Goal: Task Accomplishment & Management: Complete application form

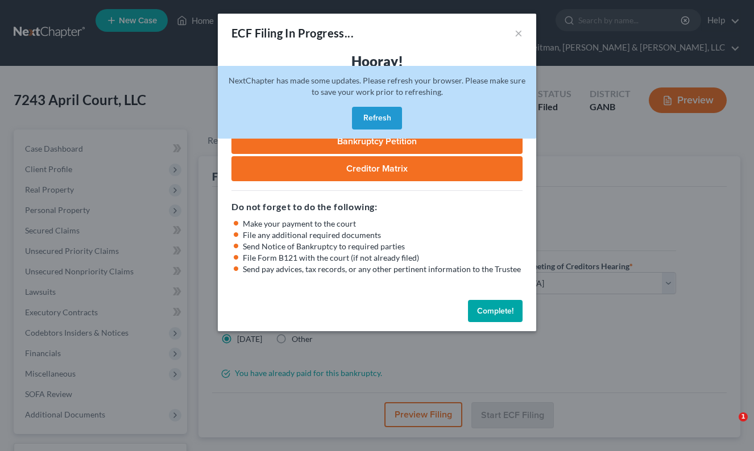
select select "0"
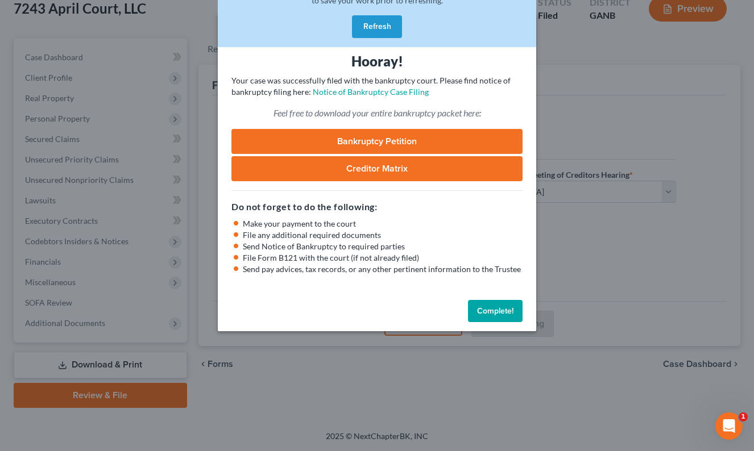
click at [375, 26] on button "Refresh" at bounding box center [377, 26] width 50 height 23
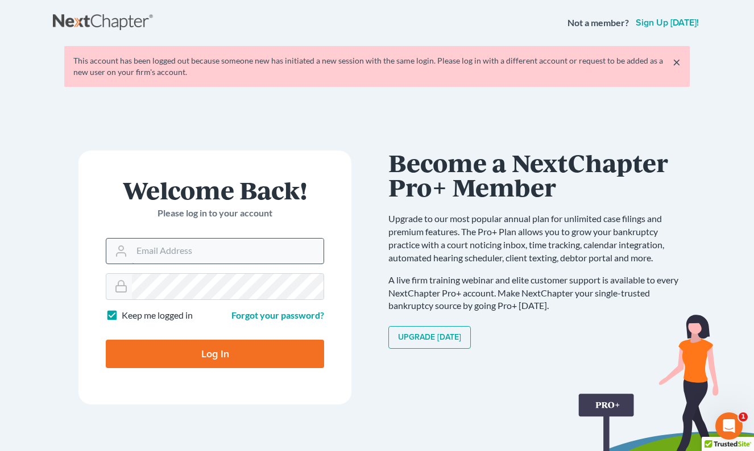
type input "wgeer@rlkglaw.com"
click at [342, 277] on form "Welcome Back! Please log in to your account Email Address wgeer@rlkglaw.com Pas…" at bounding box center [214, 278] width 273 height 254
click at [248, 351] on input "Log In" at bounding box center [215, 354] width 218 height 28
type input "Thinking..."
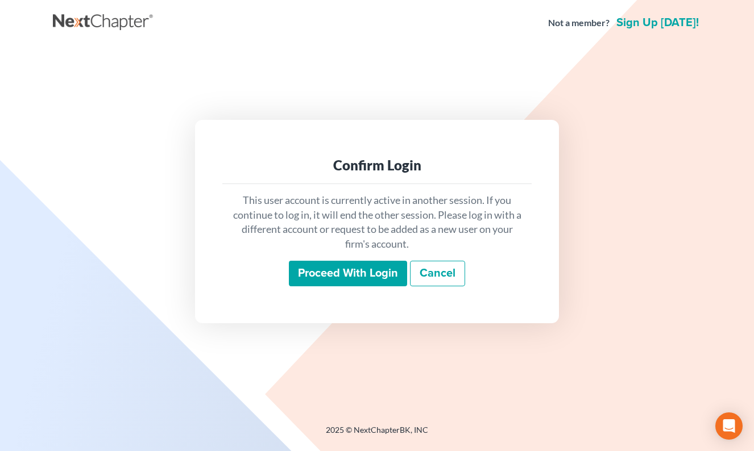
click at [348, 263] on input "Proceed with login" at bounding box center [348, 274] width 118 height 26
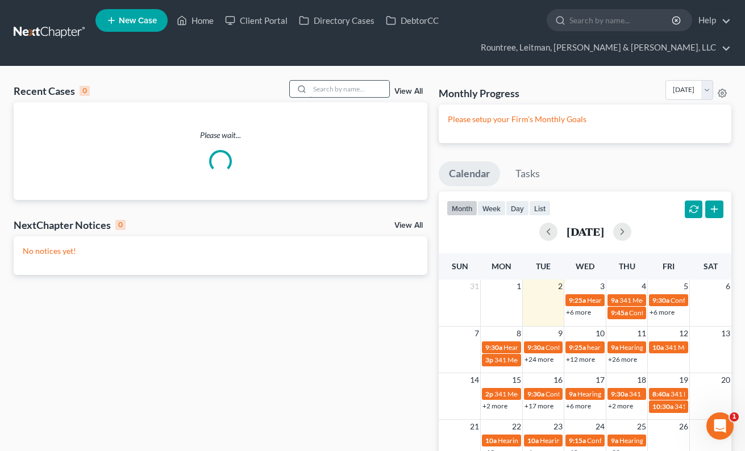
click at [324, 92] on input "search" at bounding box center [350, 89] width 80 height 16
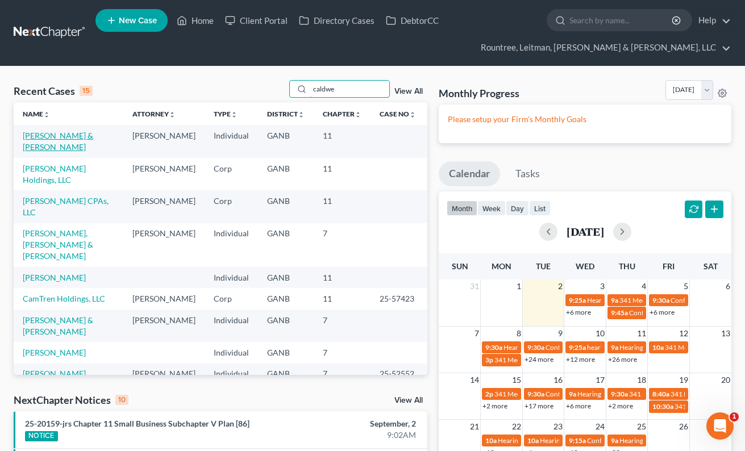
type input "caldwe"
click at [382, 147] on td at bounding box center [399, 141] width 57 height 32
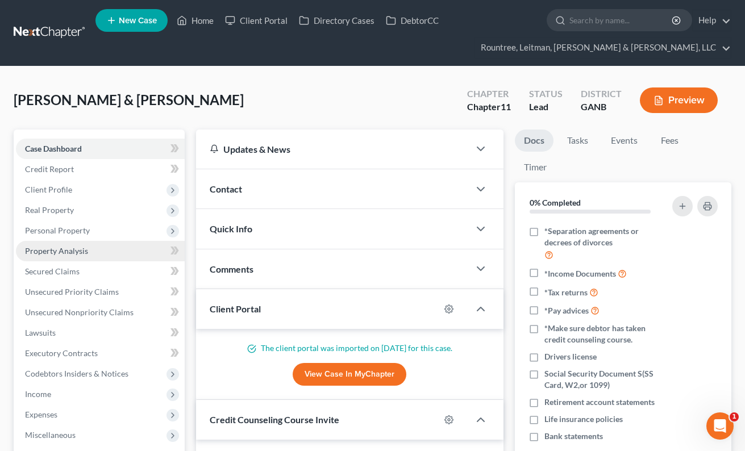
click at [55, 257] on link "Property Analysis" at bounding box center [100, 251] width 169 height 20
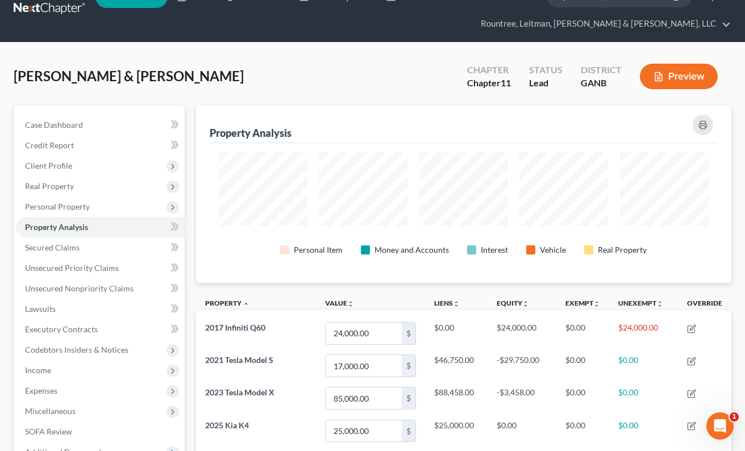
scroll to position [41, 0]
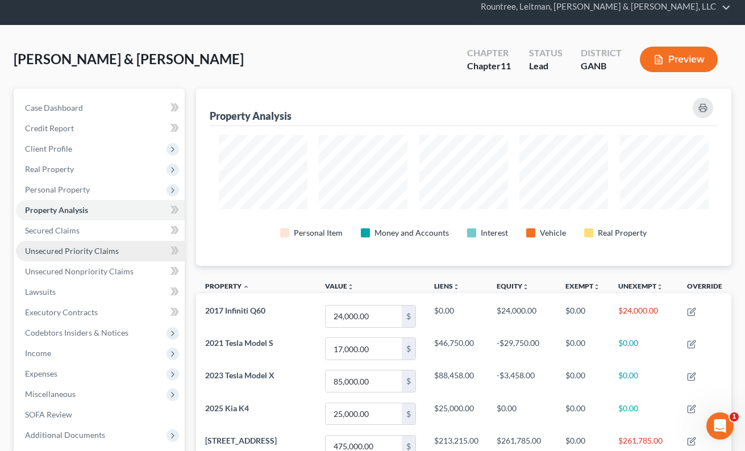
click at [75, 243] on link "Unsecured Priority Claims" at bounding box center [100, 251] width 169 height 20
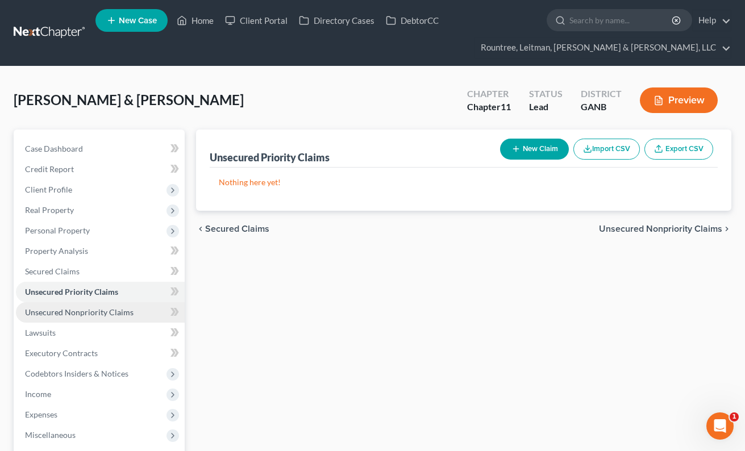
click at [91, 307] on span "Unsecured Nonpriority Claims" at bounding box center [79, 312] width 109 height 10
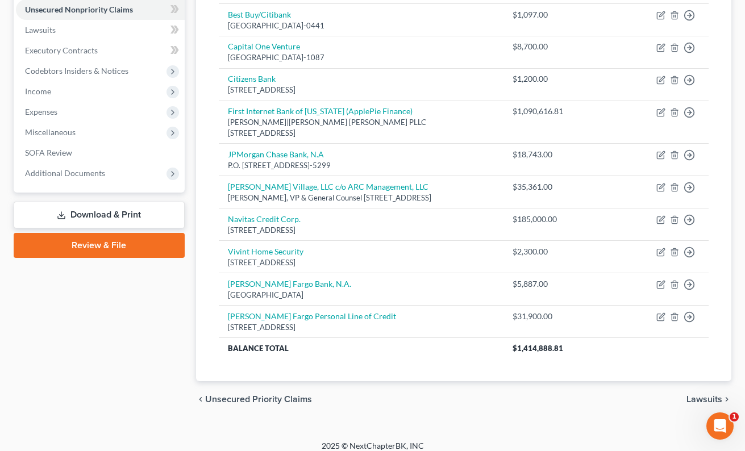
scroll to position [264, 0]
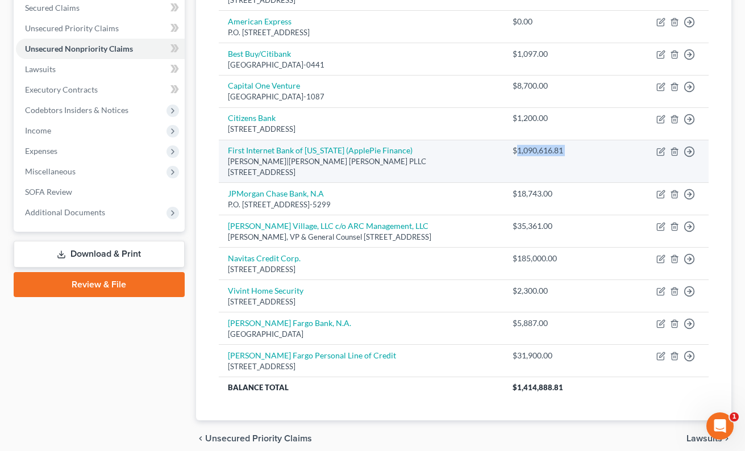
drag, startPoint x: 526, startPoint y: 149, endPoint x: 589, endPoint y: 149, distance: 63.1
click at [589, 149] on tr "First Internet Bank of Indiana (ApplePie Finance) Doron Yitzchaki|Dickinson Wri…" at bounding box center [464, 161] width 490 height 43
click at [552, 153] on div "$1,090,616.81" at bounding box center [538, 150] width 51 height 11
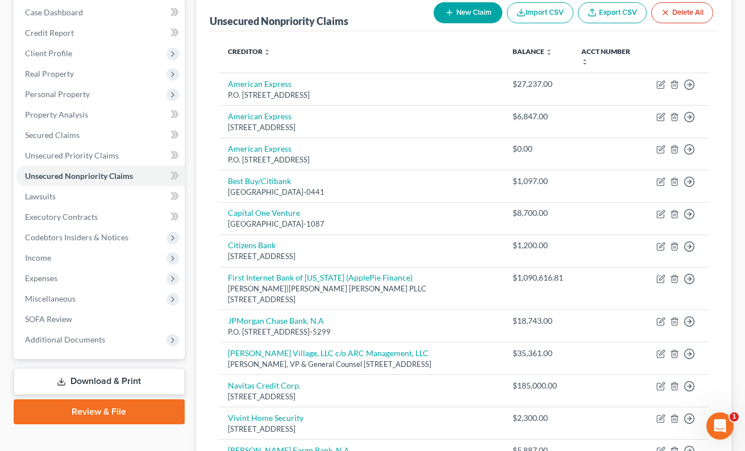
scroll to position [122, 0]
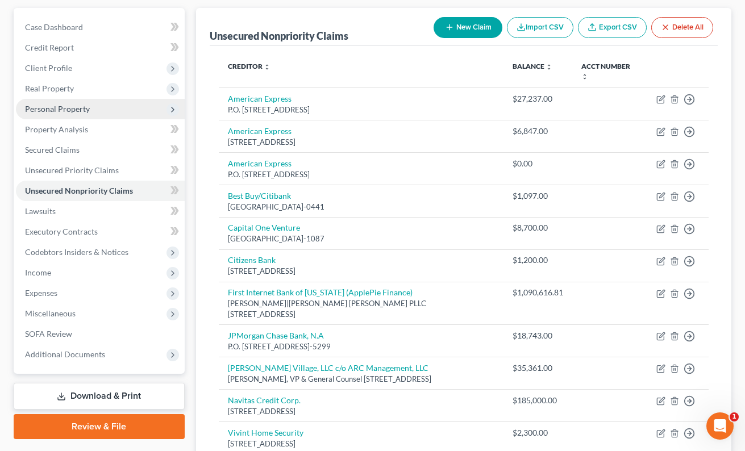
click at [68, 101] on span "Personal Property" at bounding box center [100, 109] width 169 height 20
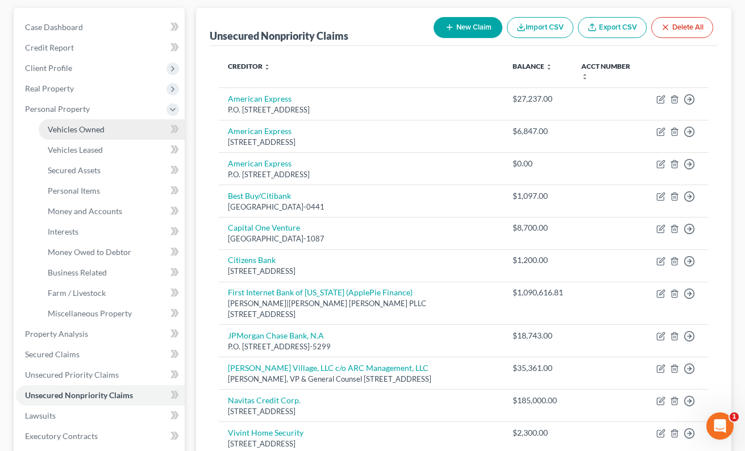
click at [75, 120] on link "Vehicles Owned" at bounding box center [112, 129] width 146 height 20
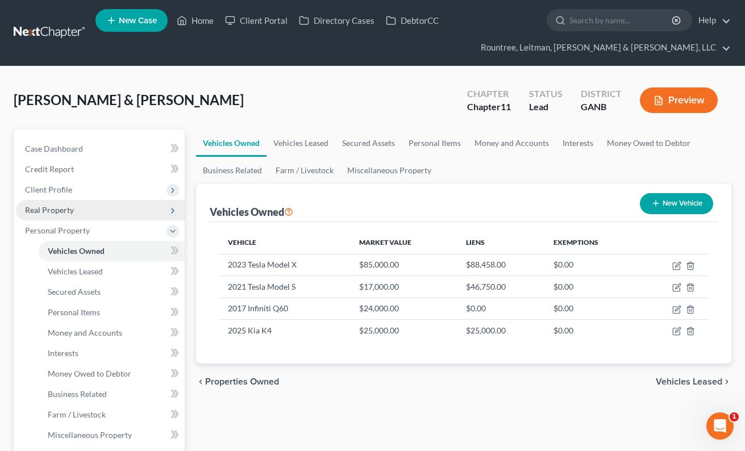
click at [52, 211] on span "Real Property" at bounding box center [49, 210] width 49 height 10
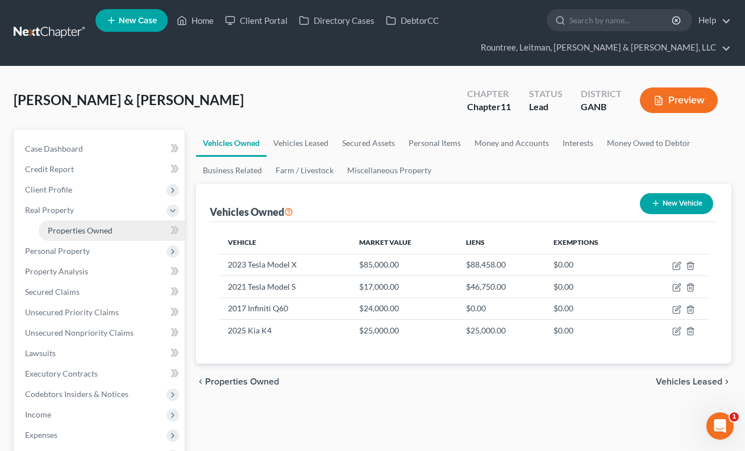
click at [92, 234] on span "Properties Owned" at bounding box center [80, 231] width 65 height 10
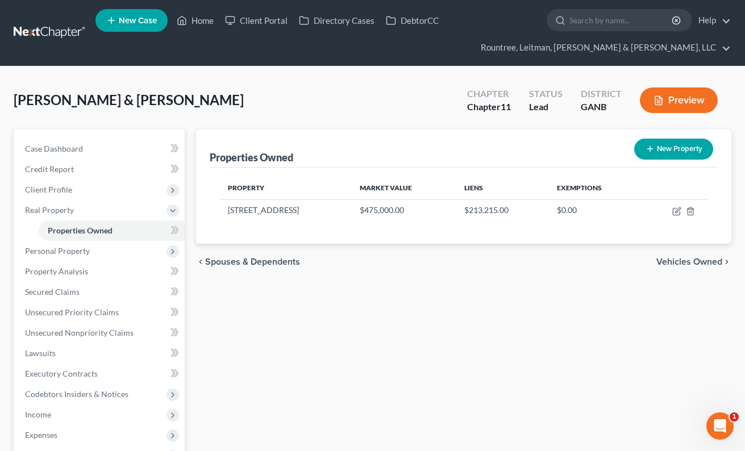
scroll to position [85, 0]
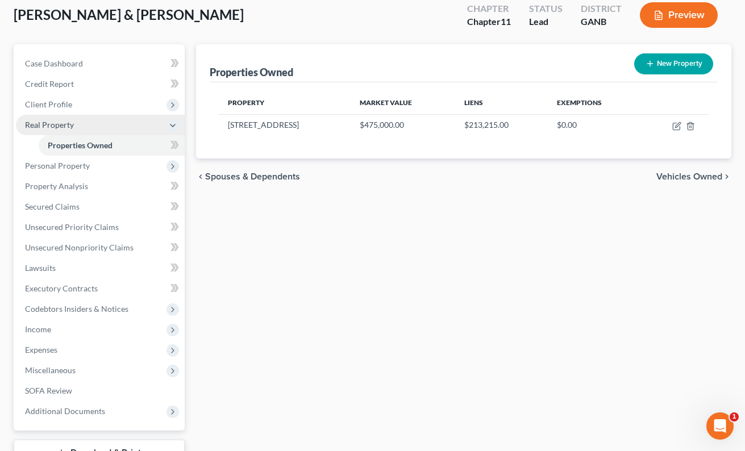
click at [61, 128] on span "Real Property" at bounding box center [49, 125] width 49 height 10
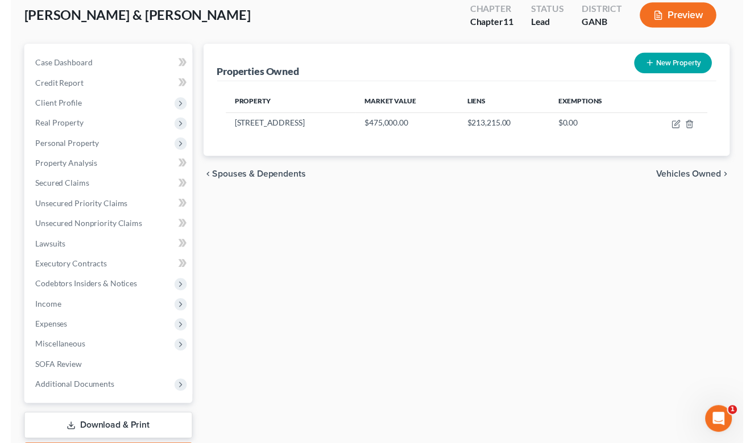
scroll to position [83, 0]
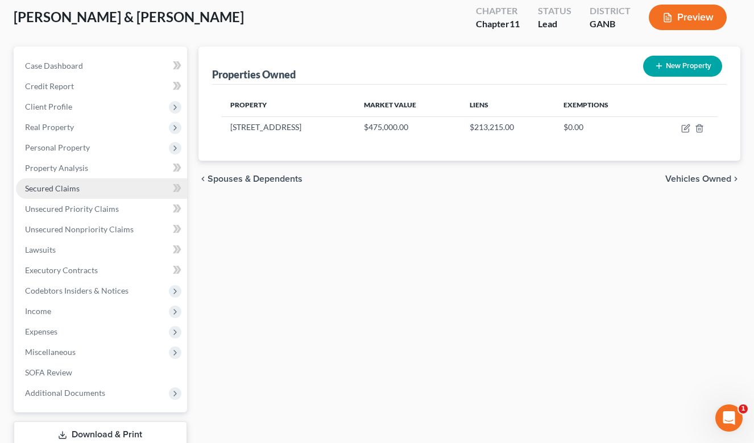
click at [55, 191] on span "Secured Claims" at bounding box center [52, 189] width 55 height 10
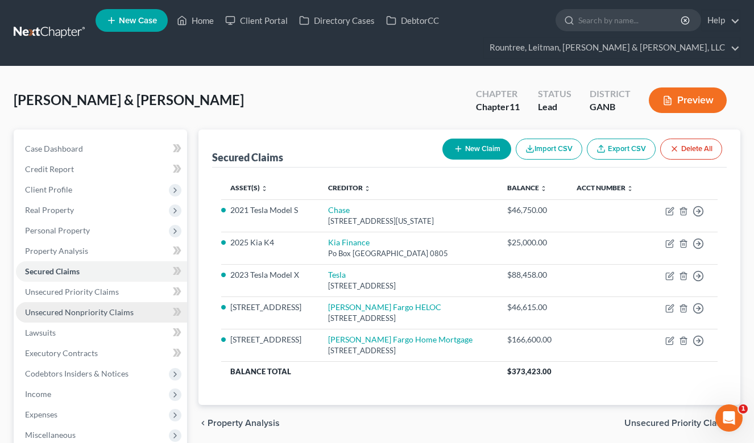
click at [83, 309] on span "Unsecured Nonpriority Claims" at bounding box center [79, 312] width 109 height 10
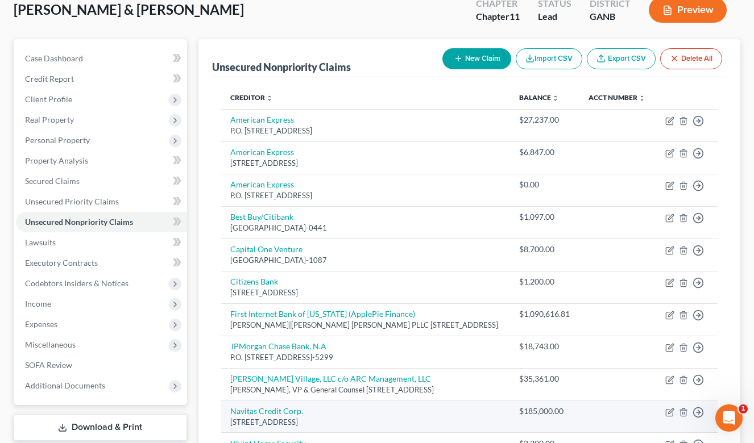
scroll to position [90, 0]
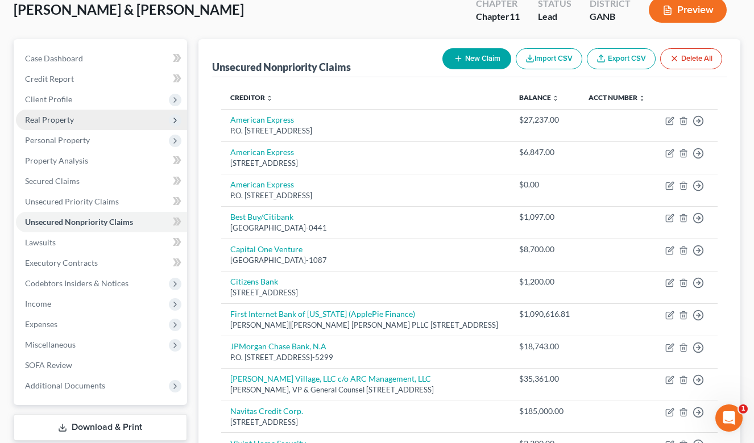
click at [51, 123] on span "Real Property" at bounding box center [49, 120] width 49 height 10
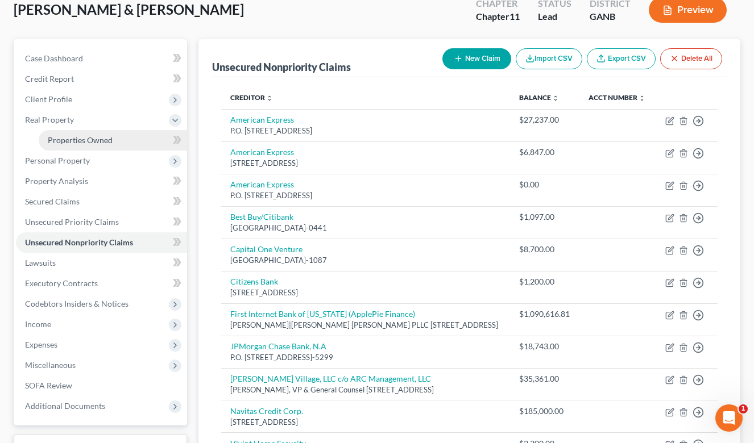
click at [61, 138] on span "Properties Owned" at bounding box center [80, 140] width 65 height 10
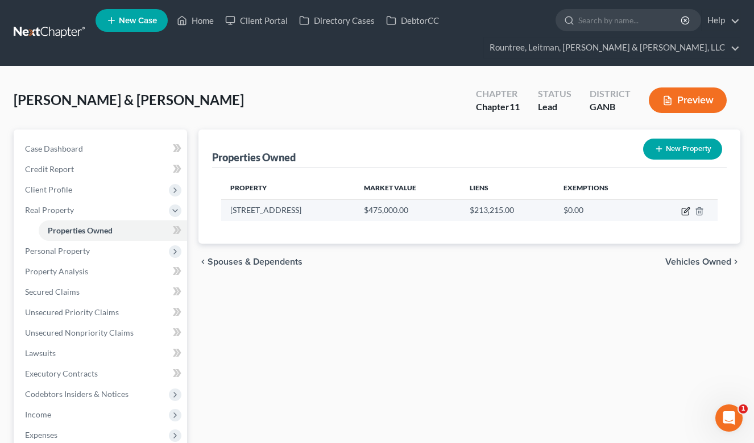
click at [687, 213] on icon "button" at bounding box center [685, 211] width 9 height 9
select select "10"
select select "2"
select select "1"
select select "16"
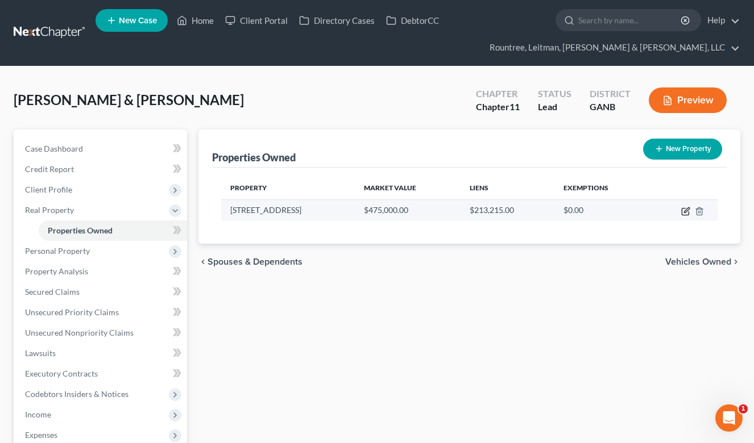
select select "2"
select select "0"
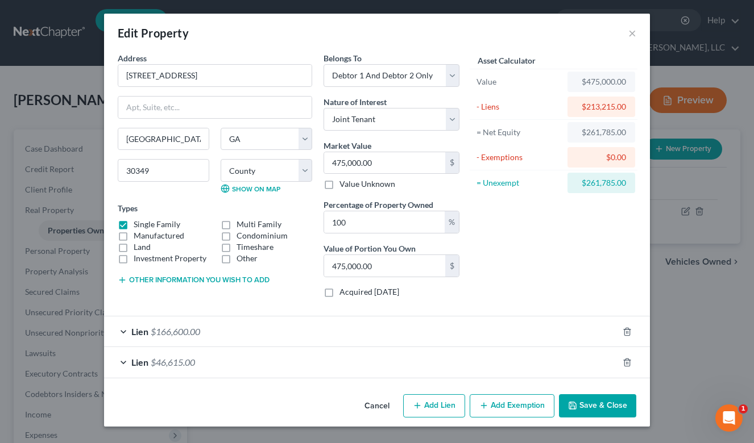
click at [231, 332] on div "Lien $166,600.00" at bounding box center [361, 332] width 514 height 30
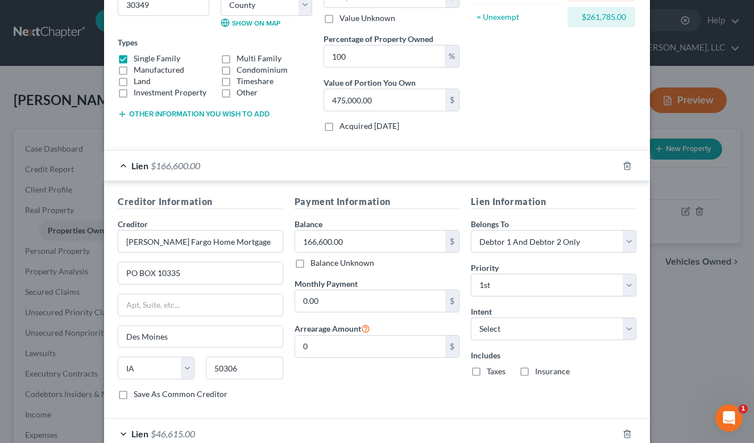
scroll to position [188, 0]
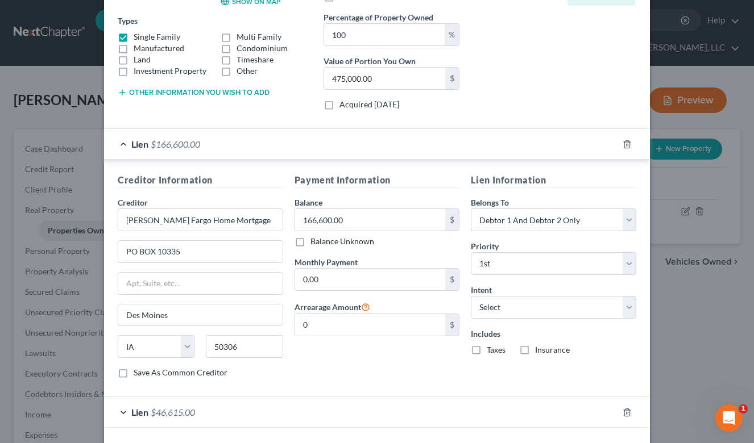
click at [193, 408] on span "$46,615.00" at bounding box center [173, 412] width 44 height 11
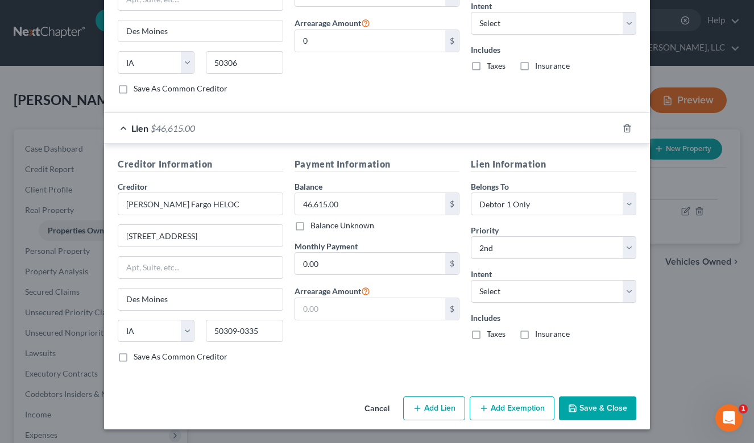
scroll to position [471, 0]
click at [601, 406] on button "Save & Close" at bounding box center [597, 409] width 77 height 24
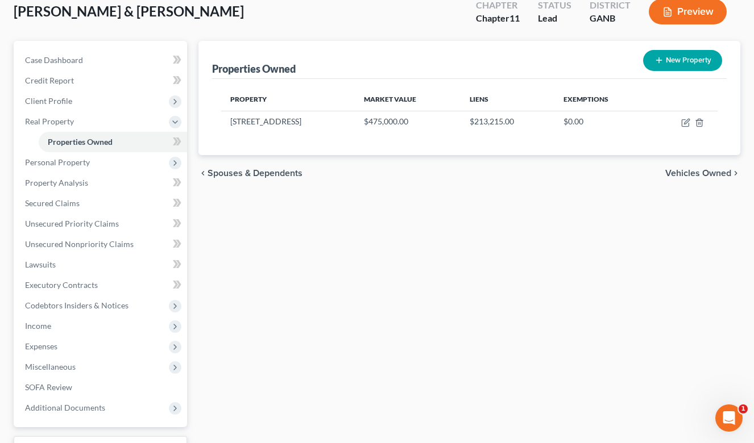
scroll to position [96, 0]
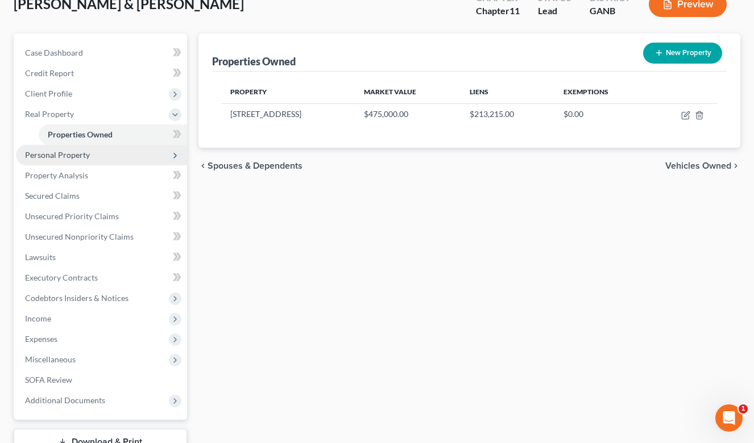
click at [61, 156] on span "Personal Property" at bounding box center [57, 155] width 65 height 10
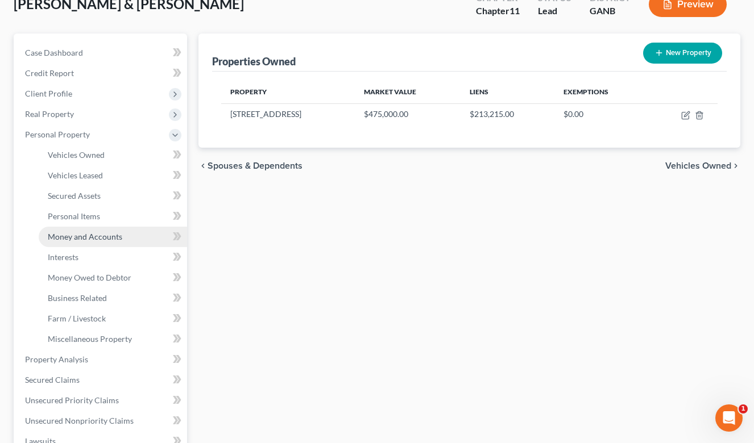
click at [80, 234] on span "Money and Accounts" at bounding box center [85, 237] width 74 height 10
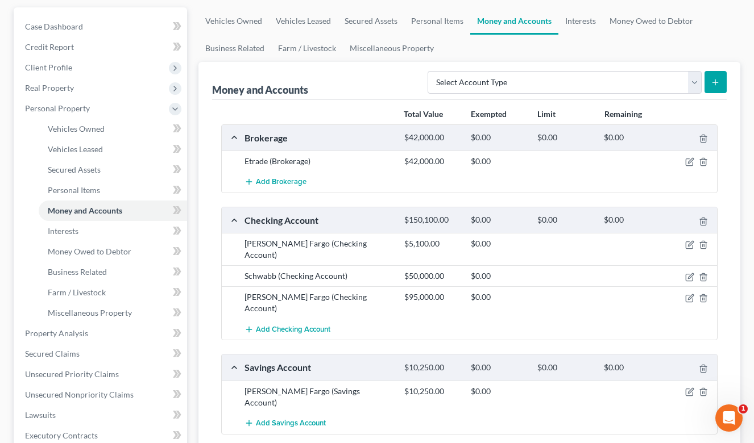
scroll to position [123, 0]
click at [571, 26] on link "Interests" at bounding box center [580, 19] width 44 height 27
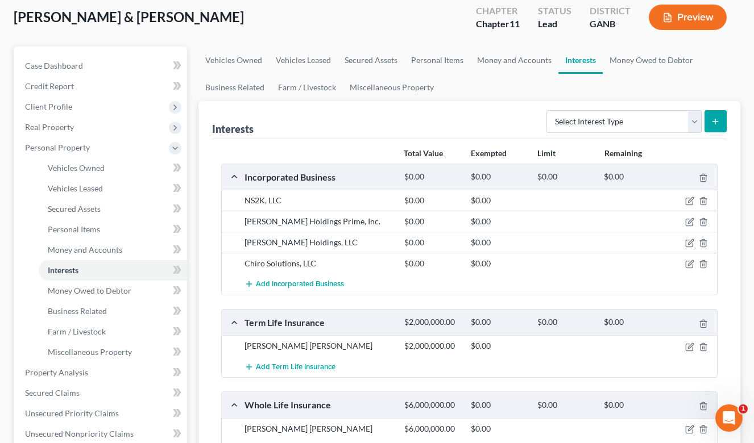
scroll to position [77, 0]
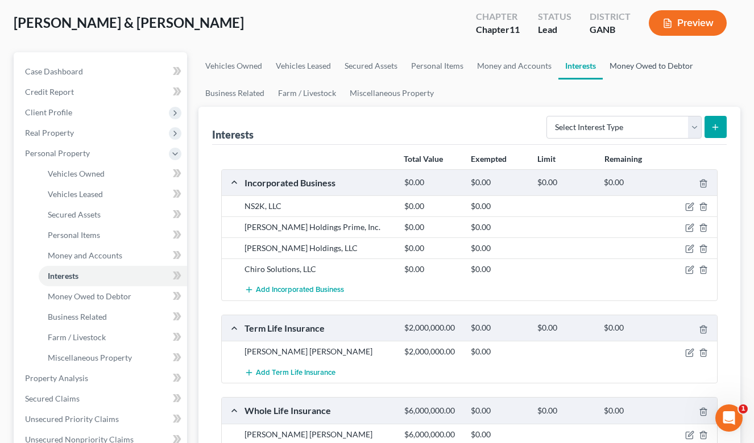
click at [632, 66] on link "Money Owed to Debtor" at bounding box center [650, 65] width 97 height 27
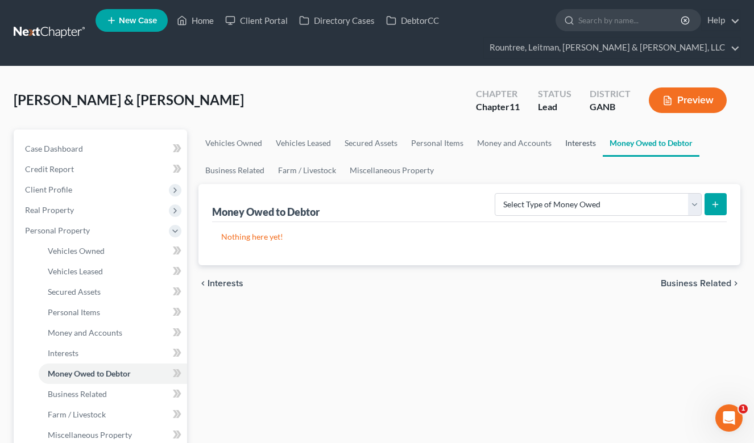
click at [563, 149] on link "Interests" at bounding box center [580, 143] width 44 height 27
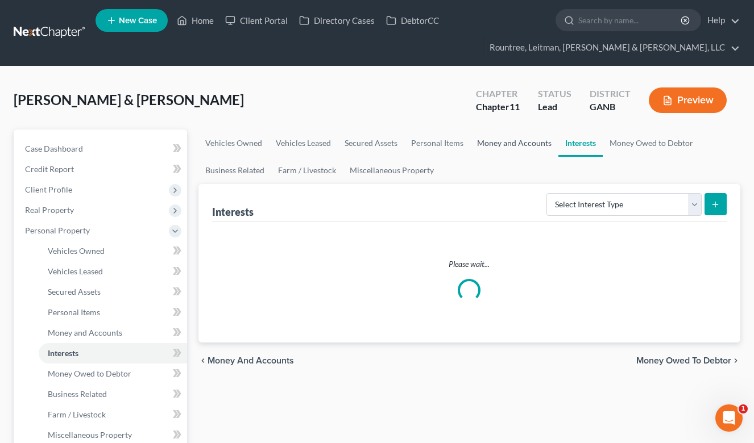
click at [500, 139] on link "Money and Accounts" at bounding box center [514, 143] width 88 height 27
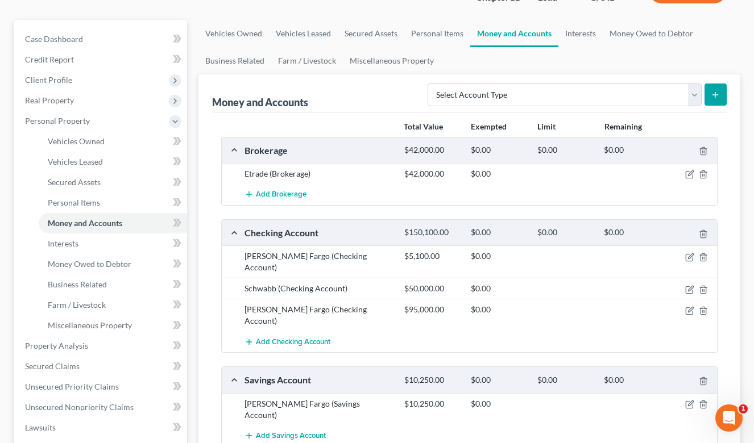
scroll to position [106, 0]
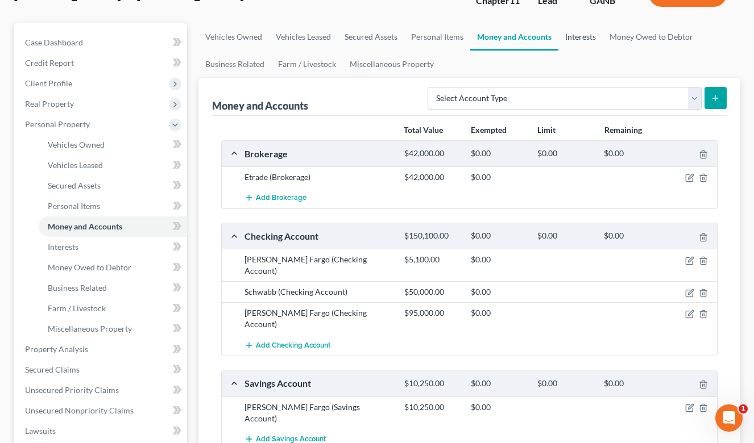
click at [572, 38] on link "Interests" at bounding box center [580, 36] width 44 height 27
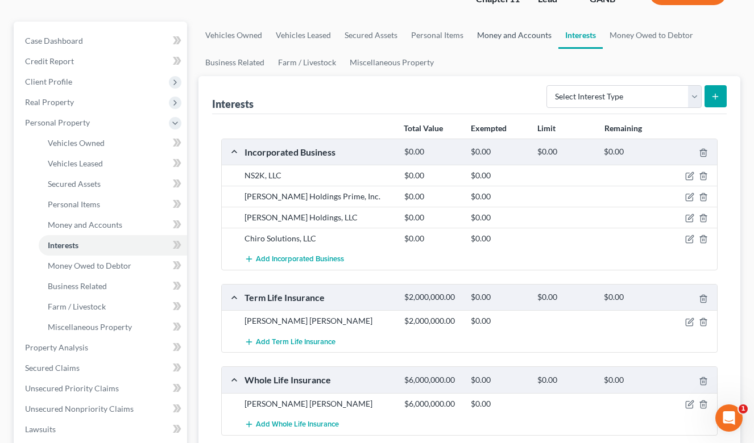
click at [498, 36] on link "Money and Accounts" at bounding box center [514, 35] width 88 height 27
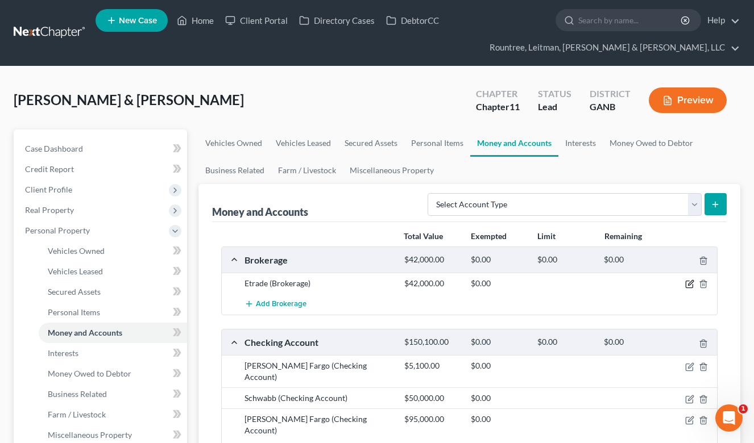
click at [686, 284] on icon "button" at bounding box center [689, 284] width 9 height 9
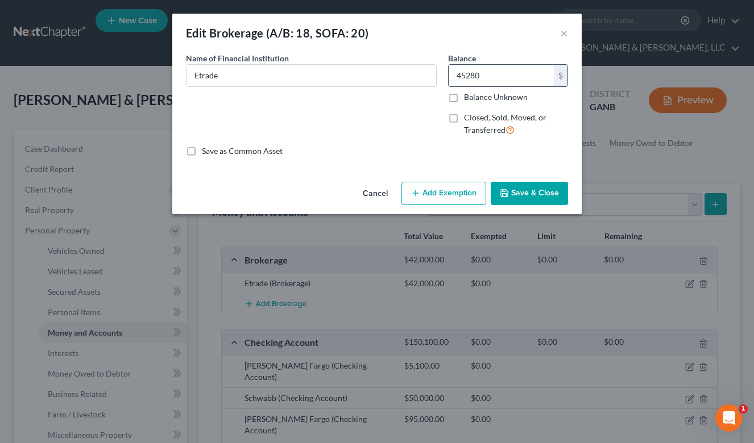
type input "45,280"
click at [513, 194] on button "Save & Close" at bounding box center [529, 194] width 77 height 24
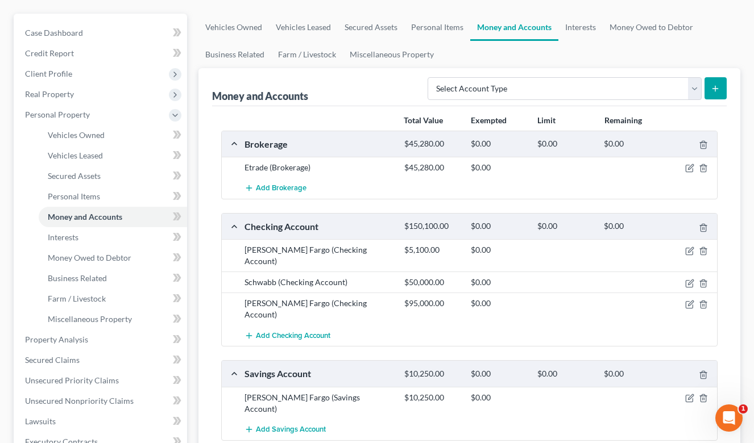
scroll to position [136, 0]
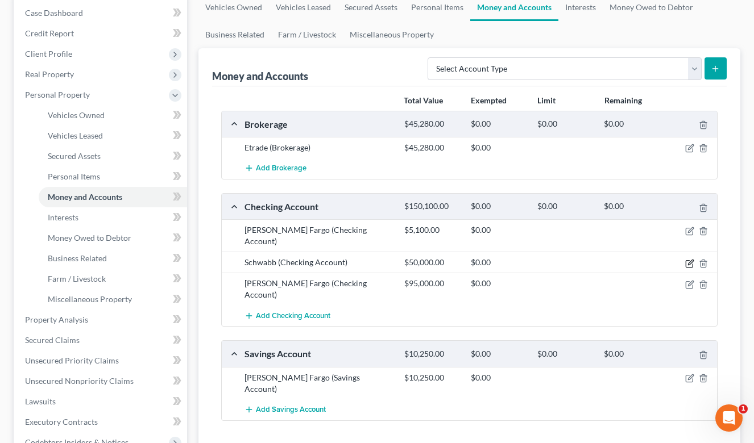
click at [692, 259] on icon "button" at bounding box center [689, 263] width 9 height 9
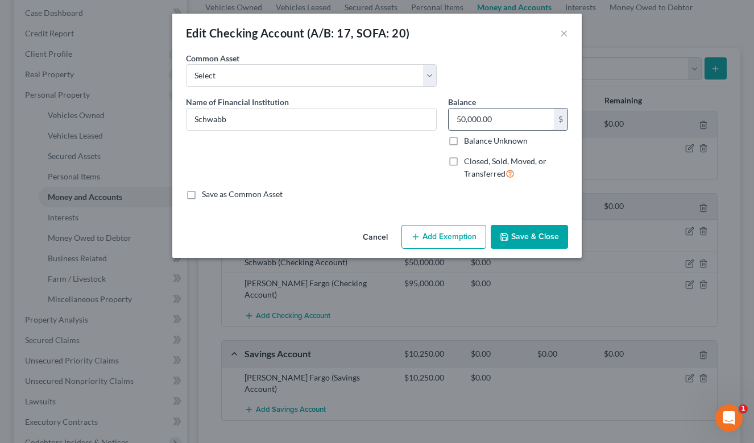
click at [464, 119] on input "50,000.00" at bounding box center [500, 120] width 105 height 22
type input "32,000.00"
click at [532, 239] on button "Save & Close" at bounding box center [529, 237] width 77 height 24
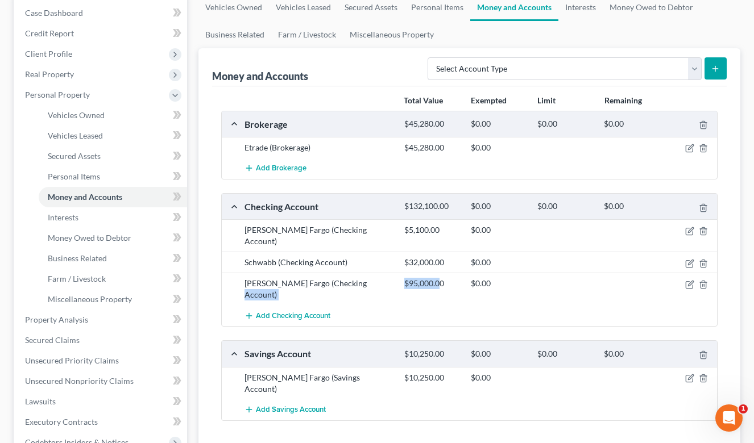
drag, startPoint x: 442, startPoint y: 272, endPoint x: 386, endPoint y: 271, distance: 55.7
click at [386, 278] on div "Wells Fargo (Checking Account) $95,000.00 $0.00" at bounding box center [479, 289] width 480 height 23
click at [416, 278] on div "$95,000.00" at bounding box center [431, 283] width 66 height 11
drag, startPoint x: 444, startPoint y: 270, endPoint x: 409, endPoint y: 271, distance: 35.3
click at [409, 278] on div "$95,000.00" at bounding box center [431, 283] width 66 height 11
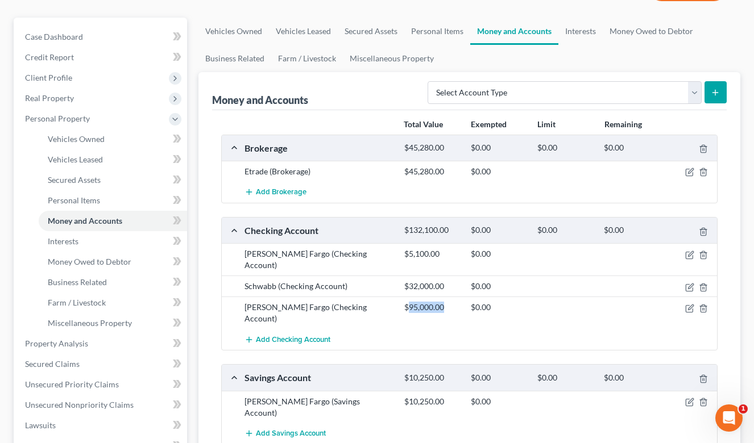
scroll to position [123, 0]
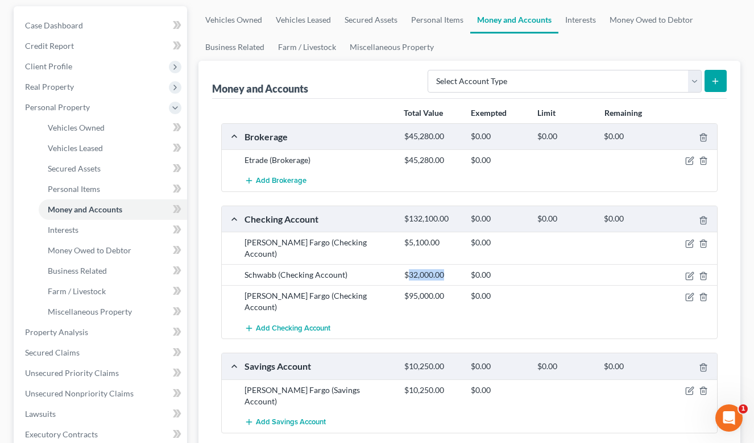
drag, startPoint x: 409, startPoint y: 260, endPoint x: 446, endPoint y: 265, distance: 37.4
click at [446, 269] on div "$32,000.00" at bounding box center [431, 274] width 66 height 11
drag, startPoint x: 409, startPoint y: 243, endPoint x: 438, endPoint y: 243, distance: 28.4
click at [438, 243] on div "$5,100.00" at bounding box center [431, 242] width 66 height 11
drag, startPoint x: 408, startPoint y: 262, endPoint x: 443, endPoint y: 265, distance: 35.4
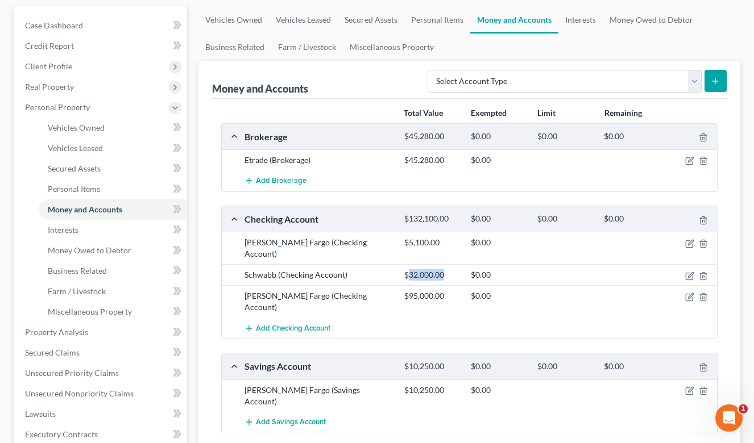
click at [443, 269] on div "$32,000.00" at bounding box center [431, 274] width 66 height 11
drag, startPoint x: 408, startPoint y: 285, endPoint x: 449, endPoint y: 285, distance: 40.9
click at [449, 290] on div "$95,000.00" at bounding box center [431, 295] width 66 height 11
click at [411, 290] on div "$95,000.00" at bounding box center [431, 295] width 66 height 11
drag, startPoint x: 409, startPoint y: 263, endPoint x: 444, endPoint y: 266, distance: 34.8
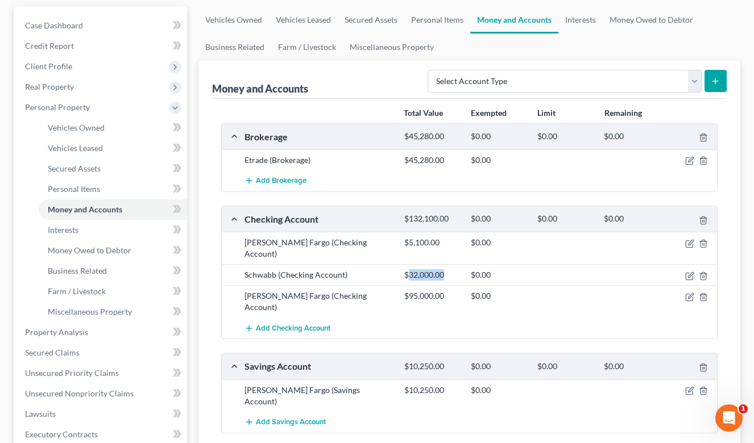
click at [444, 269] on div "$32,000.00" at bounding box center [431, 274] width 66 height 11
click at [409, 244] on div "$5,100.00" at bounding box center [431, 242] width 66 height 11
drag, startPoint x: 408, startPoint y: 264, endPoint x: 450, endPoint y: 266, distance: 41.5
click at [450, 269] on div "$32,000.00" at bounding box center [431, 274] width 66 height 11
click at [414, 269] on div "$32,000.00" at bounding box center [431, 274] width 66 height 11
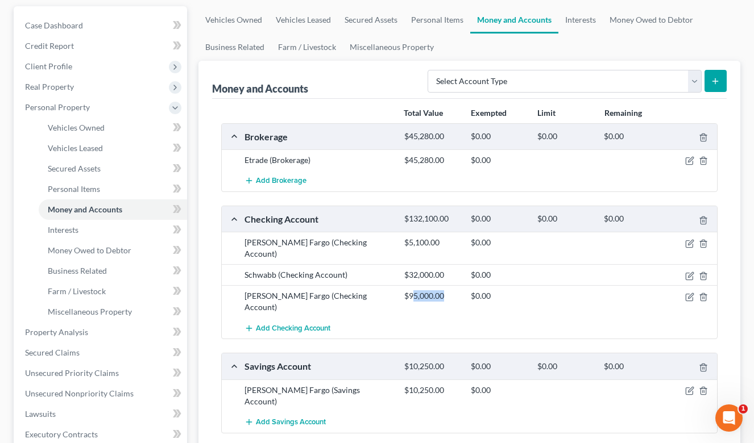
drag, startPoint x: 412, startPoint y: 285, endPoint x: 441, endPoint y: 290, distance: 29.9
click at [441, 290] on div "$95,000.00" at bounding box center [431, 295] width 66 height 11
click at [421, 290] on div "$95,000.00" at bounding box center [431, 295] width 66 height 11
drag, startPoint x: 408, startPoint y: 264, endPoint x: 446, endPoint y: 265, distance: 38.7
click at [446, 269] on div "$32,000.00" at bounding box center [431, 274] width 66 height 11
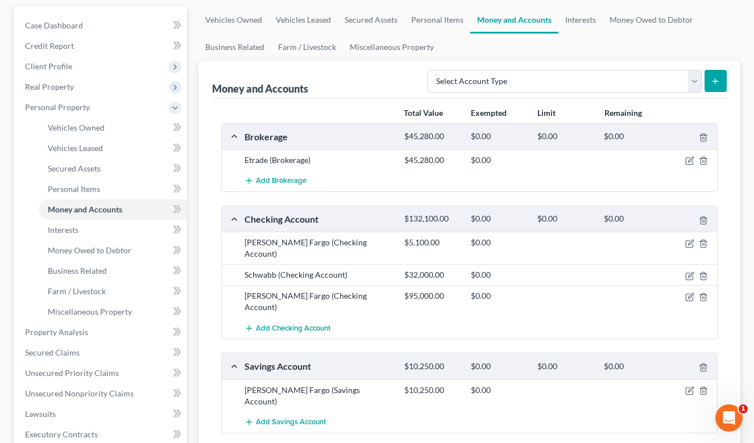
click at [409, 241] on div "$5,100.00" at bounding box center [431, 242] width 66 height 11
click at [539, 173] on div "Add Brokerage" at bounding box center [479, 181] width 480 height 21
drag, startPoint x: 212, startPoint y: 88, endPoint x: 309, endPoint y: 95, distance: 97.5
click at [308, 95] on div "Money and Accounts" at bounding box center [260, 89] width 96 height 14
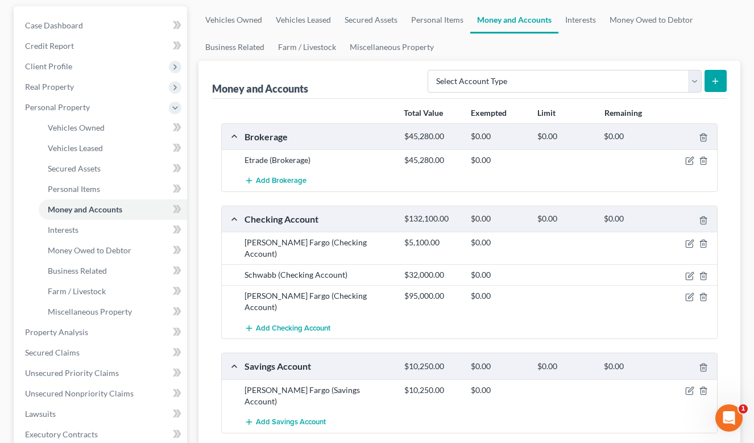
click at [216, 88] on div "Money and Accounts" at bounding box center [260, 89] width 96 height 14
click at [365, 80] on div "Money and Accounts Select Account Type Brokerage (A/B: 18, SOFA: 20) Cash on Ha…" at bounding box center [469, 80] width 515 height 38
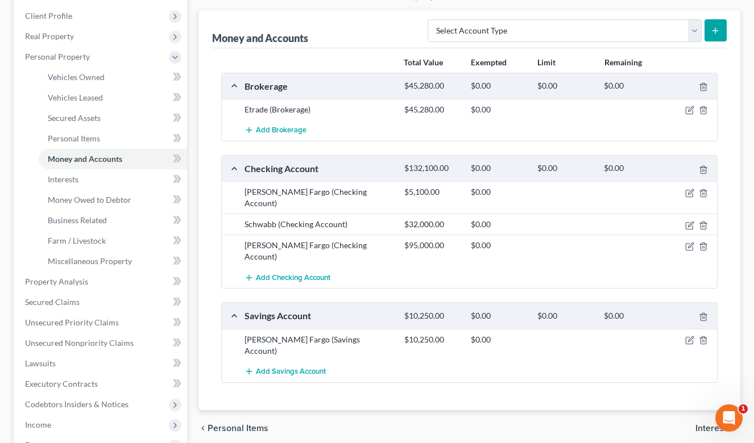
scroll to position [175, 0]
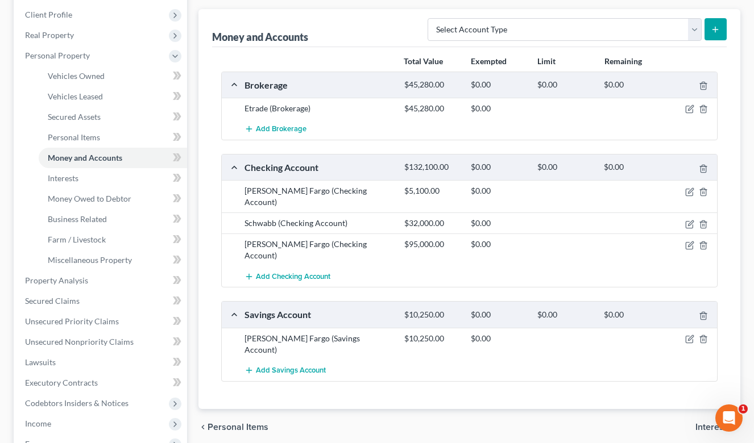
click at [396, 20] on div "Money and Accounts Select Account Type Brokerage (A/B: 18, SOFA: 20) Cash on Ha…" at bounding box center [469, 28] width 515 height 38
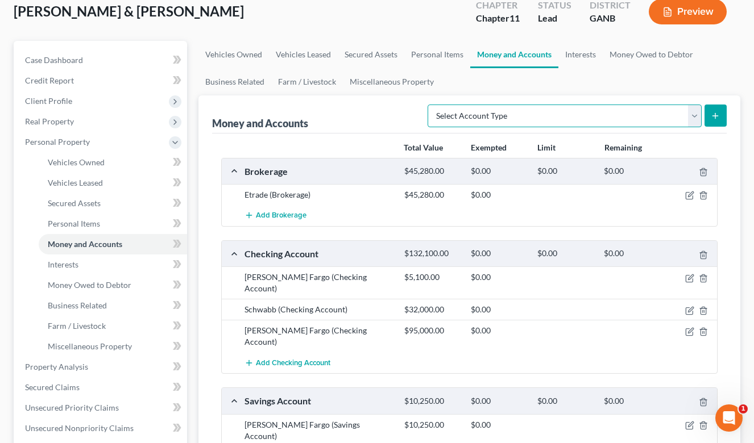
scroll to position [75, 0]
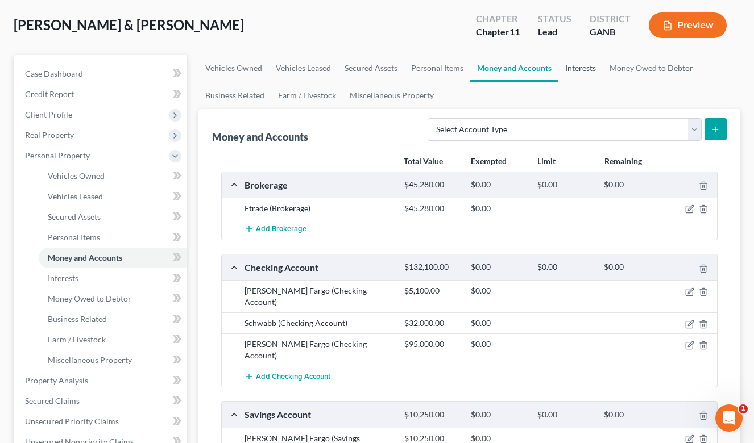
click at [577, 72] on link "Interests" at bounding box center [580, 68] width 44 height 27
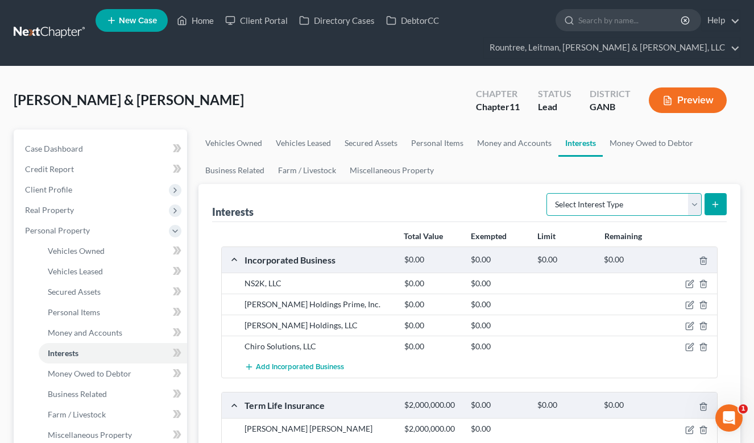
select select "401k"
click at [718, 209] on button "submit" at bounding box center [715, 204] width 22 height 22
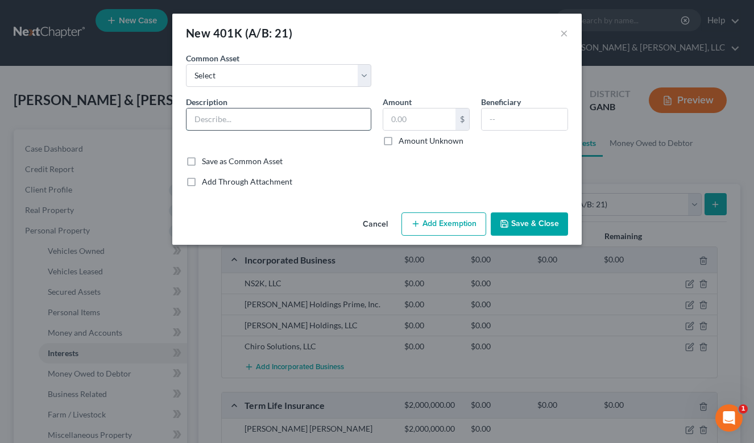
click at [278, 123] on input "text" at bounding box center [278, 120] width 184 height 22
type input "Guidehouse, Inc. (Fidelity)"
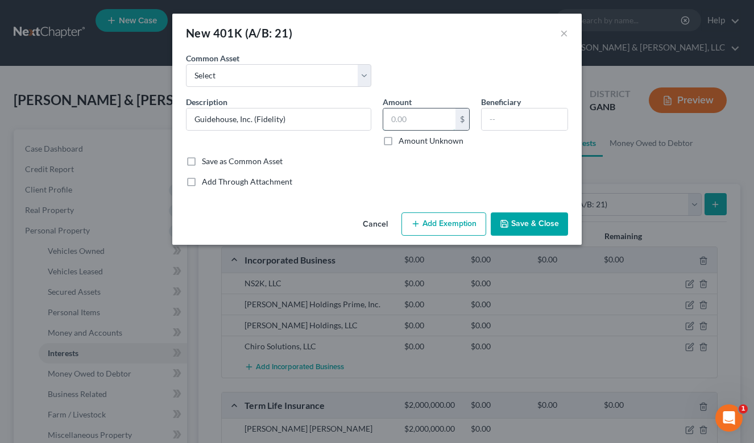
click at [397, 127] on input "text" at bounding box center [419, 120] width 72 height 22
type input "115,000"
click at [436, 223] on button "Add Exemption" at bounding box center [443, 225] width 85 height 24
select select "2"
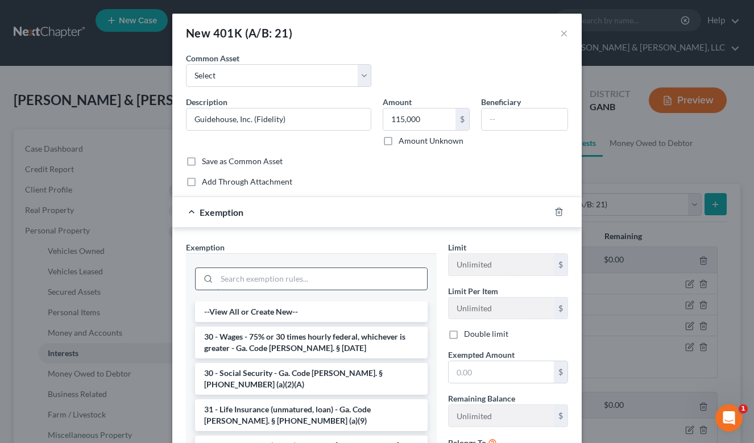
click at [241, 278] on input "search" at bounding box center [322, 279] width 210 height 22
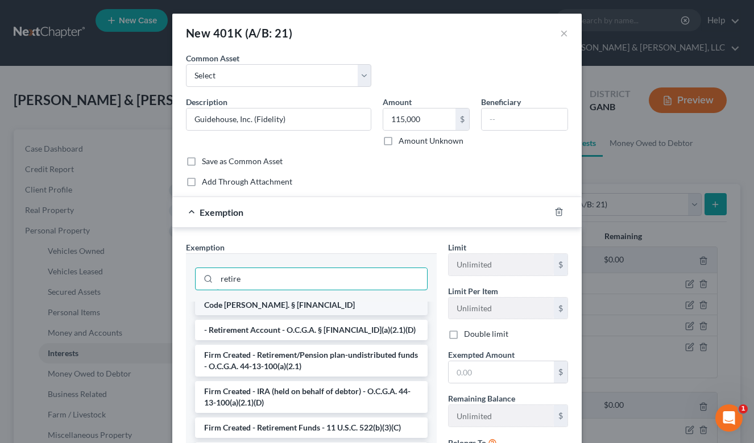
scroll to position [18, 0]
type input "retire"
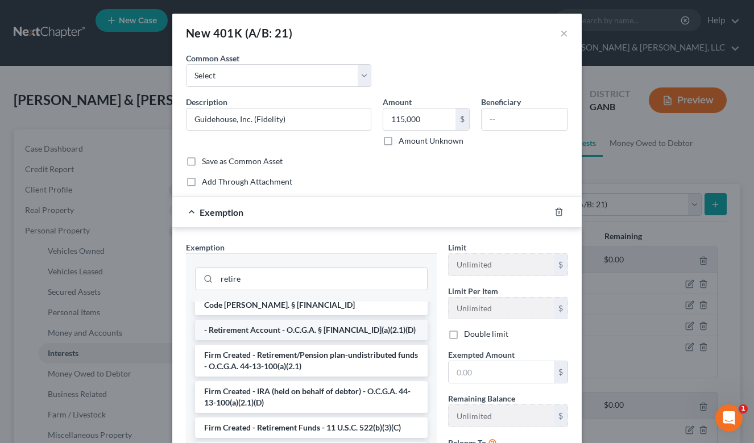
click at [315, 326] on li "- Retirement Account - O.C.G.A. § 44-13-100(a)(2.1)(D)" at bounding box center [311, 330] width 232 height 20
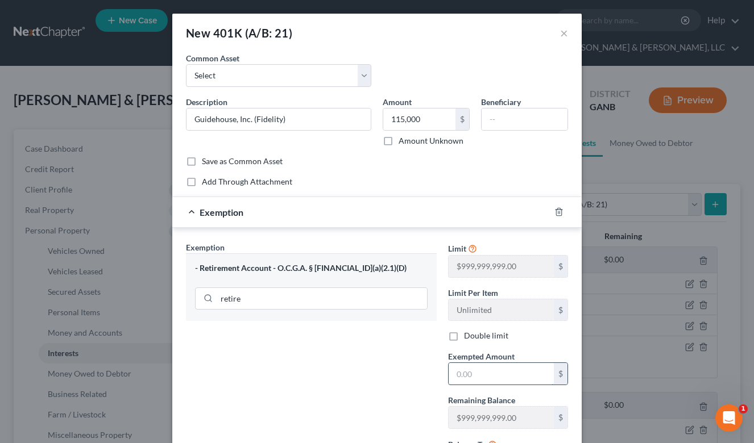
click at [475, 368] on input "text" at bounding box center [500, 374] width 105 height 22
type input "115,000"
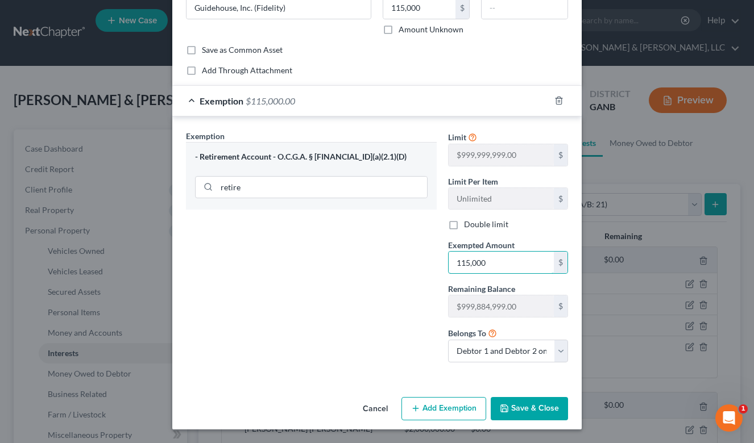
scroll to position [111, 0]
click at [546, 413] on button "Save & Close" at bounding box center [529, 410] width 77 height 24
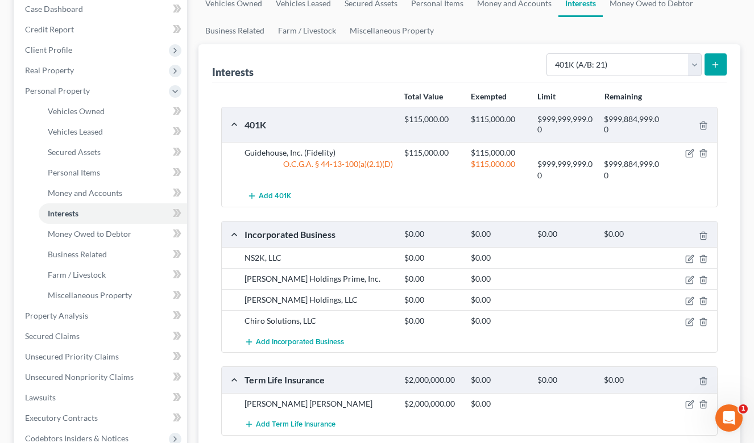
scroll to position [133, 0]
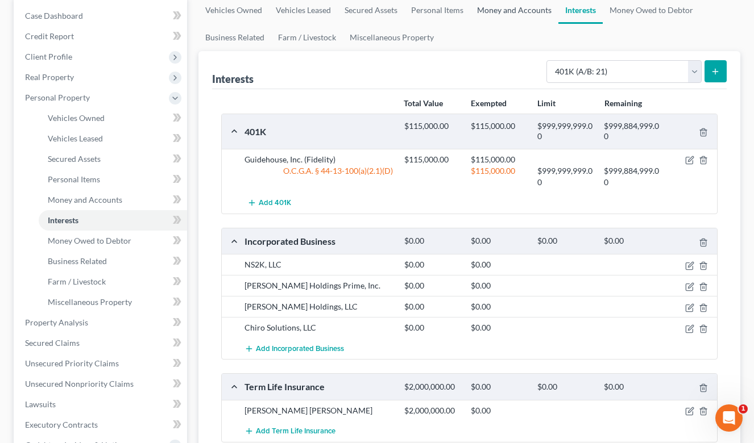
click at [487, 14] on link "Money and Accounts" at bounding box center [514, 10] width 88 height 27
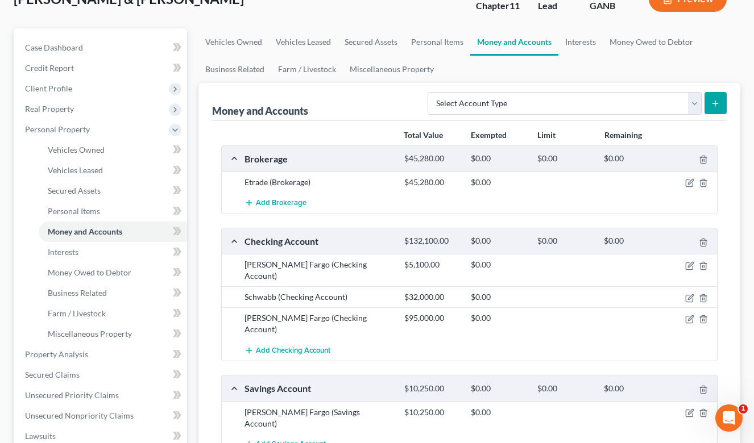
scroll to position [137, 0]
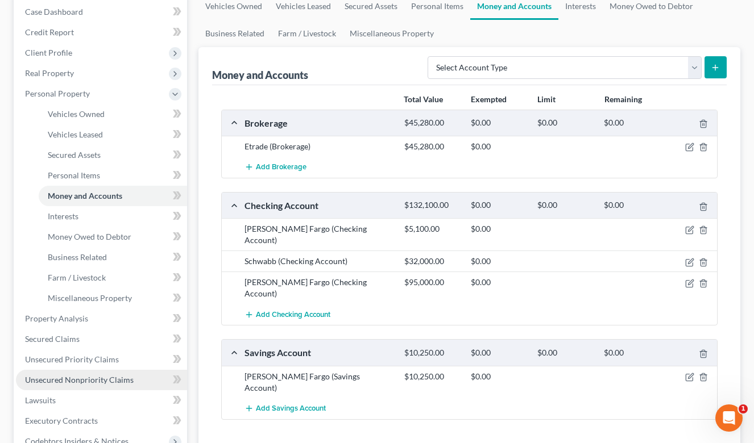
click at [85, 384] on span "Unsecured Nonpriority Claims" at bounding box center [79, 380] width 109 height 10
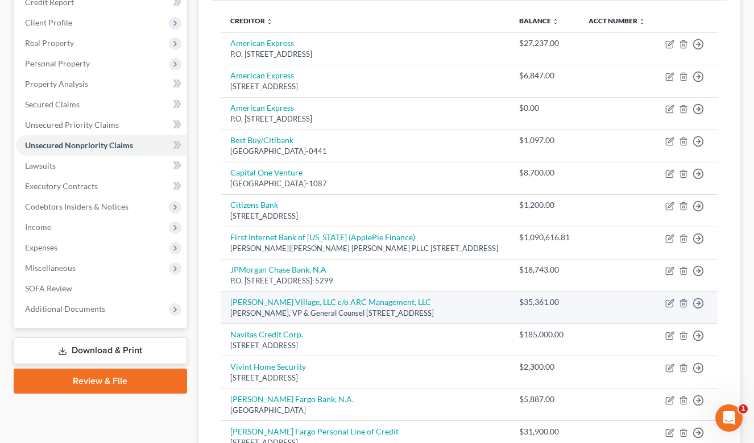
scroll to position [167, 0]
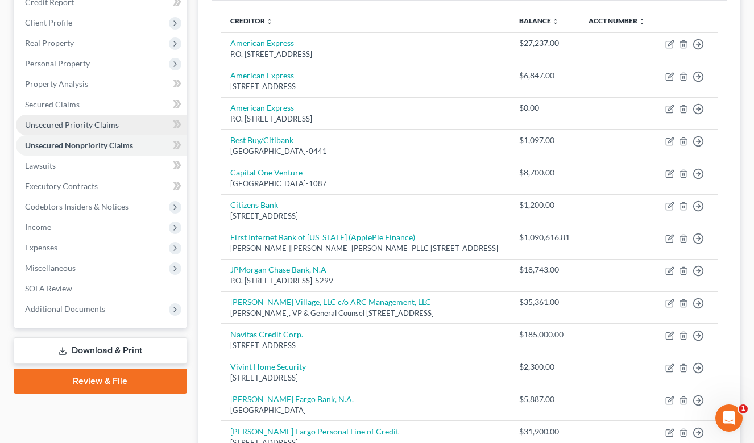
click at [77, 115] on link "Unsecured Priority Claims" at bounding box center [101, 125] width 171 height 20
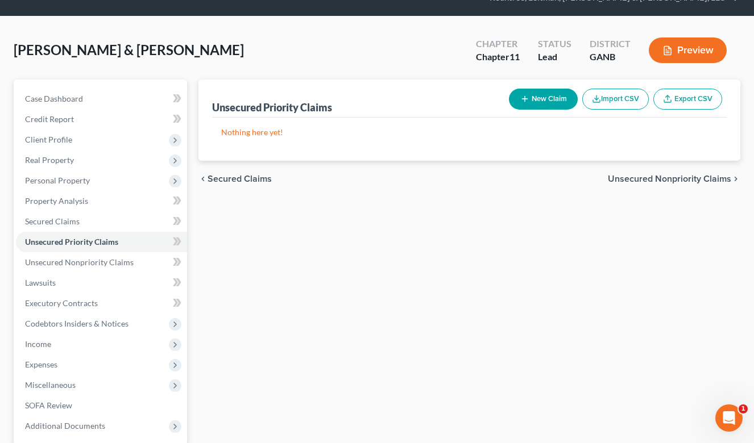
scroll to position [50, 0]
click at [53, 180] on span "Personal Property" at bounding box center [57, 181] width 65 height 10
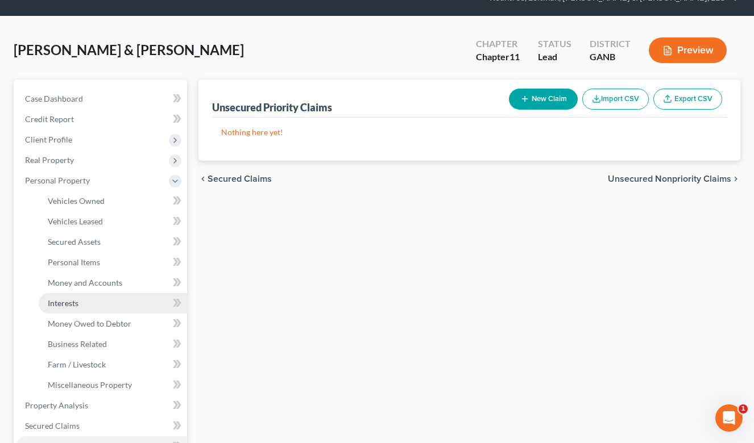
click at [70, 293] on link "Interests" at bounding box center [113, 303] width 148 height 20
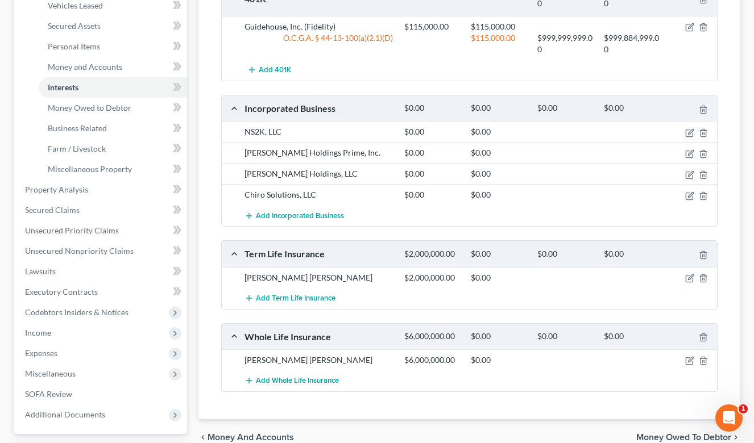
scroll to position [267, 0]
click at [686, 152] on icon "button" at bounding box center [689, 153] width 9 height 9
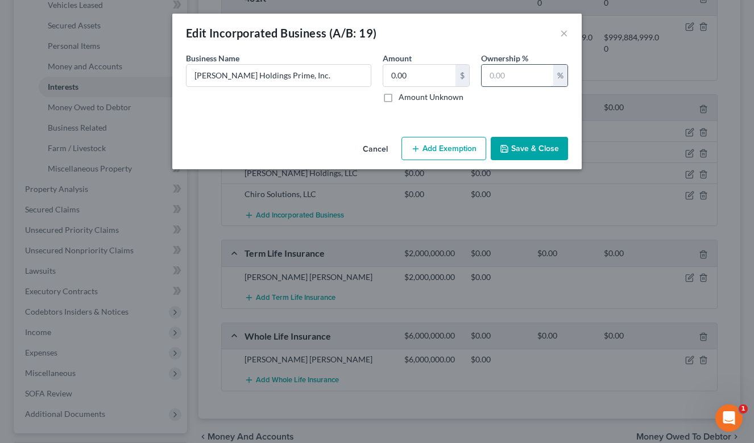
click at [518, 74] on input "text" at bounding box center [517, 76] width 72 height 22
type input "100"
click at [526, 146] on button "Save & Close" at bounding box center [529, 149] width 77 height 24
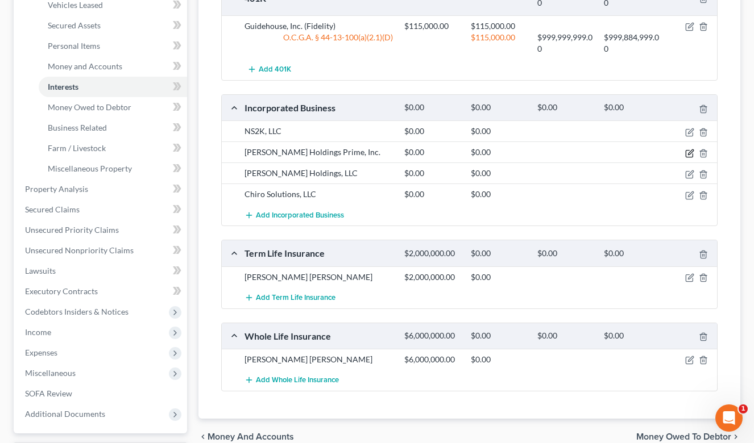
click at [688, 150] on icon "button" at bounding box center [689, 153] width 9 height 9
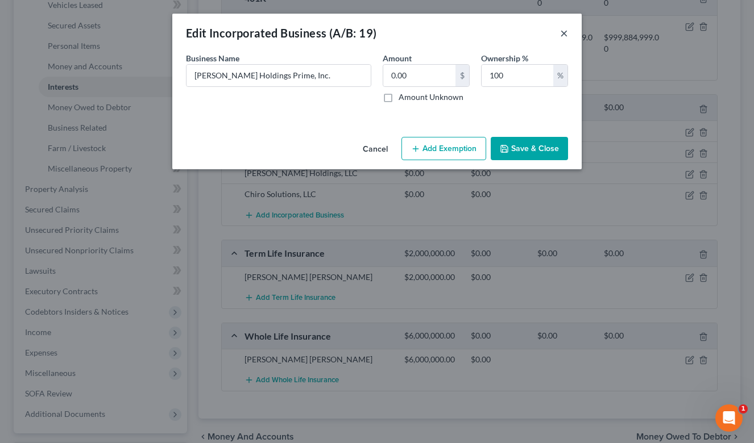
click at [561, 34] on button "×" at bounding box center [564, 33] width 8 height 14
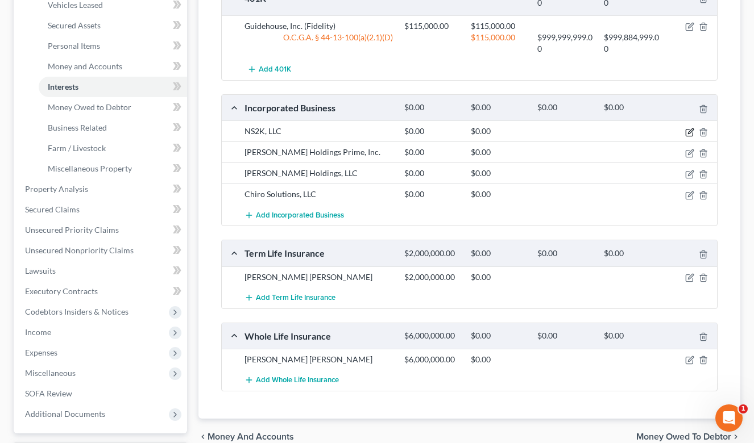
click at [689, 130] on icon "button" at bounding box center [689, 132] width 9 height 9
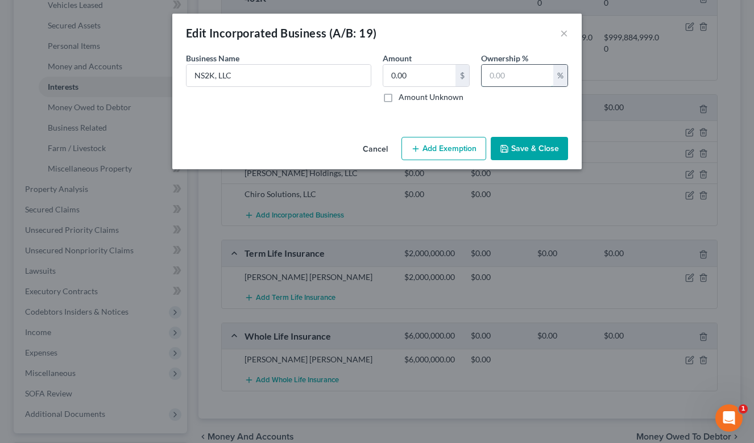
click at [501, 79] on input "text" at bounding box center [517, 76] width 72 height 22
type input "50"
click at [522, 147] on button "Save & Close" at bounding box center [529, 149] width 77 height 24
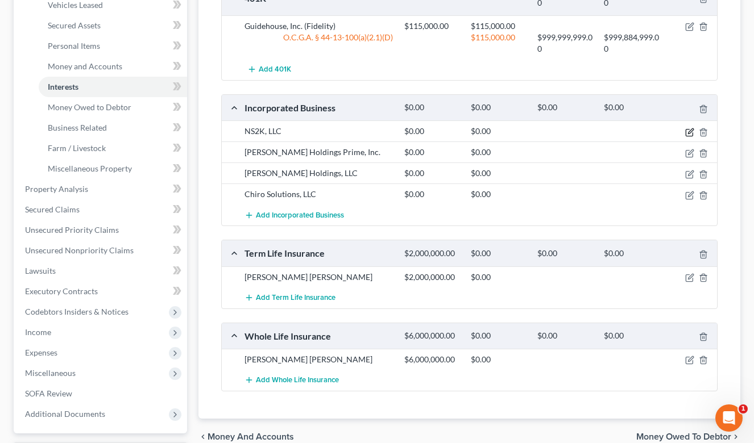
click at [688, 131] on icon "button" at bounding box center [689, 132] width 9 height 9
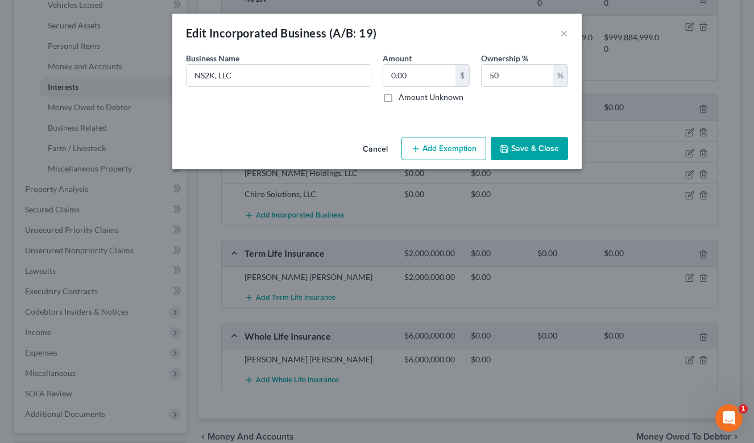
click at [398, 98] on label "Amount Unknown" at bounding box center [430, 97] width 65 height 11
click at [403, 98] on input "Amount Unknown" at bounding box center [406, 95] width 7 height 7
checkbox input "true"
click at [514, 149] on button "Save & Close" at bounding box center [529, 149] width 77 height 24
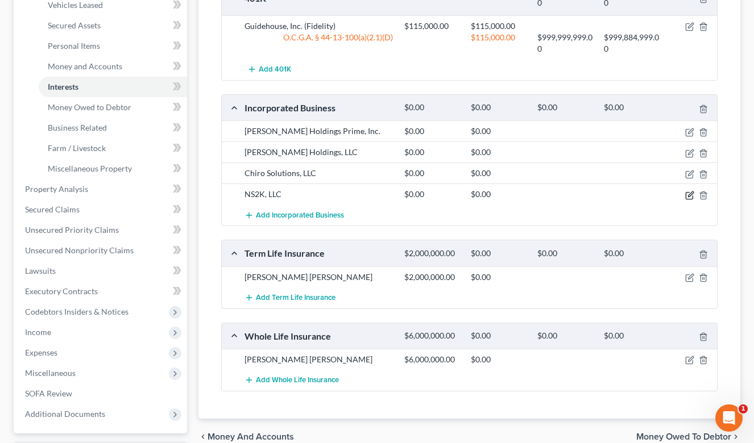
click at [688, 192] on icon "button" at bounding box center [689, 195] width 9 height 9
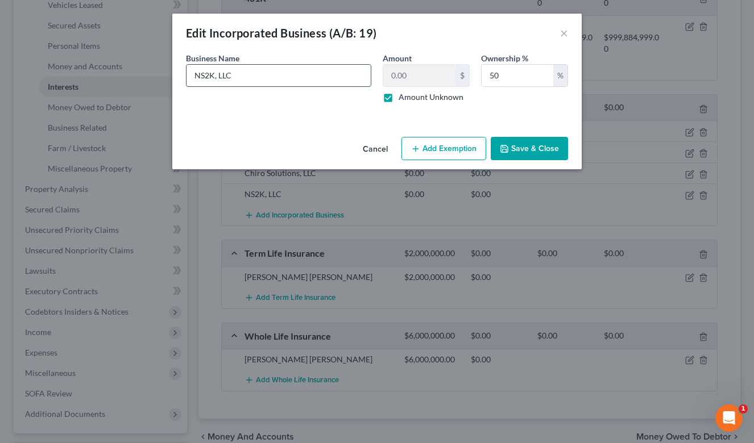
click at [332, 75] on input "NS2K, LLC" at bounding box center [278, 76] width 184 height 22
type input "NS2K, LLC 9only the operation of the Roswell Road location)"
click at [527, 165] on div "Cancel Add Exemption Save & Close" at bounding box center [376, 151] width 409 height 38
click at [519, 149] on button "Save & Close" at bounding box center [529, 149] width 77 height 24
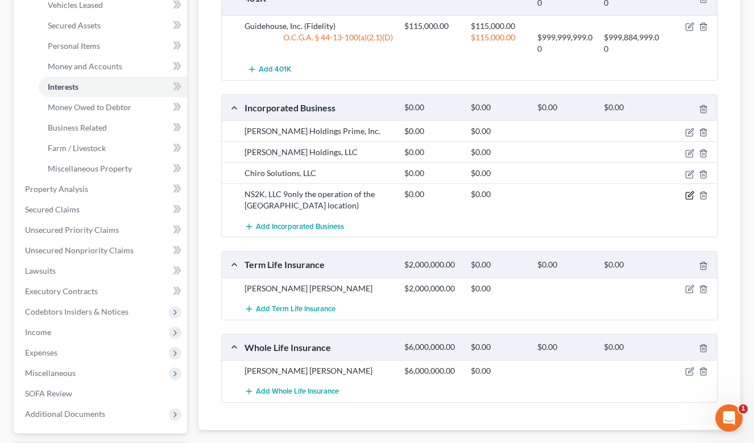
click at [685, 193] on icon "button" at bounding box center [688, 195] width 7 height 7
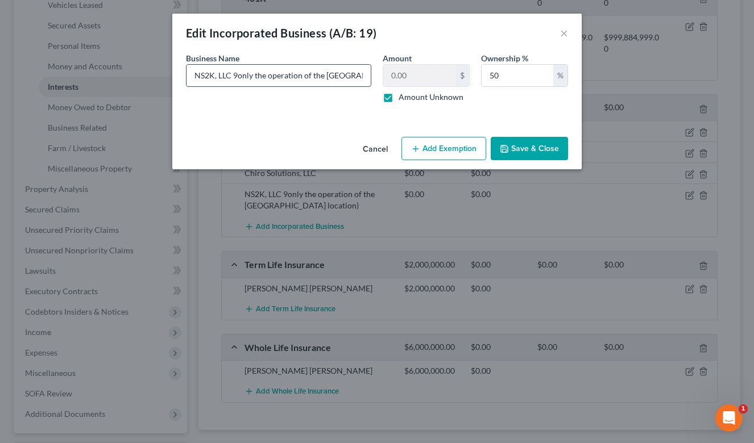
click at [237, 76] on input "NS2K, LLC 9only the operation of the Roswell Road location)" at bounding box center [278, 76] width 184 height 22
type input "NS2K, LLC (only the operation of the Roswell Road location)"
click at [524, 144] on button "Save & Close" at bounding box center [529, 149] width 77 height 24
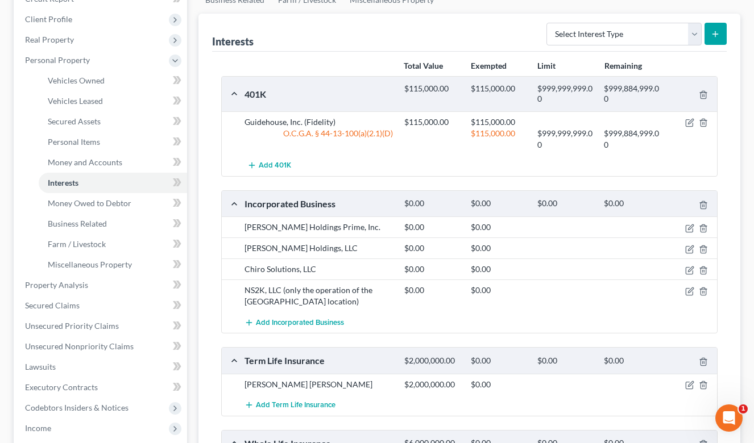
scroll to position [181, 0]
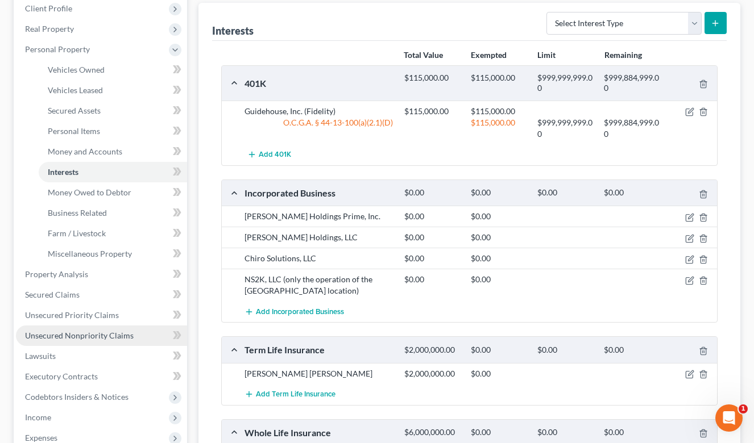
click at [77, 339] on span "Unsecured Nonpriority Claims" at bounding box center [79, 336] width 109 height 10
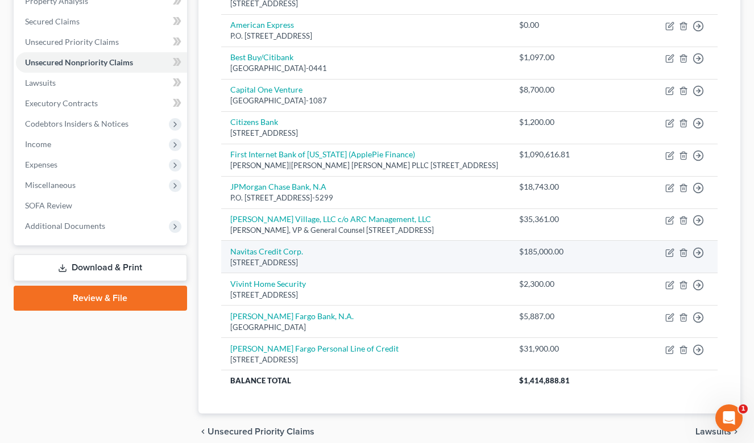
scroll to position [262, 0]
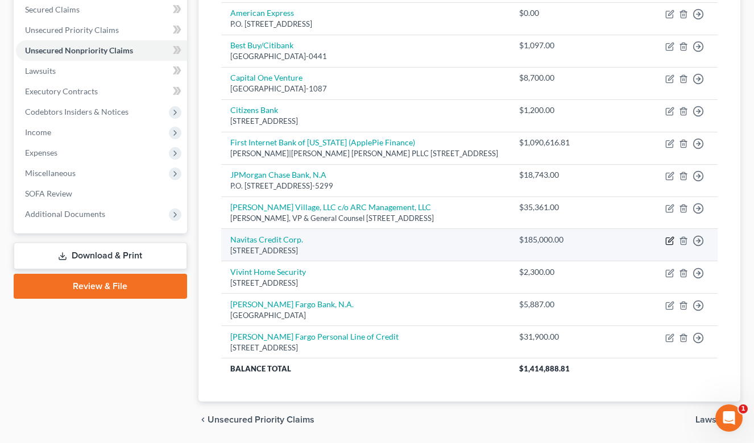
click at [671, 246] on icon "button" at bounding box center [669, 240] width 9 height 9
select select "4"
select select "14"
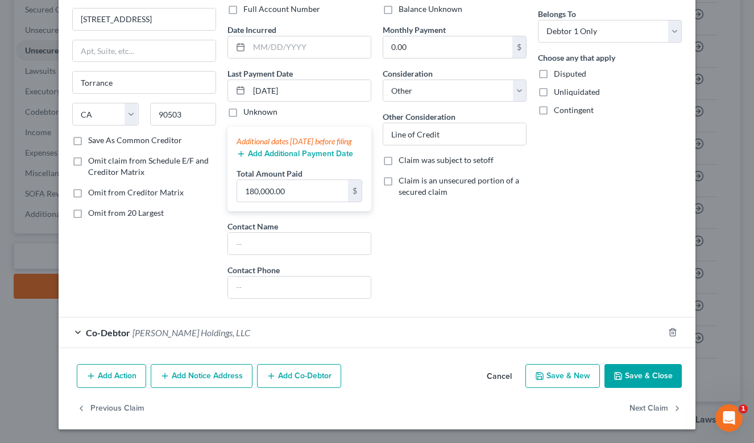
scroll to position [0, 0]
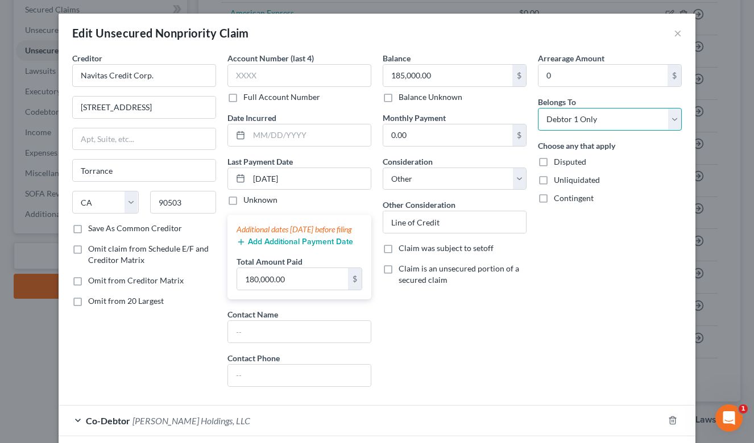
select select "2"
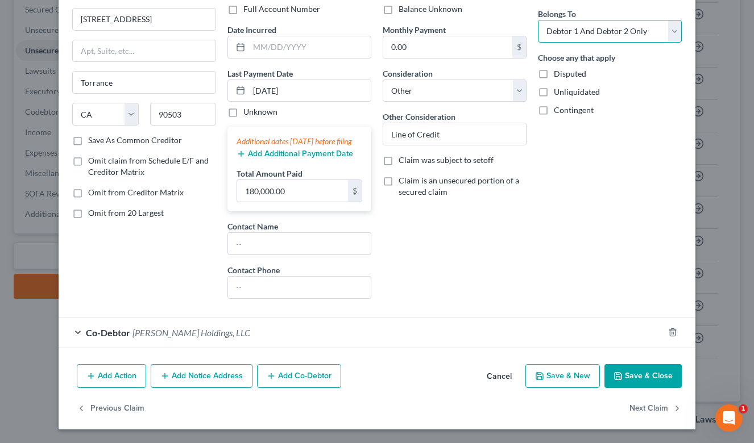
scroll to position [99, 0]
click at [548, 326] on div "Co-Debtor Caldwell Holdings, LLC" at bounding box center [361, 333] width 605 height 30
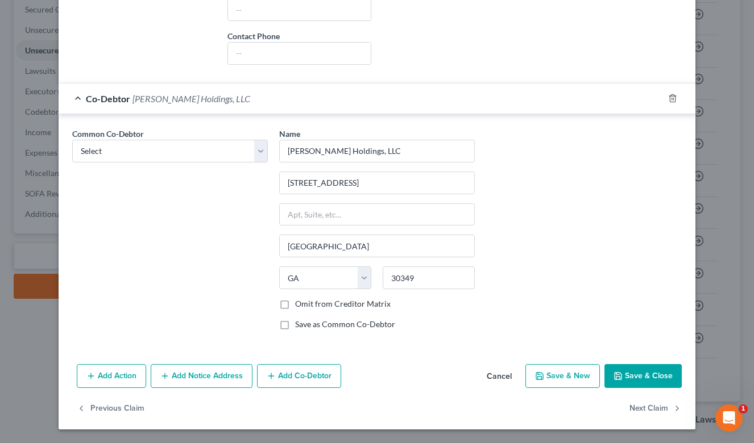
scroll to position [334, 0]
click at [639, 380] on button "Save & Close" at bounding box center [642, 376] width 77 height 24
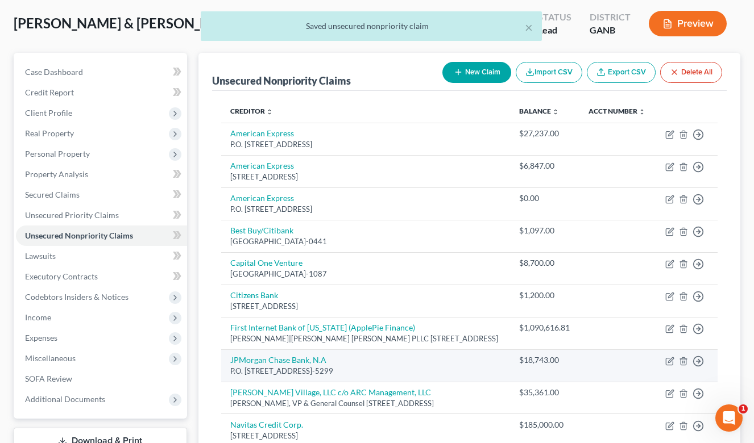
scroll to position [77, 0]
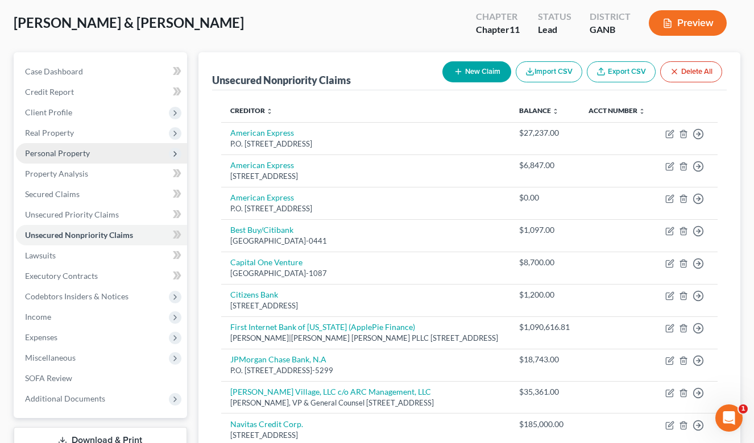
click at [78, 159] on span "Personal Property" at bounding box center [101, 153] width 171 height 20
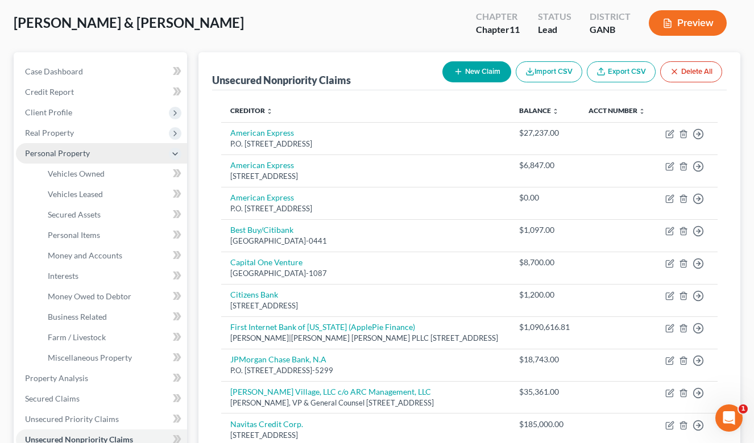
click at [71, 158] on span "Personal Property" at bounding box center [101, 153] width 171 height 20
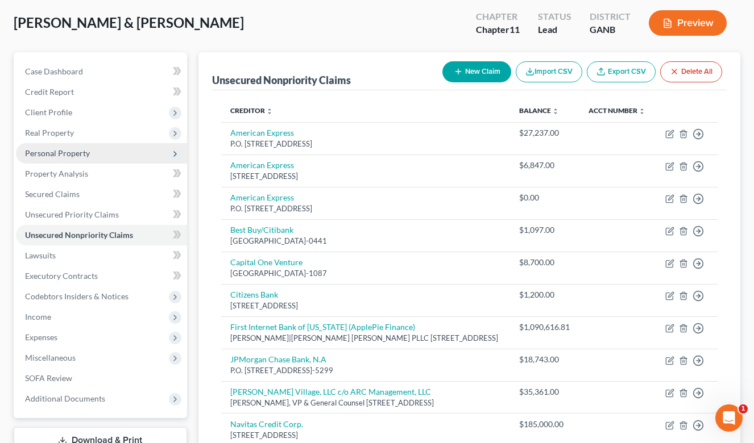
click at [66, 158] on span "Personal Property" at bounding box center [101, 153] width 171 height 20
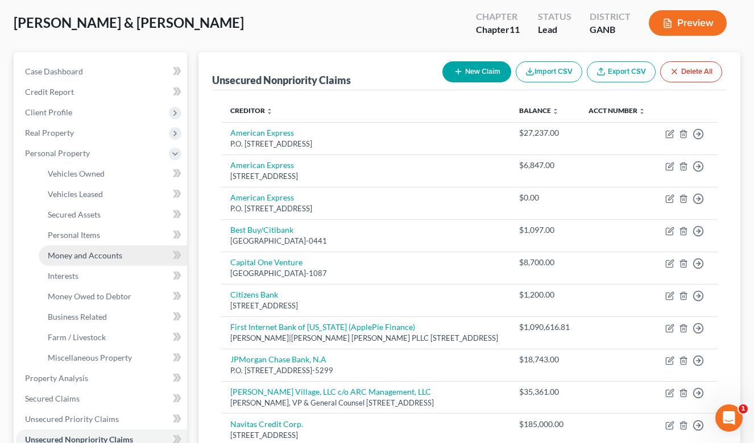
click at [74, 253] on span "Money and Accounts" at bounding box center [85, 256] width 74 height 10
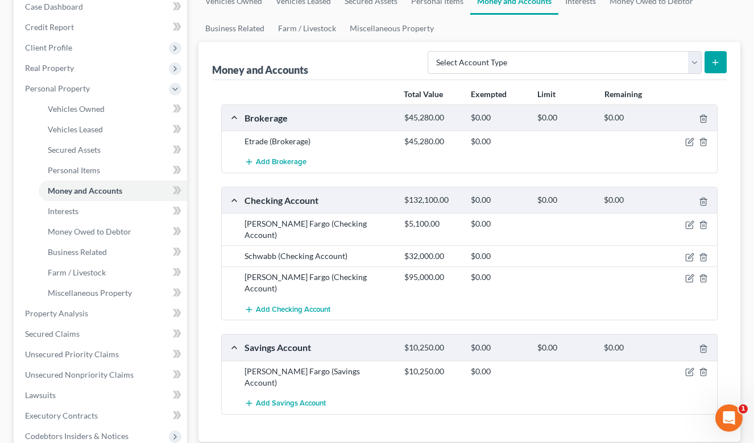
scroll to position [142, 0]
click at [363, 166] on div "Add Brokerage" at bounding box center [479, 162] width 480 height 21
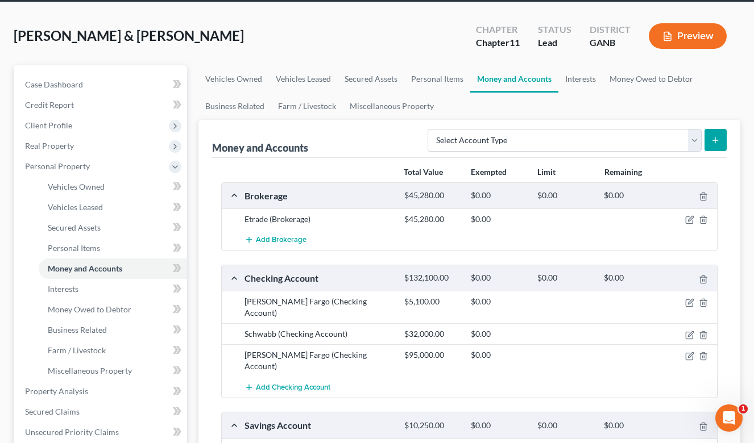
scroll to position [64, 0]
click at [47, 174] on span "Personal Property" at bounding box center [101, 166] width 171 height 20
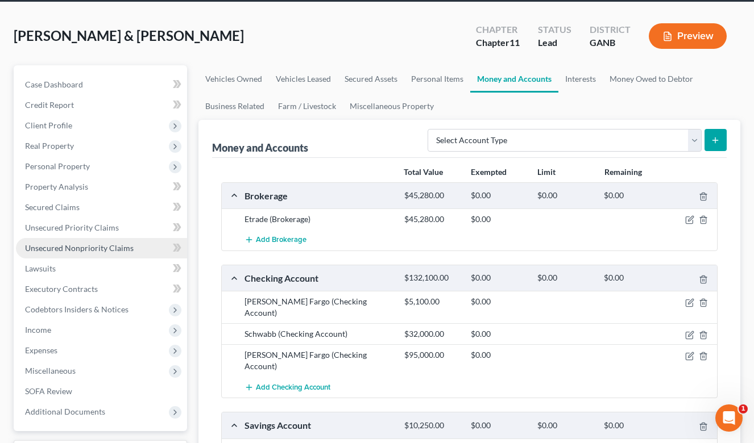
click at [84, 245] on span "Unsecured Nonpriority Claims" at bounding box center [79, 248] width 109 height 10
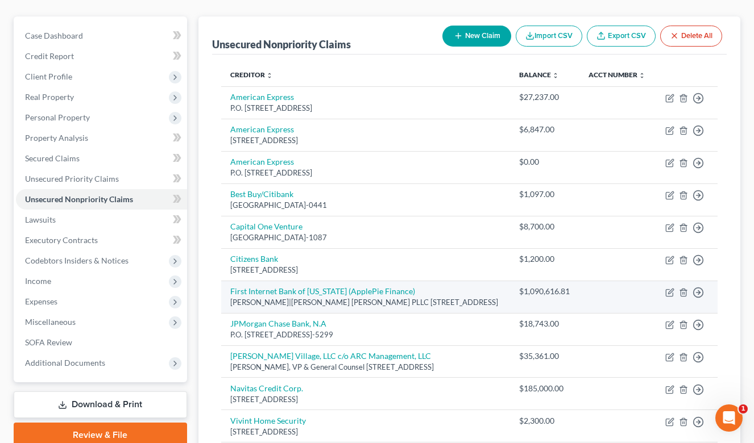
scroll to position [122, 0]
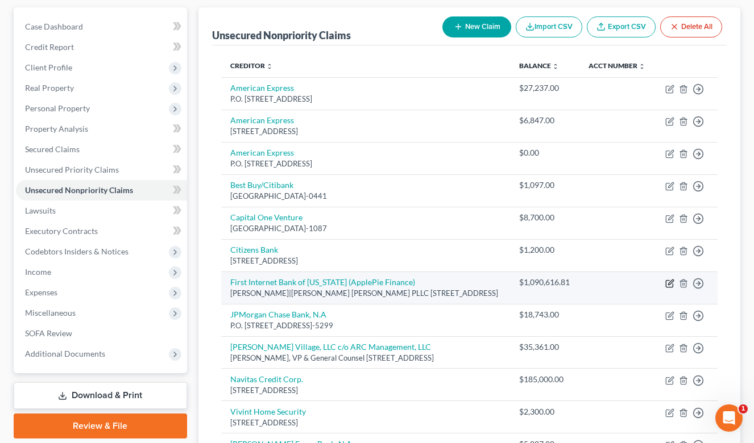
click at [668, 288] on icon "button" at bounding box center [669, 283] width 9 height 9
select select "23"
select select "10"
select select "3"
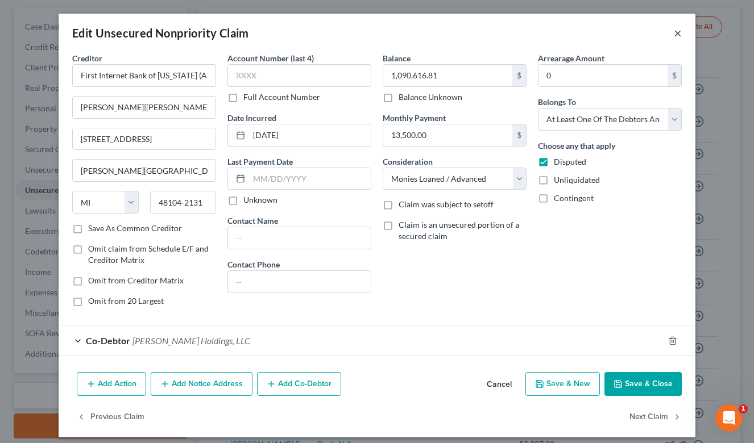
click at [679, 36] on button "×" at bounding box center [678, 33] width 8 height 14
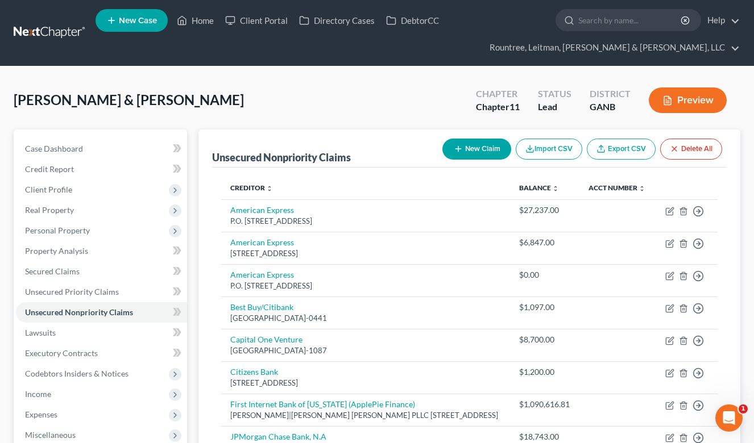
scroll to position [0, 0]
click at [63, 286] on link "Unsecured Priority Claims" at bounding box center [101, 292] width 171 height 20
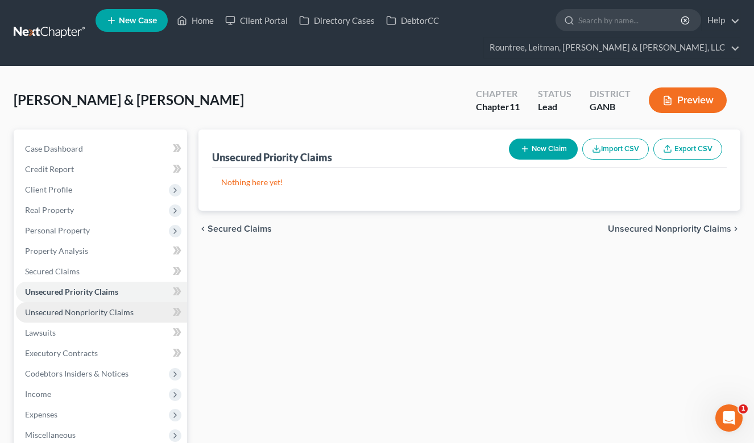
click at [79, 310] on span "Unsecured Nonpriority Claims" at bounding box center [79, 312] width 109 height 10
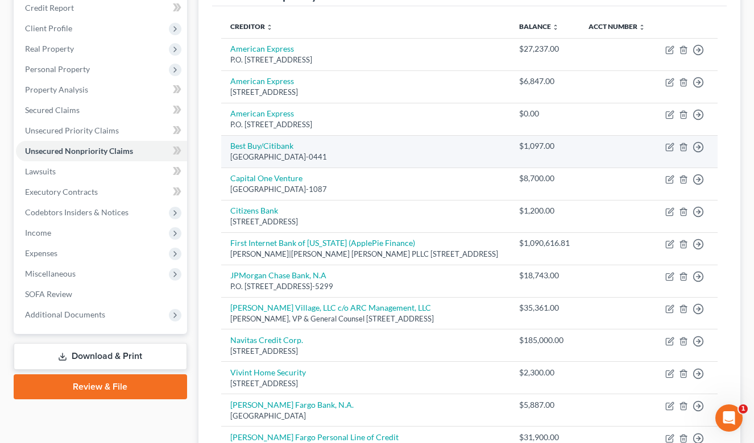
scroll to position [124, 0]
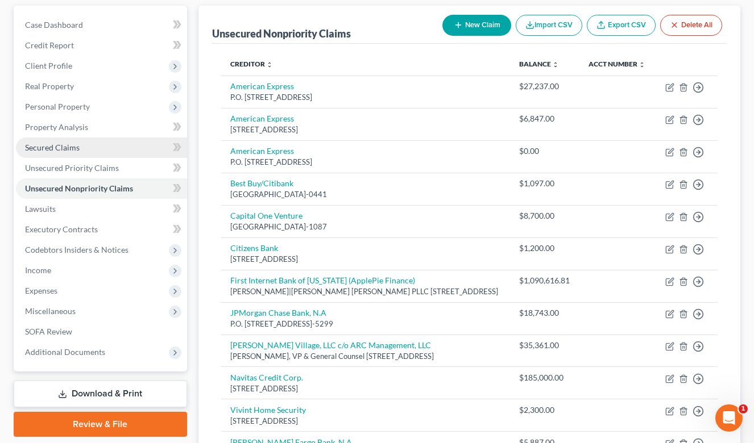
click at [69, 154] on link "Secured Claims" at bounding box center [101, 148] width 171 height 20
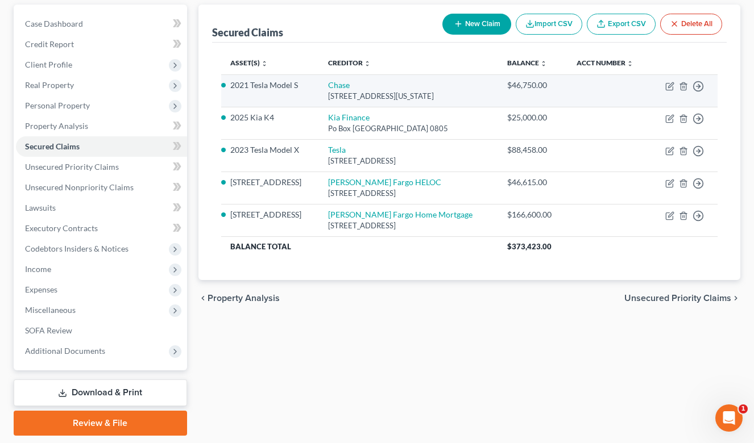
scroll to position [125, 0]
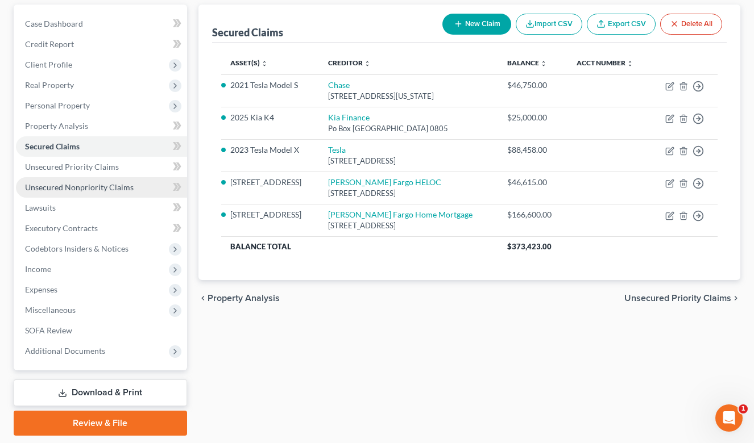
click at [94, 187] on span "Unsecured Nonpriority Claims" at bounding box center [79, 187] width 109 height 10
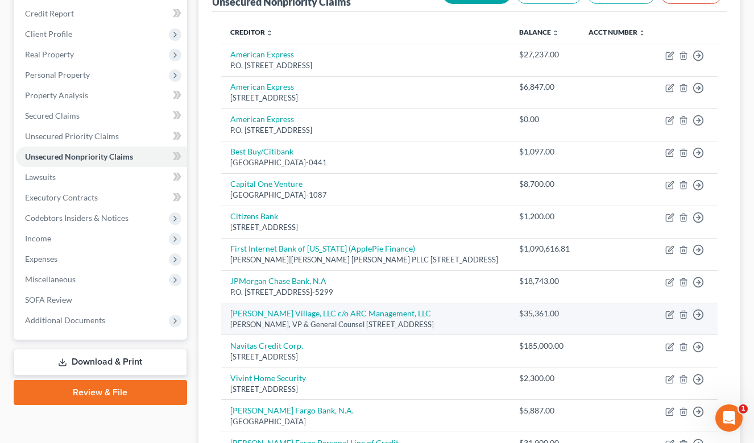
scroll to position [134, 1]
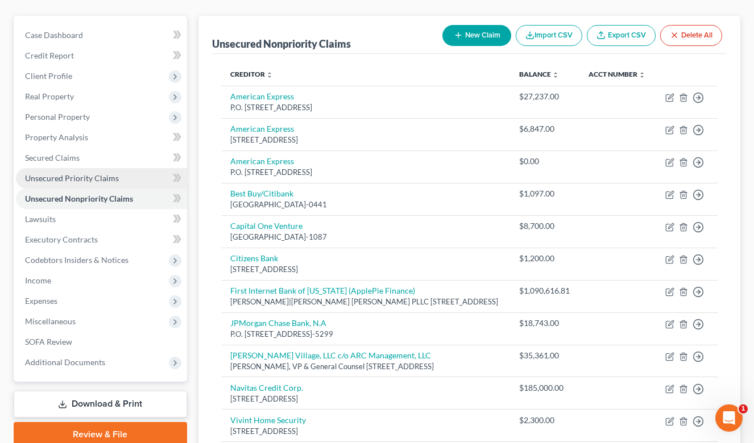
click at [95, 172] on link "Unsecured Priority Claims" at bounding box center [101, 178] width 171 height 20
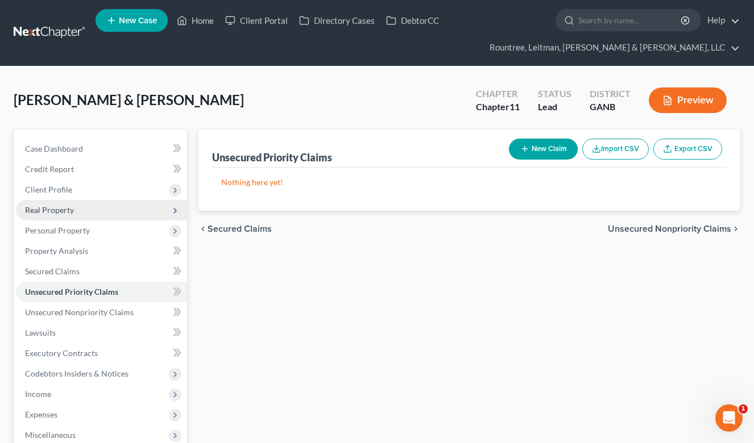
click at [61, 209] on span "Real Property" at bounding box center [49, 210] width 49 height 10
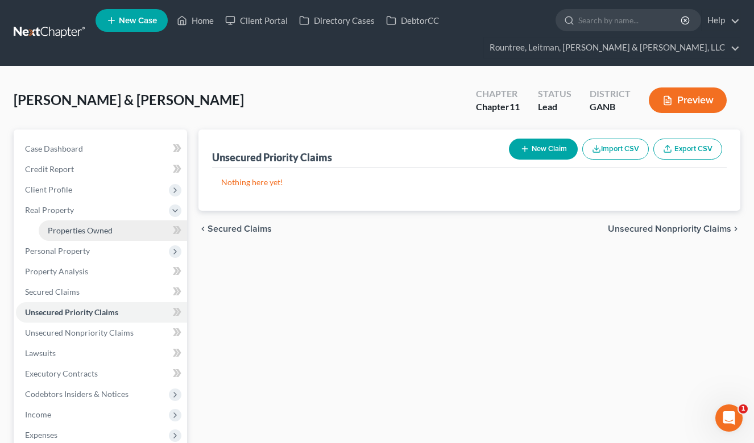
click at [78, 230] on span "Properties Owned" at bounding box center [80, 231] width 65 height 10
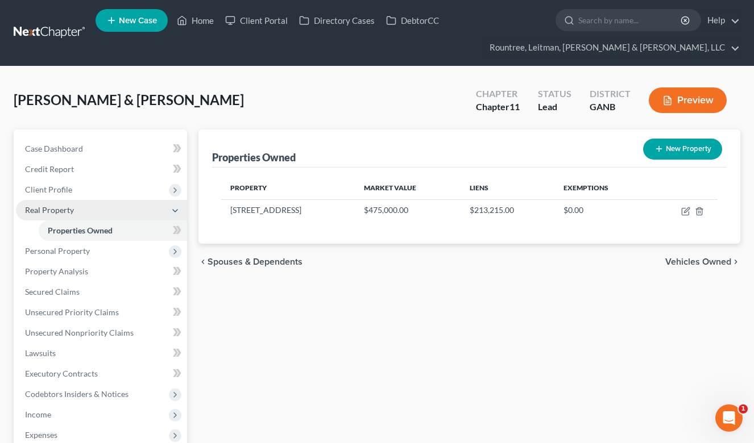
click at [64, 214] on span "Real Property" at bounding box center [49, 210] width 49 height 10
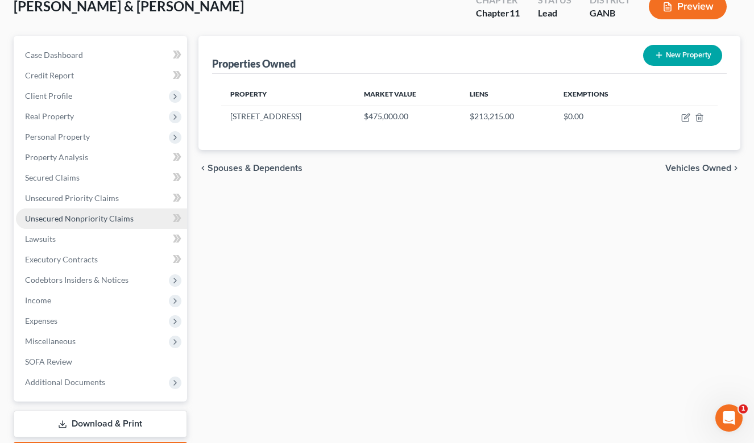
scroll to position [94, 0]
click at [87, 216] on span "Unsecured Nonpriority Claims" at bounding box center [79, 219] width 109 height 10
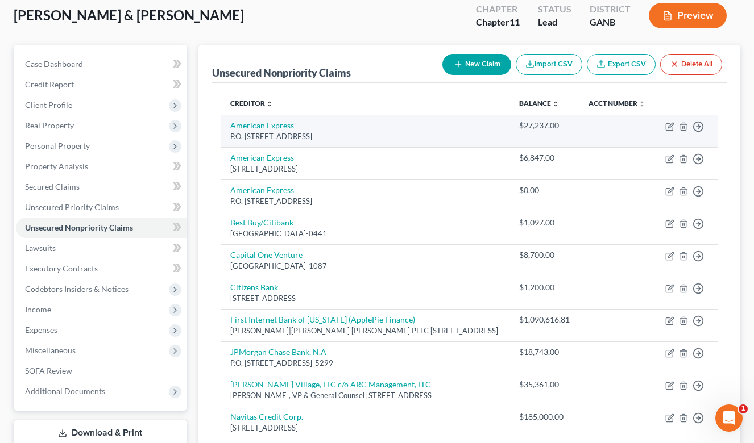
scroll to position [80, 0]
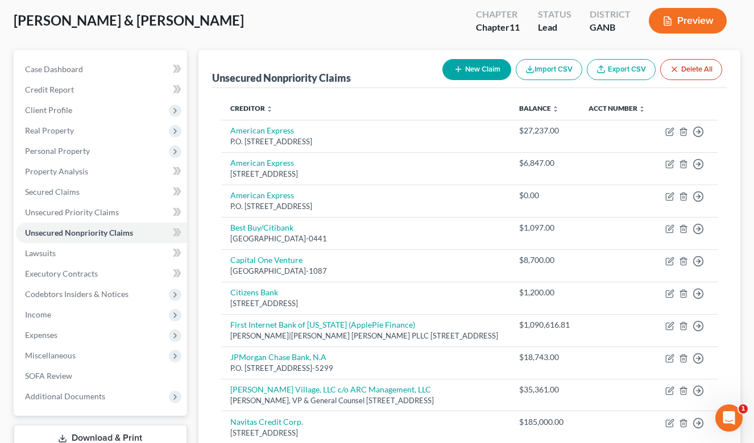
click at [468, 72] on button "New Claim" at bounding box center [476, 69] width 69 height 21
select select "2"
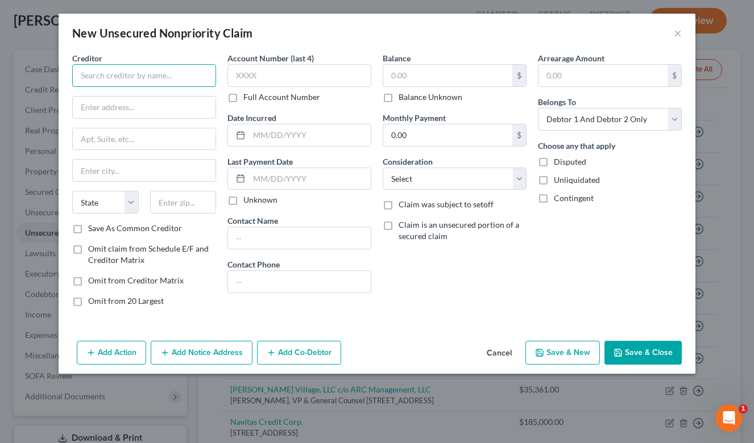
click at [173, 72] on input "text" at bounding box center [144, 75] width 144 height 23
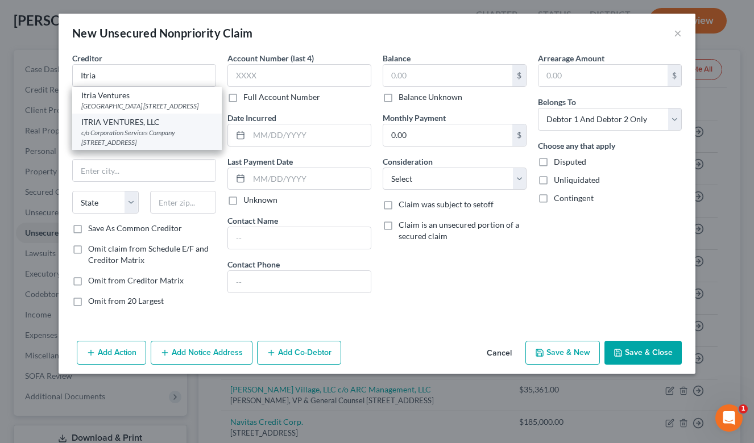
click at [140, 128] on div "ITRIA VENTURES, LLC" at bounding box center [146, 122] width 131 height 11
type input "ITRIA VENTURES, LLC"
type input "c/o Corporation Services Company"
type input "251 Little Falls Drive"
type input "Wilmington"
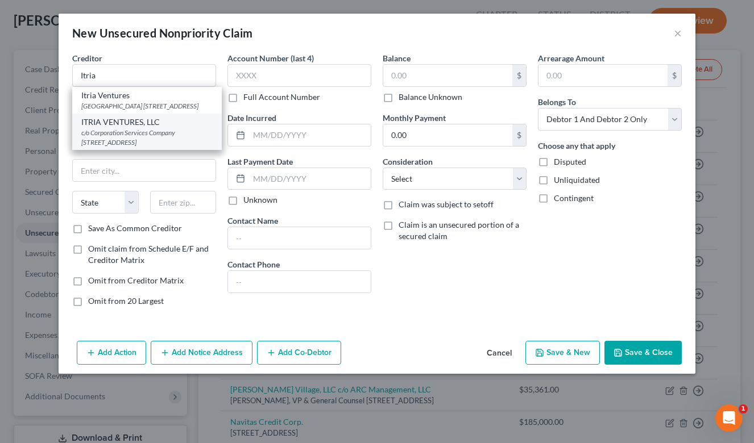
select select "7"
type input "19808"
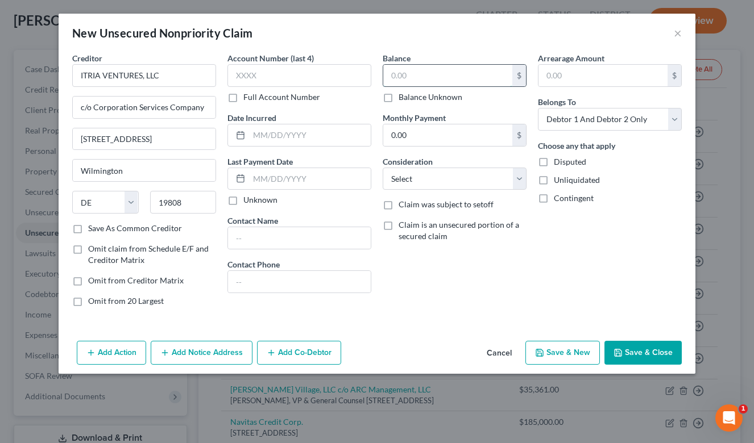
click at [429, 79] on input "text" at bounding box center [447, 76] width 129 height 22
paste input "185,790.19"
type input "185,790.19"
click at [298, 347] on button "Add Co-Debtor" at bounding box center [299, 353] width 84 height 24
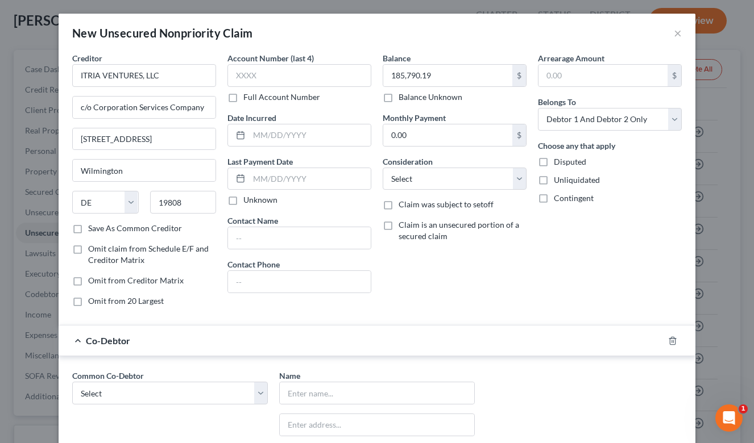
click at [140, 381] on label "Common Co-Debtor" at bounding box center [108, 376] width 72 height 12
select select "0"
type input "[PERSON_NAME] Holdings, LLC"
type input "[STREET_ADDRESS]"
type input "[GEOGRAPHIC_DATA]"
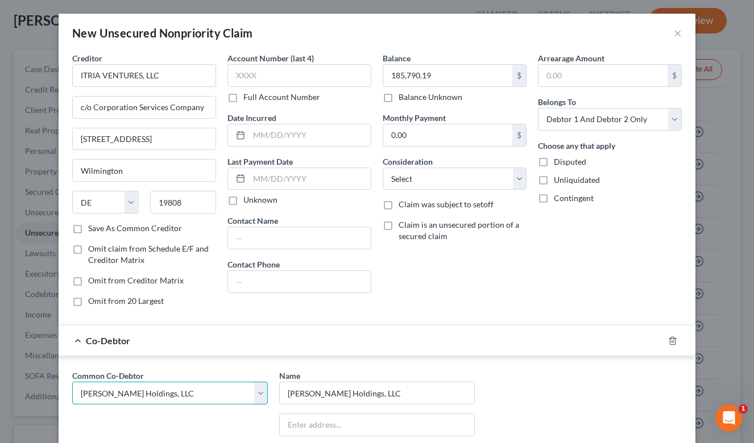
select select "10"
type input "30349"
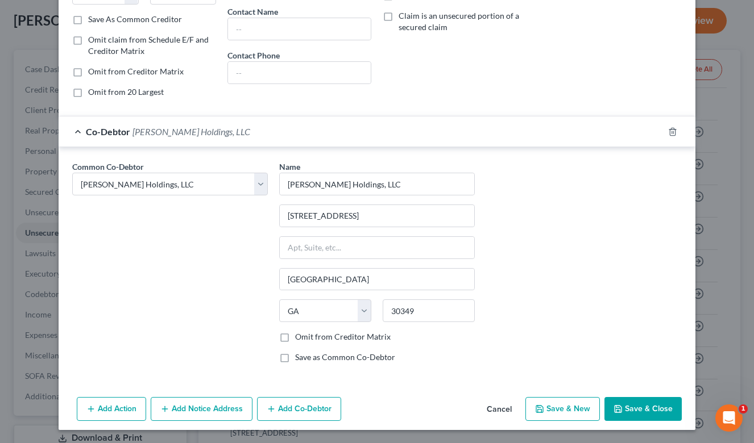
click at [634, 408] on button "Save & Close" at bounding box center [642, 409] width 77 height 24
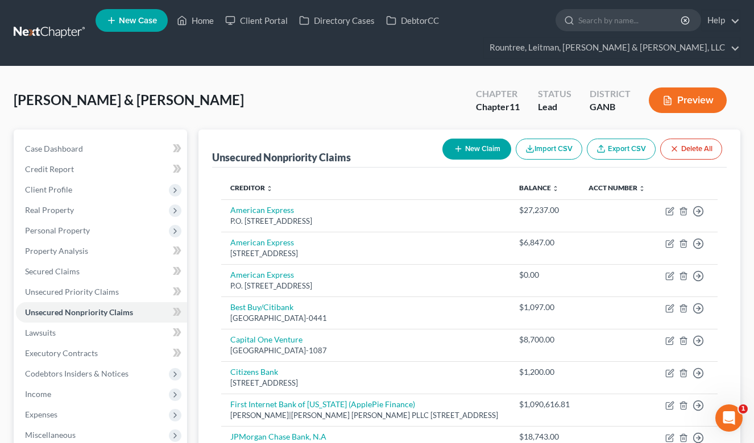
scroll to position [0, 0]
click at [489, 146] on button "New Claim" at bounding box center [476, 149] width 69 height 21
select select "2"
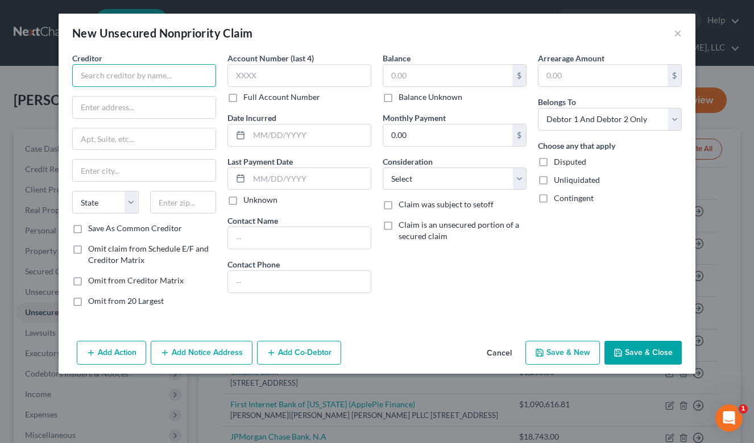
click at [144, 71] on input "text" at bounding box center [144, 75] width 144 height 23
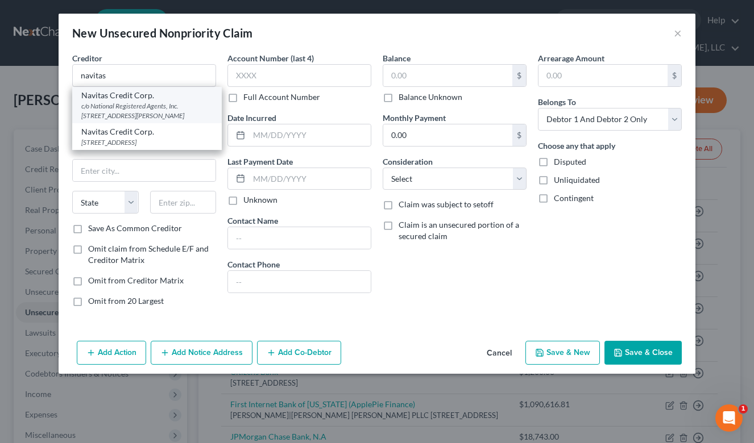
click at [128, 107] on div "c/o National Registered Agents, Inc. 289 S. Culver Street, Lawrenceville, GA 30…" at bounding box center [146, 110] width 131 height 19
type input "Navitas Credit Corp."
type input "c/o National Registered Agents, Inc."
type input "289 S. Culver Street"
type input "Lawrenceville"
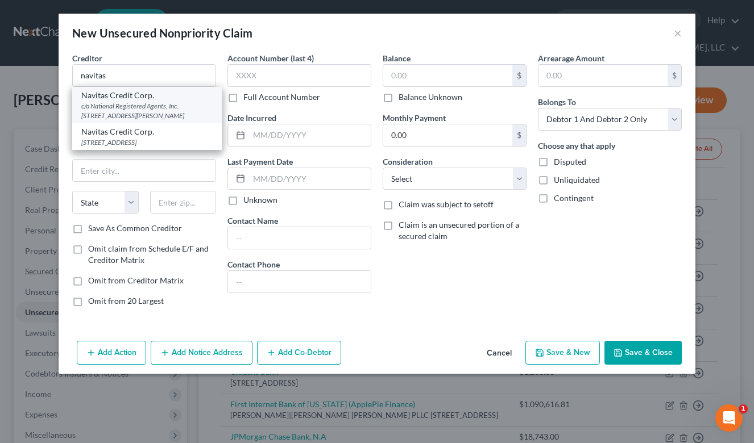
select select "10"
type input "30046"
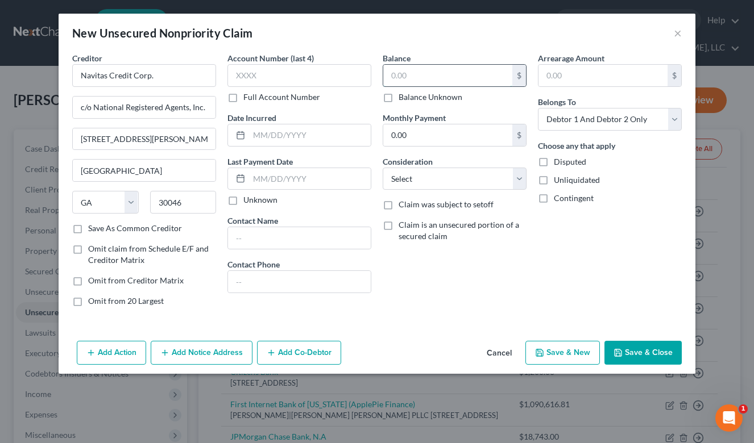
click at [410, 73] on input "text" at bounding box center [447, 76] width 129 height 22
type input "163,000"
click at [294, 358] on button "Add Co-Debtor" at bounding box center [299, 353] width 84 height 24
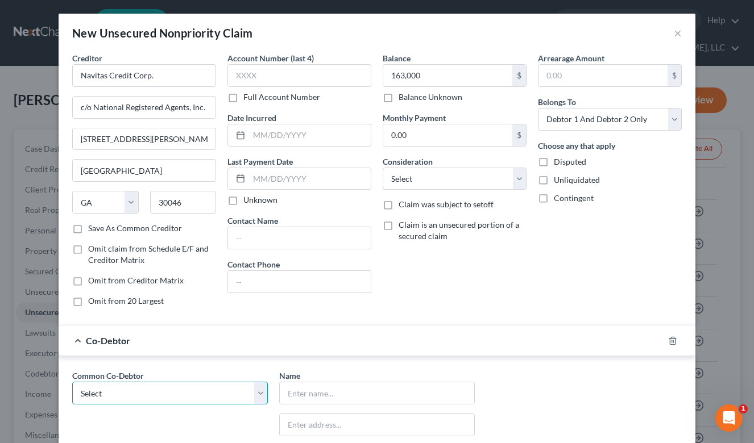
select select "0"
type input "[PERSON_NAME] Holdings, LLC"
type input "[STREET_ADDRESS]"
type input "[GEOGRAPHIC_DATA]"
select select "10"
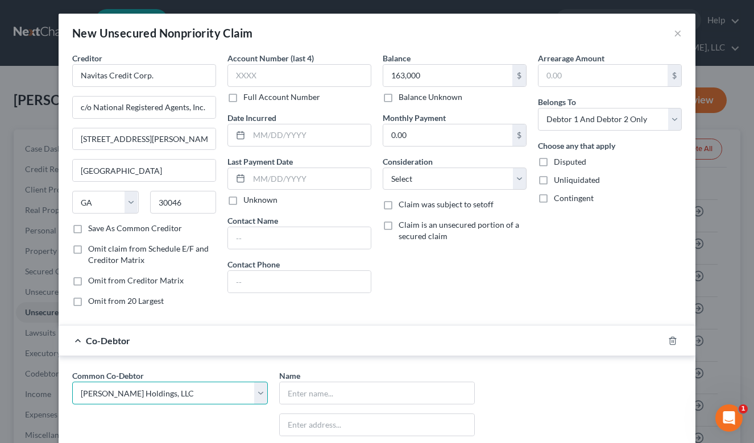
type input "30349"
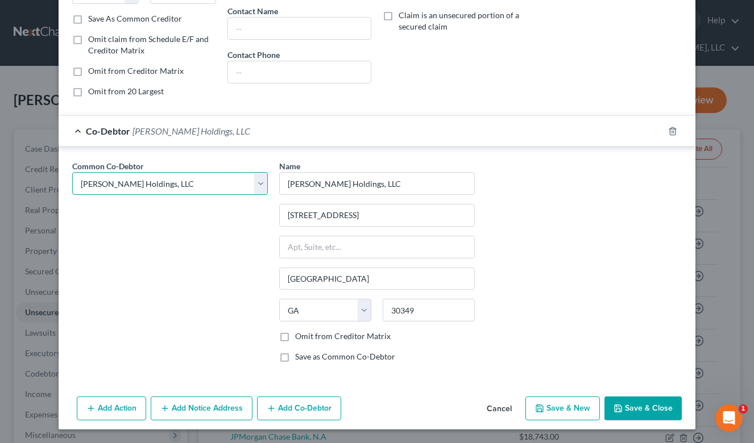
scroll to position [209, 0]
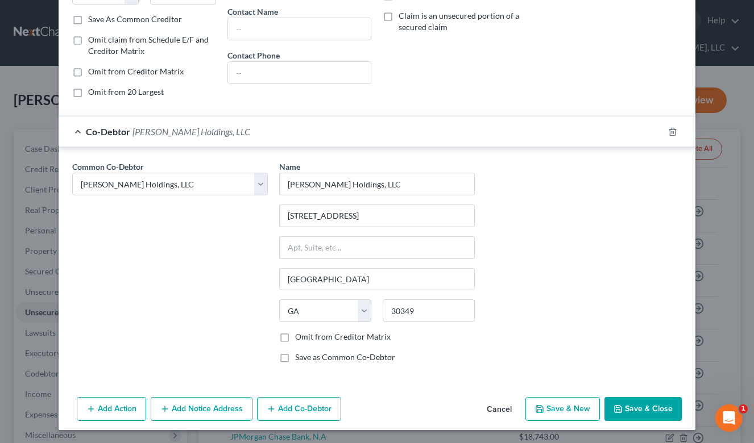
click at [630, 409] on button "Save & Close" at bounding box center [642, 409] width 77 height 24
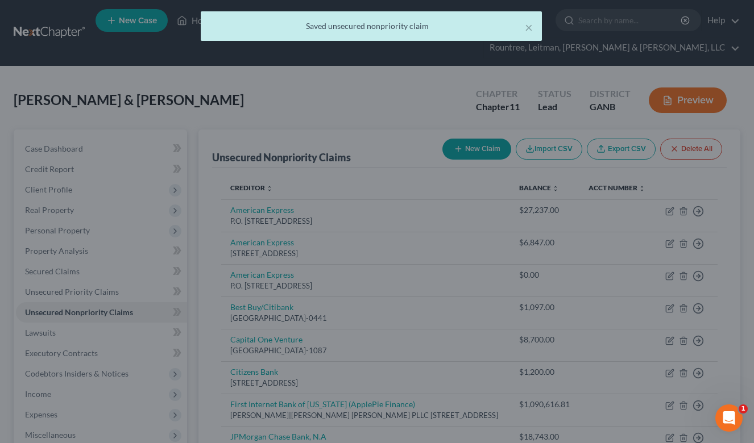
type input "163,000.00"
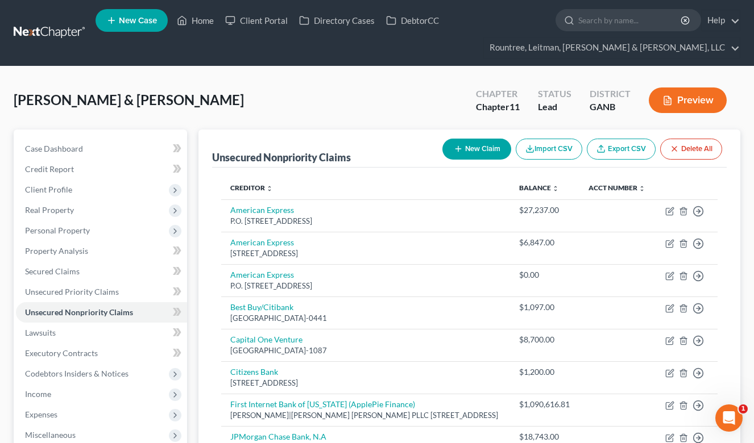
scroll to position [0, 0]
click at [227, 97] on div "Caldwell, Shaun & Kaila Upgraded Chapter Chapter 11 Status Lead District GANB P…" at bounding box center [377, 104] width 726 height 49
click at [68, 292] on span "Unsecured Priority Claims" at bounding box center [72, 292] width 94 height 10
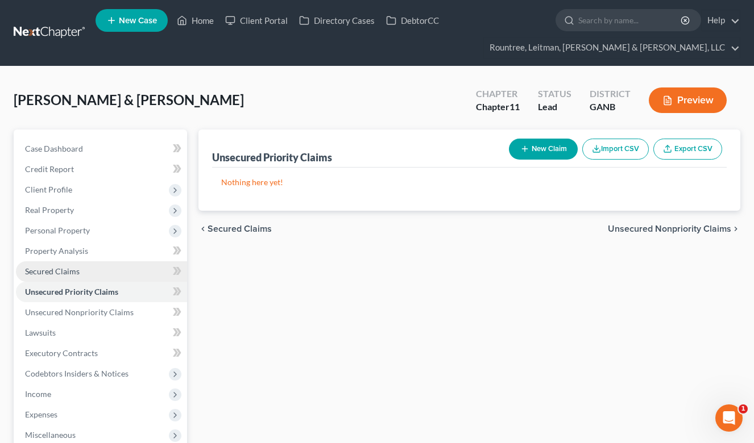
click at [55, 268] on span "Secured Claims" at bounding box center [52, 272] width 55 height 10
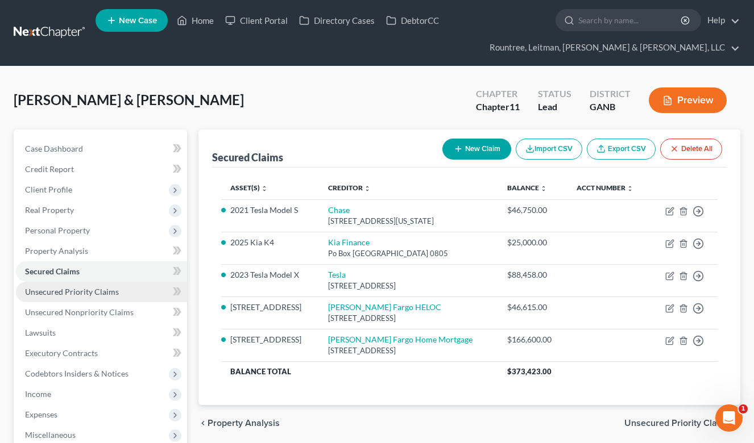
click at [84, 293] on span "Unsecured Priority Claims" at bounding box center [72, 292] width 94 height 10
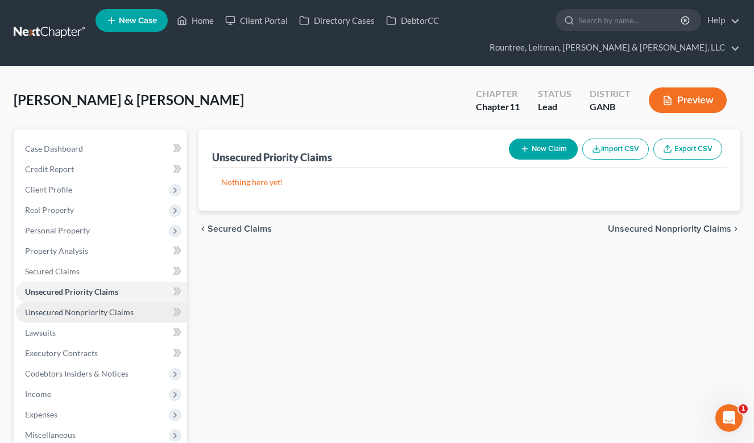
click at [86, 314] on span "Unsecured Nonpriority Claims" at bounding box center [79, 312] width 109 height 10
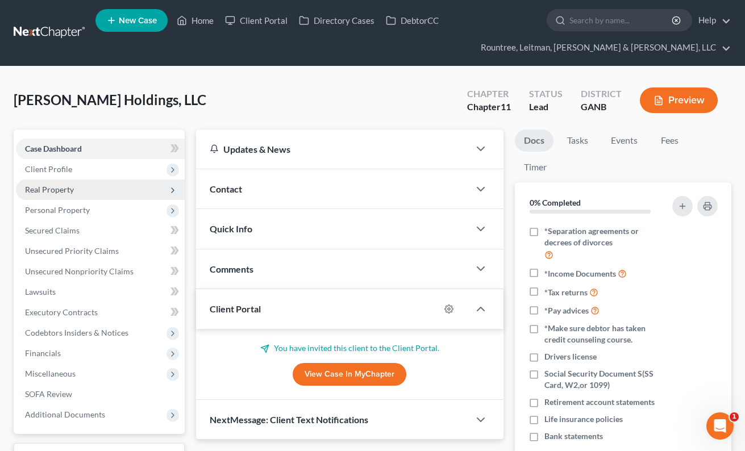
click at [56, 193] on span "Real Property" at bounding box center [49, 190] width 49 height 10
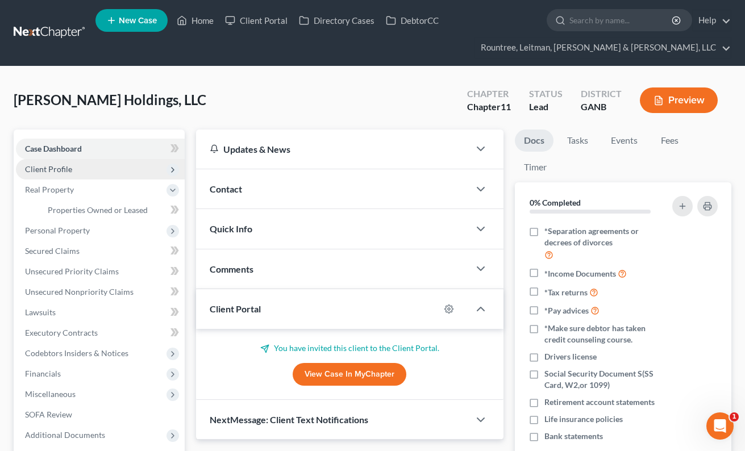
click at [61, 171] on span "Client Profile" at bounding box center [48, 169] width 47 height 10
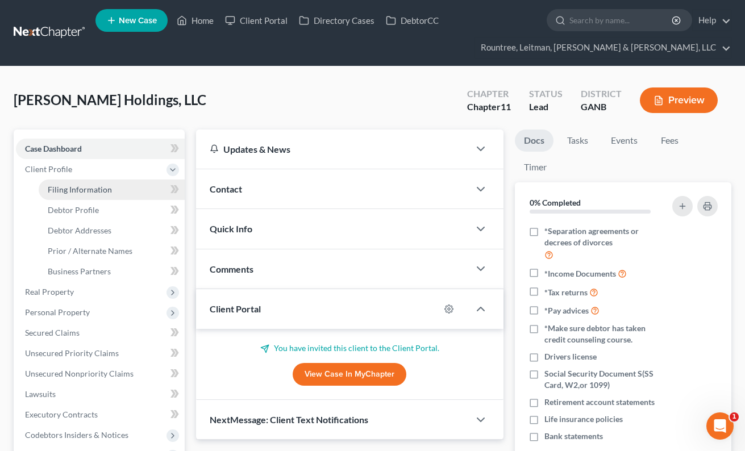
click at [73, 185] on span "Filing Information" at bounding box center [80, 190] width 64 height 10
select select "3"
select select "1"
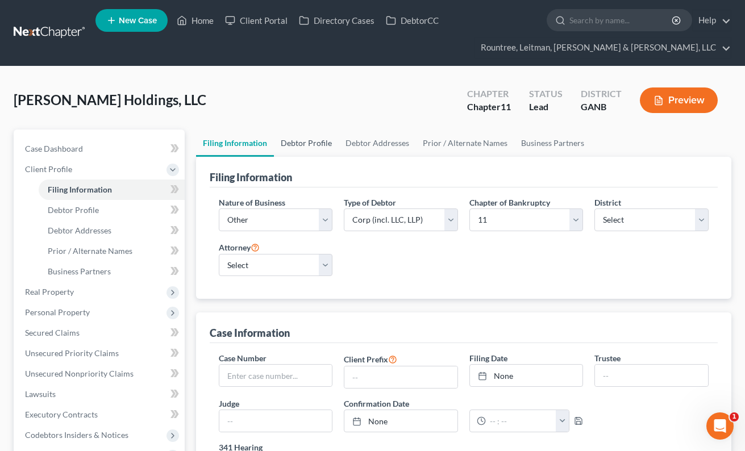
click at [322, 144] on link "Debtor Profile" at bounding box center [306, 143] width 65 height 27
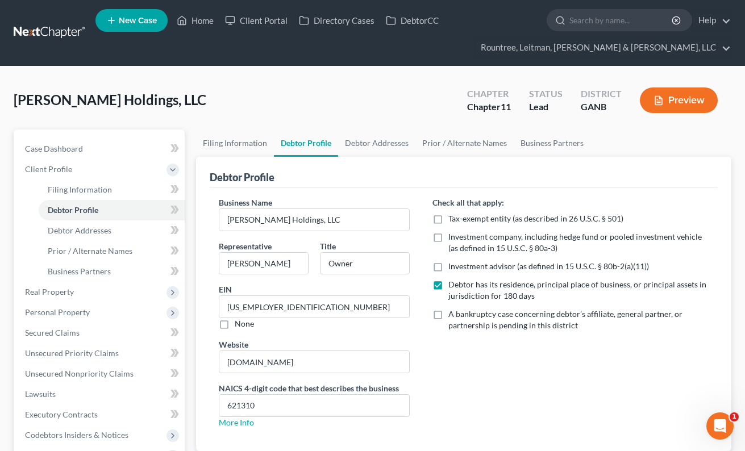
scroll to position [20, 0]
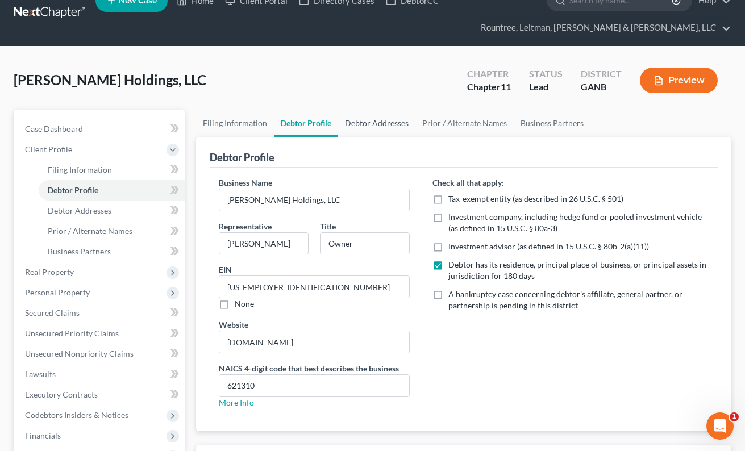
click at [375, 126] on link "Debtor Addresses" at bounding box center [376, 123] width 77 height 27
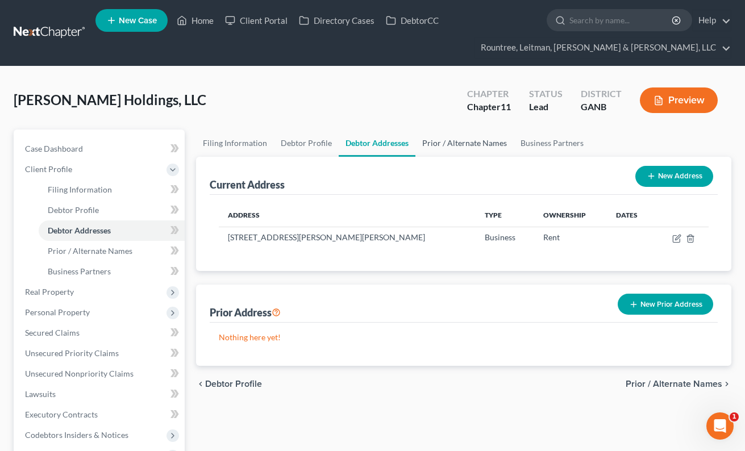
click at [444, 139] on link "Prior / Alternate Names" at bounding box center [464, 143] width 98 height 27
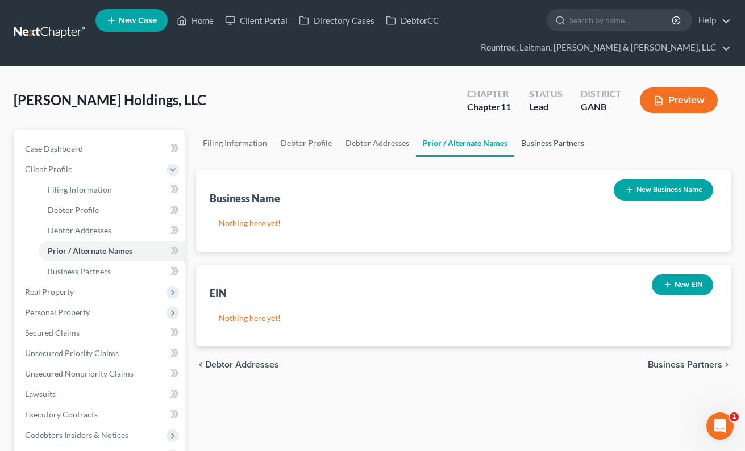
click at [534, 143] on link "Business Partners" at bounding box center [552, 143] width 77 height 27
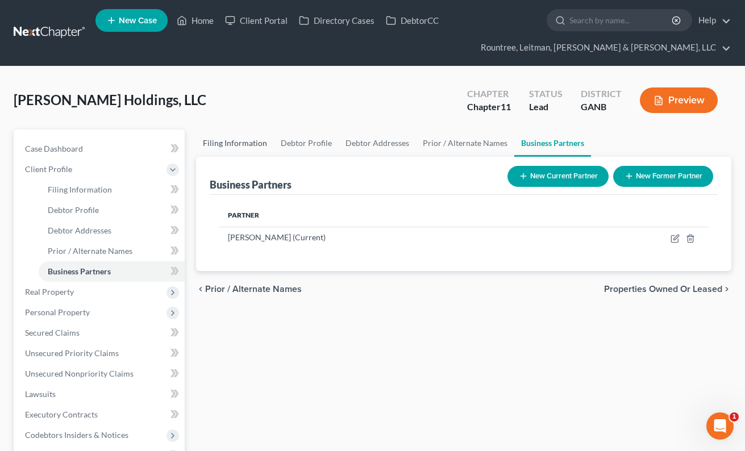
click at [255, 144] on link "Filing Information" at bounding box center [235, 143] width 78 height 27
select select "3"
select select "1"
select select "19"
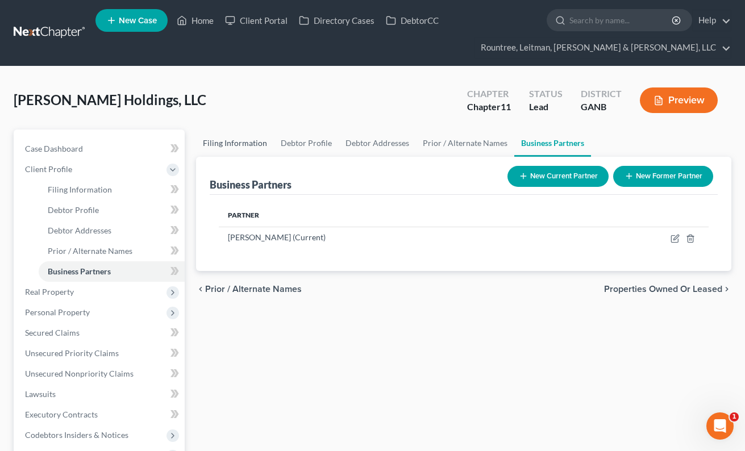
select select "3"
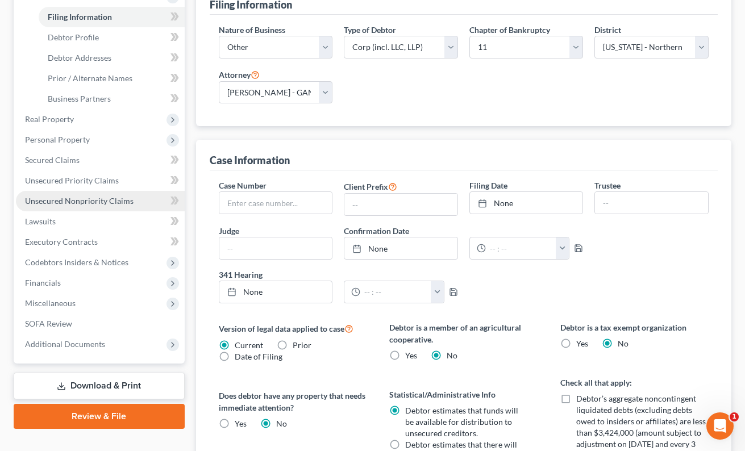
click at [86, 199] on span "Unsecured Nonpriority Claims" at bounding box center [79, 201] width 109 height 10
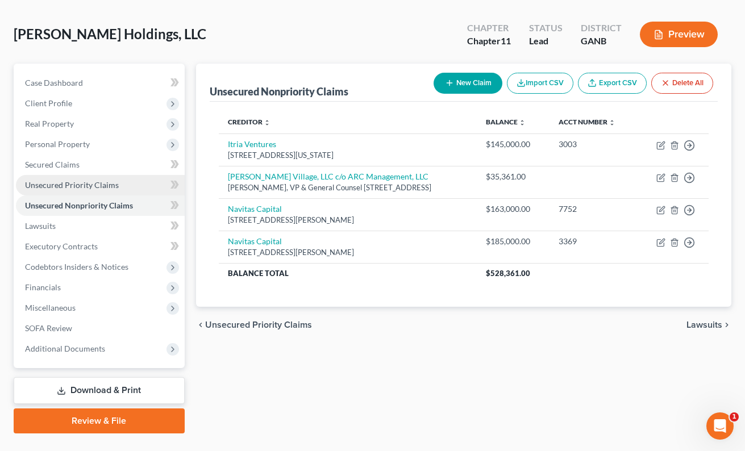
click at [86, 186] on span "Unsecured Priority Claims" at bounding box center [72, 185] width 94 height 10
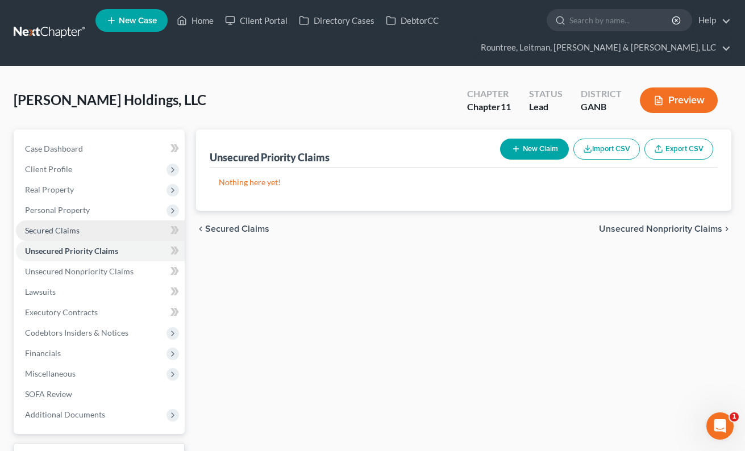
click at [60, 226] on span "Secured Claims" at bounding box center [52, 231] width 55 height 10
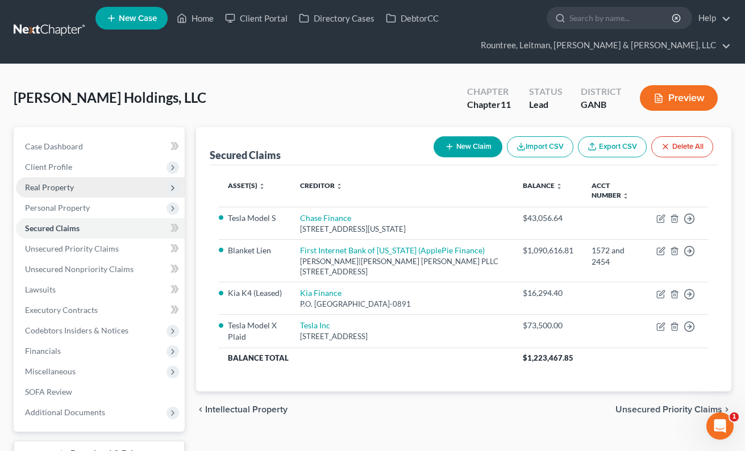
scroll to position [9, 0]
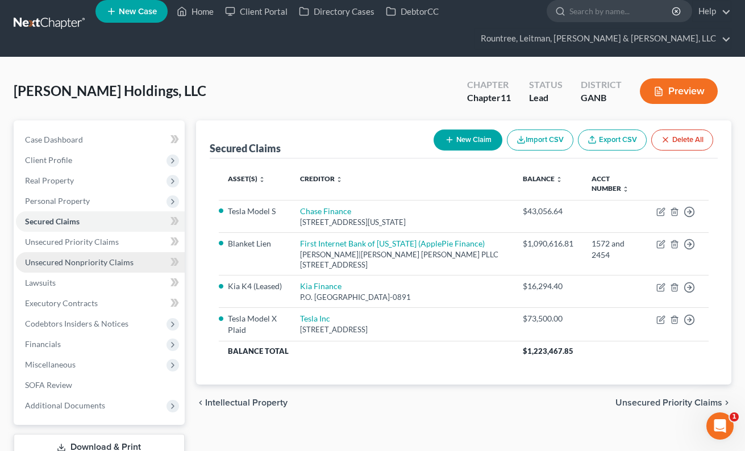
click at [91, 264] on span "Unsecured Nonpriority Claims" at bounding box center [79, 262] width 109 height 10
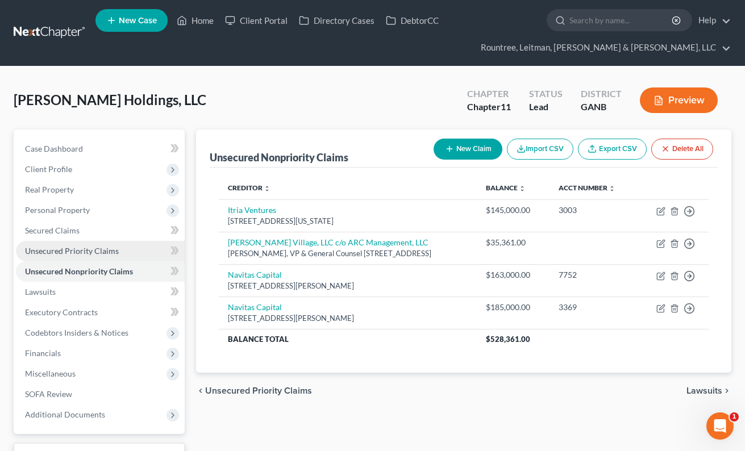
click at [98, 252] on span "Unsecured Priority Claims" at bounding box center [72, 251] width 94 height 10
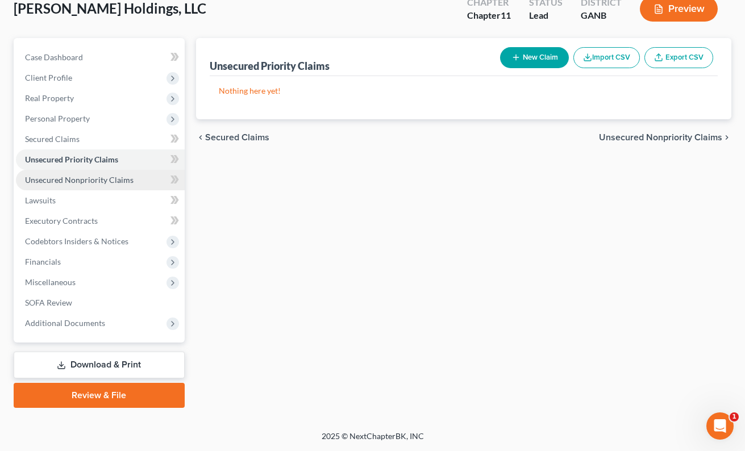
click at [93, 183] on span "Unsecured Nonpriority Claims" at bounding box center [79, 180] width 109 height 10
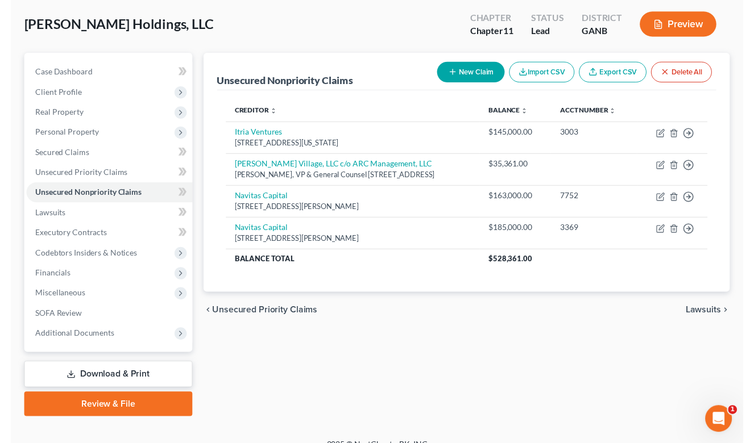
scroll to position [73, 0]
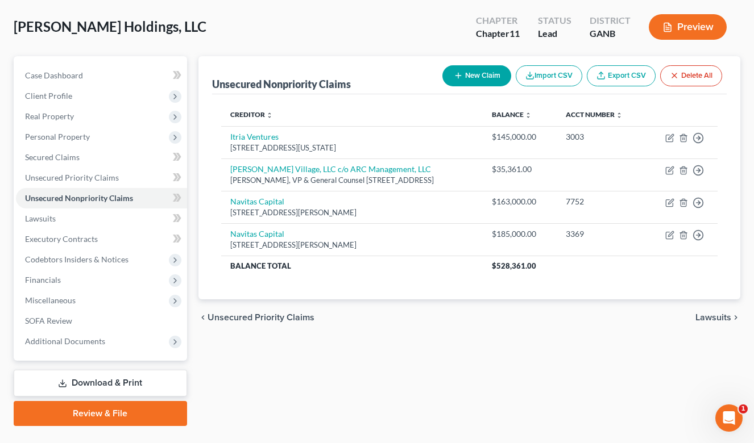
click at [208, 34] on div "Caldwell Holdings, LLC Upgraded Chapter Chapter 11 Status Lead District GANB Pr…" at bounding box center [377, 31] width 726 height 49
drag, startPoint x: 16, startPoint y: 24, endPoint x: 144, endPoint y: 26, distance: 127.9
click at [144, 26] on span "[PERSON_NAME] Holdings, LLC" at bounding box center [110, 26] width 193 height 16
click at [168, 27] on div "Caldwell Holdings, LLC Upgraded Chapter Chapter 11 Status Lead District GANB Pr…" at bounding box center [377, 31] width 726 height 49
drag, startPoint x: 149, startPoint y: 26, endPoint x: 11, endPoint y: 26, distance: 138.1
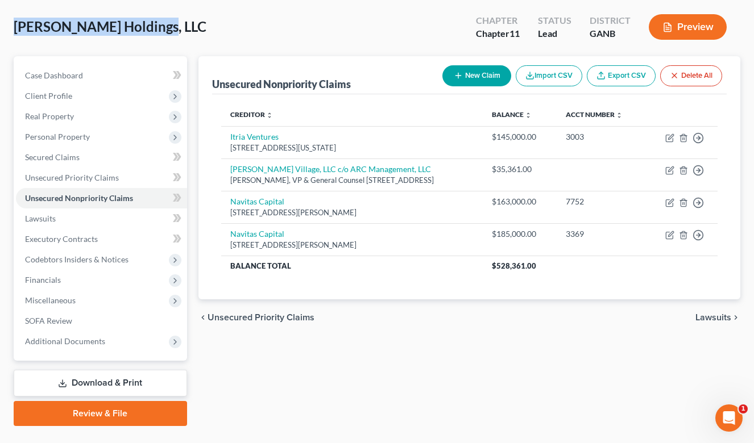
click at [11, 26] on div "Caldwell Holdings, LLC Upgraded Chapter Chapter 11 Status Lead District GANB Pr…" at bounding box center [377, 221] width 754 height 456
click at [50, 40] on div "Caldwell Holdings, LLC Upgraded Chapter Chapter 11 Status Lead District GANB Pr…" at bounding box center [377, 31] width 726 height 49
drag, startPoint x: 16, startPoint y: 28, endPoint x: 167, endPoint y: 46, distance: 151.6
click at [167, 46] on div "Caldwell Holdings, LLC Upgraded Chapter Chapter 11 Status Lead District GANB Pr…" at bounding box center [377, 31] width 726 height 49
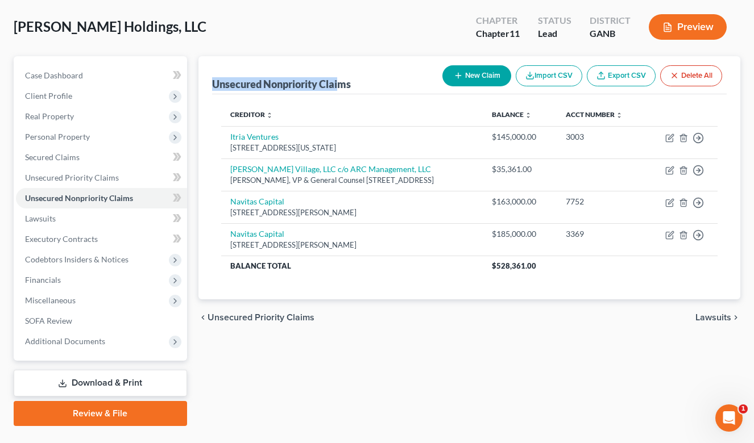
drag, startPoint x: 214, startPoint y: 86, endPoint x: 343, endPoint y: 89, distance: 128.5
click at [193, 64] on div "Unsecured Nonpriority Claims New Claim Import CSV Export CSV Delete All Credito…" at bounding box center [470, 241] width 554 height 370
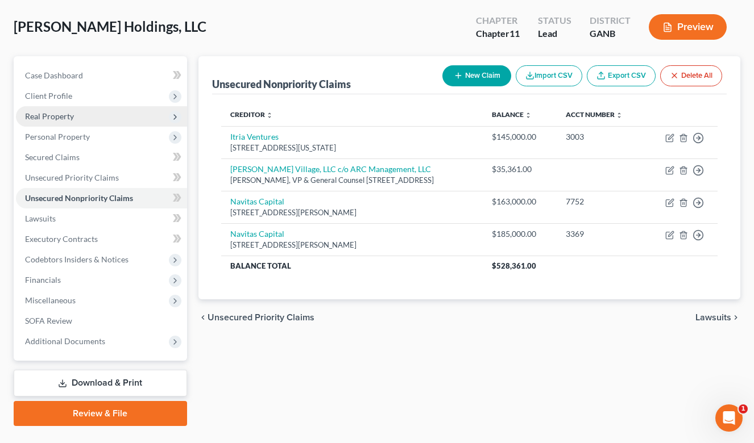
click at [53, 109] on span "Real Property" at bounding box center [101, 116] width 171 height 20
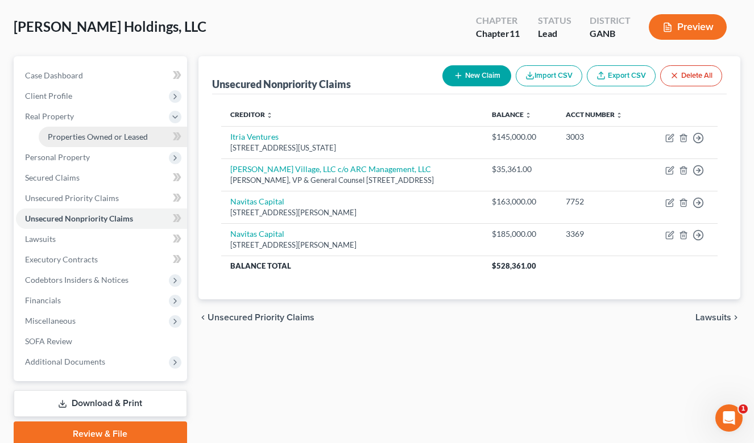
click at [107, 138] on span "Properties Owned or Leased" at bounding box center [98, 137] width 100 height 10
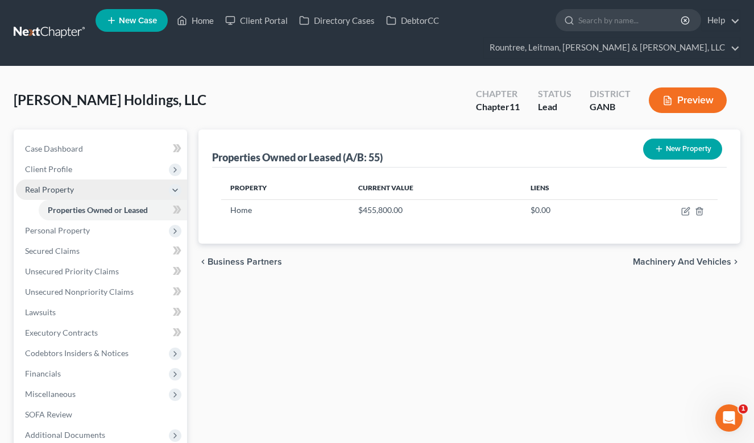
click at [73, 197] on span "Real Property" at bounding box center [101, 190] width 171 height 20
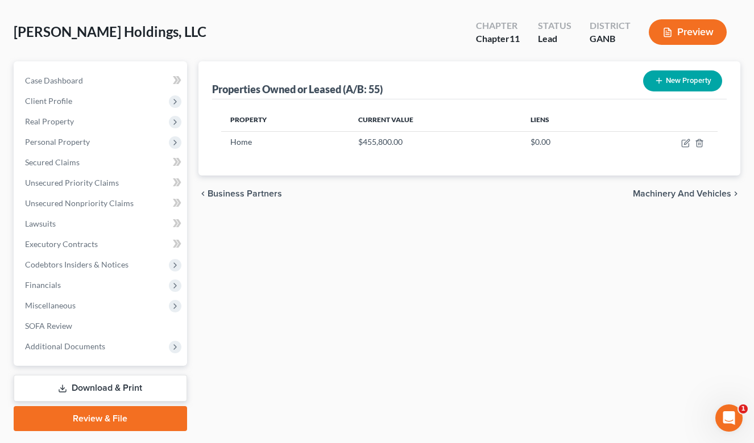
scroll to position [68, 0]
click at [68, 166] on span "Secured Claims" at bounding box center [52, 162] width 55 height 10
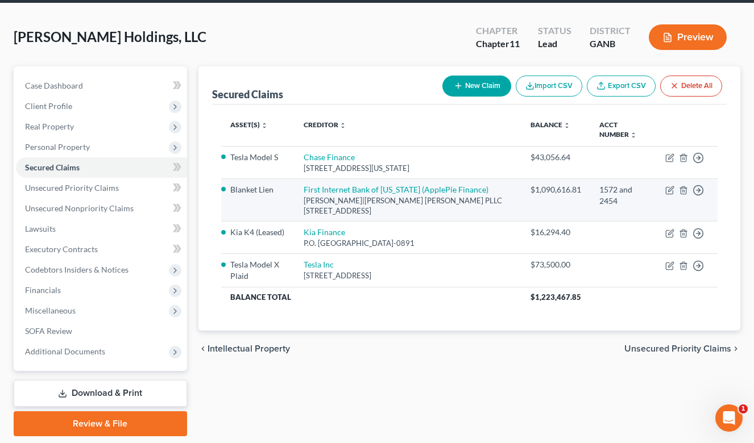
scroll to position [68, 0]
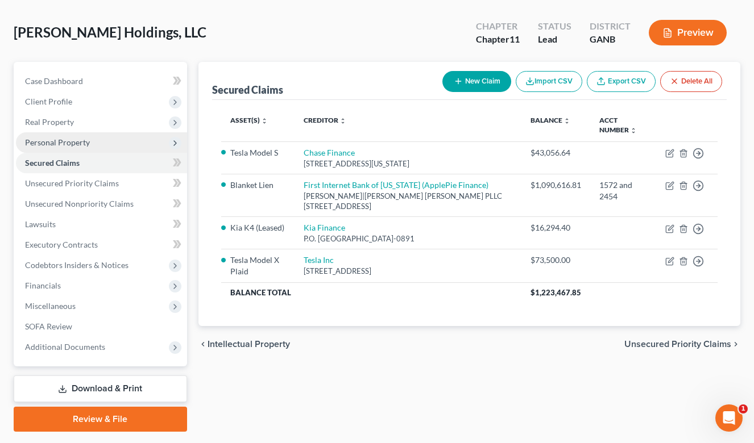
click at [64, 142] on span "Personal Property" at bounding box center [57, 143] width 65 height 10
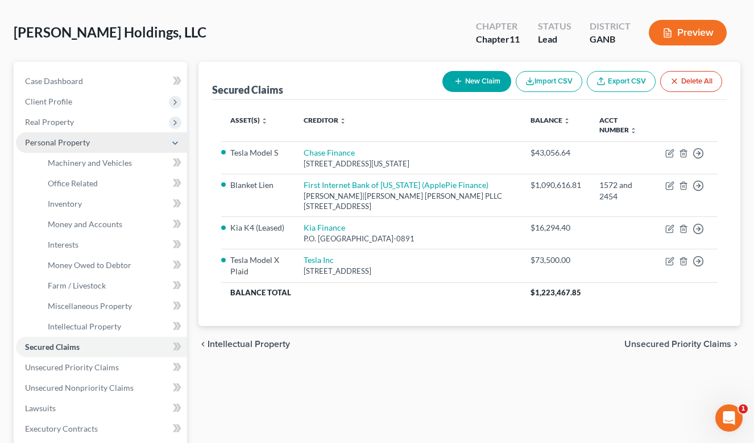
click at [64, 141] on span "Personal Property" at bounding box center [57, 143] width 65 height 10
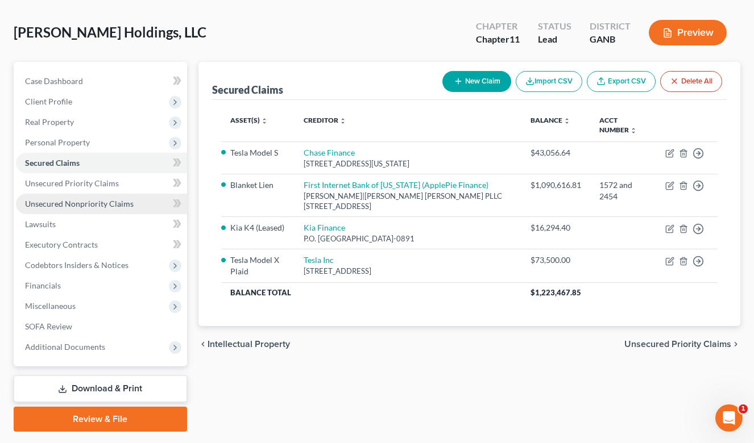
click at [107, 203] on span "Unsecured Nonpriority Claims" at bounding box center [79, 204] width 109 height 10
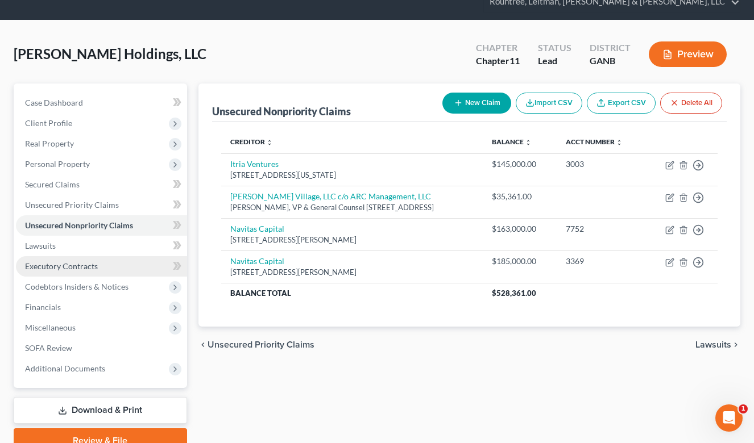
scroll to position [47, 0]
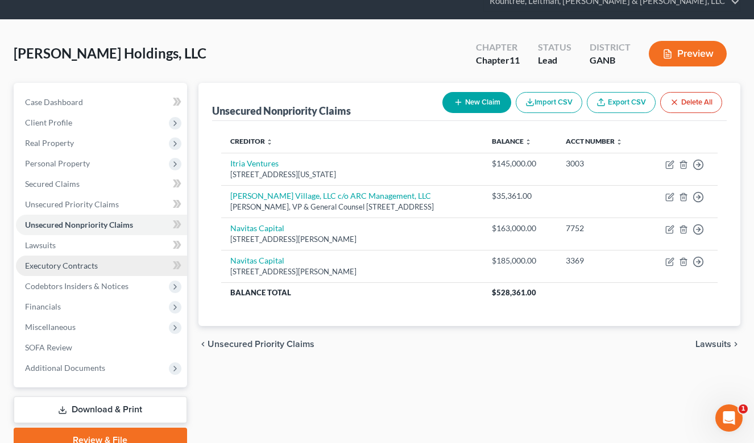
click at [83, 269] on span "Executory Contracts" at bounding box center [61, 266] width 73 height 10
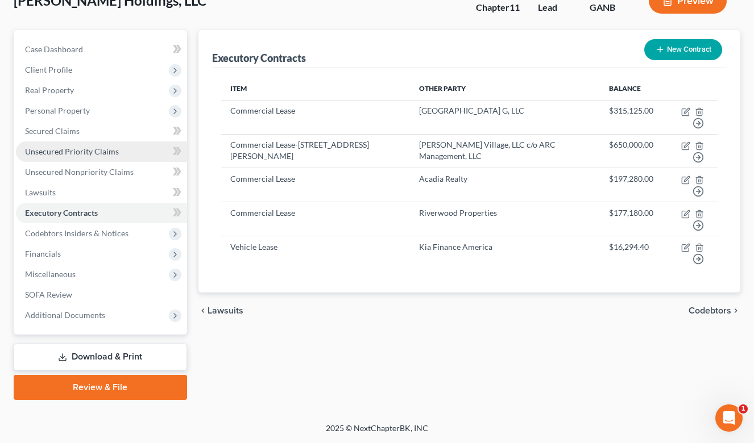
scroll to position [99, 0]
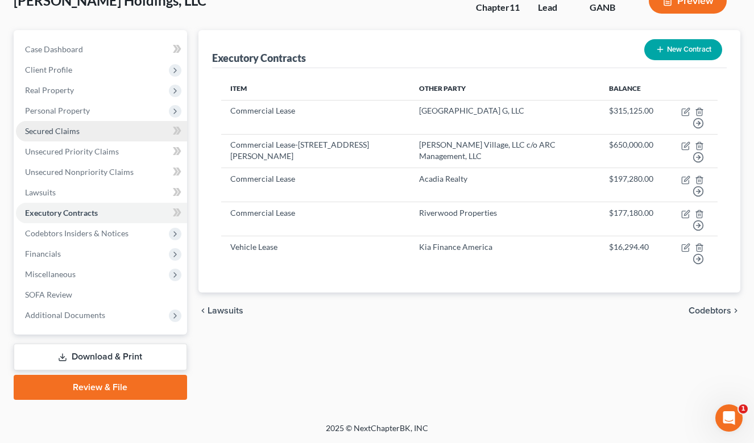
click at [72, 139] on link "Secured Claims" at bounding box center [101, 131] width 171 height 20
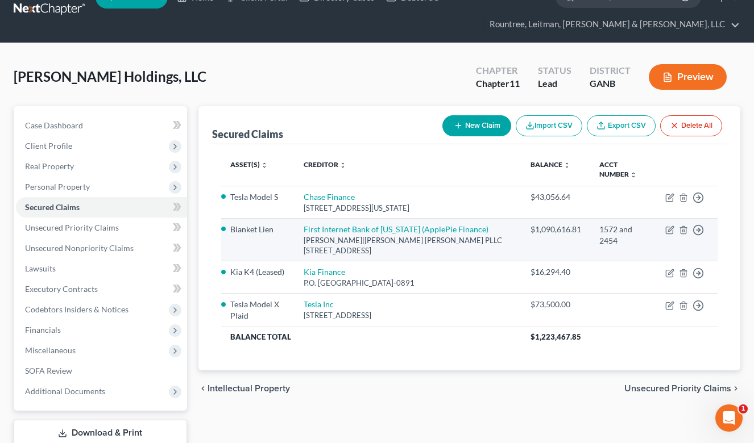
scroll to position [51, 0]
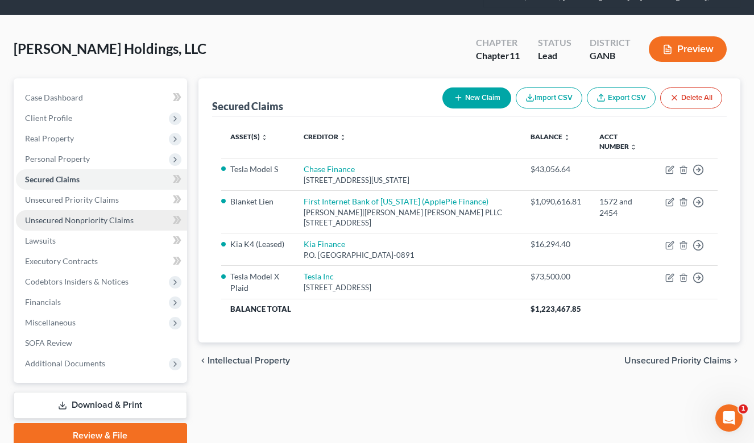
click at [92, 218] on span "Unsecured Nonpriority Claims" at bounding box center [79, 220] width 109 height 10
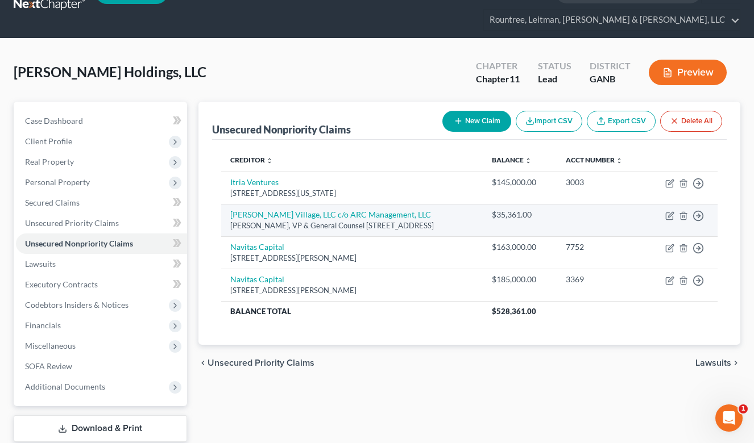
scroll to position [27, 0]
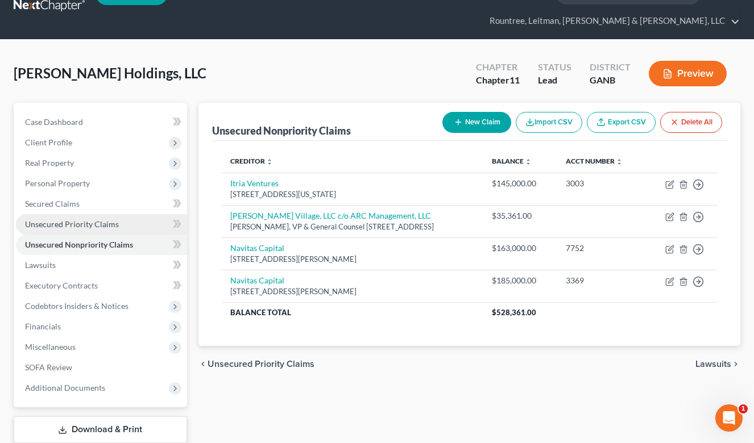
click at [78, 225] on span "Unsecured Priority Claims" at bounding box center [72, 224] width 94 height 10
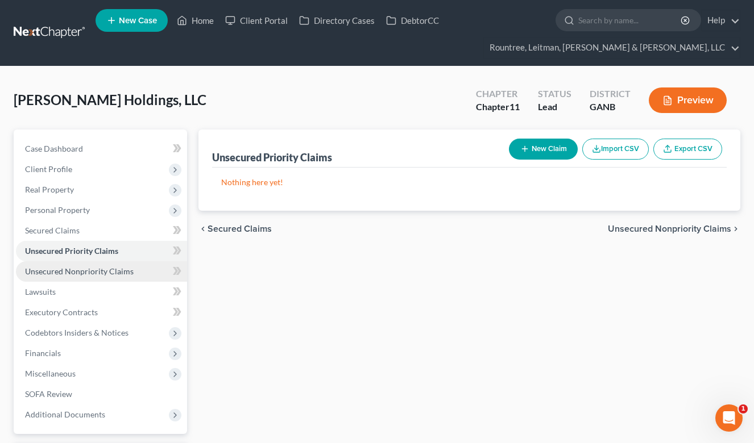
click at [85, 268] on span "Unsecured Nonpriority Claims" at bounding box center [79, 272] width 109 height 10
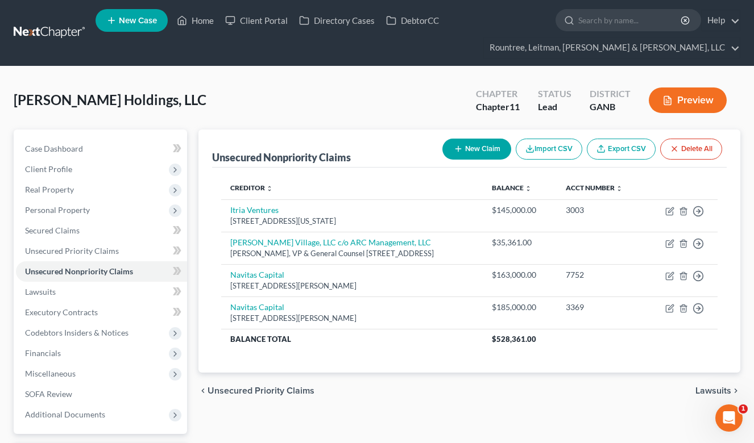
click at [477, 149] on button "New Claim" at bounding box center [476, 149] width 69 height 21
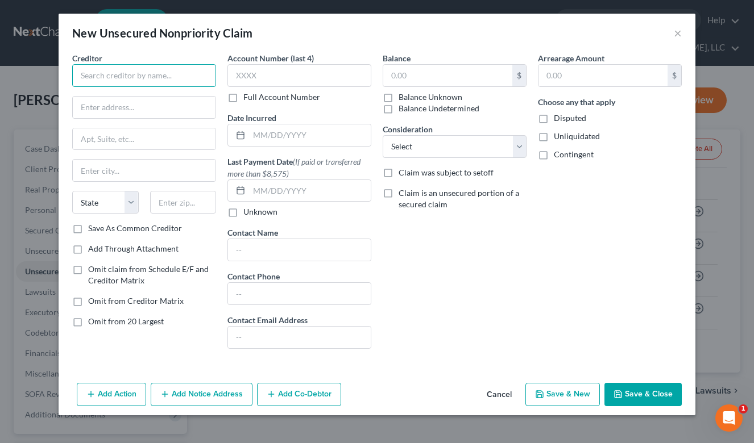
click at [176, 71] on input "text" at bounding box center [144, 75] width 144 height 23
type input "Park Potomac"
click at [410, 80] on input "text" at bounding box center [447, 76] width 129 height 22
type input "700,000"
select select "11"
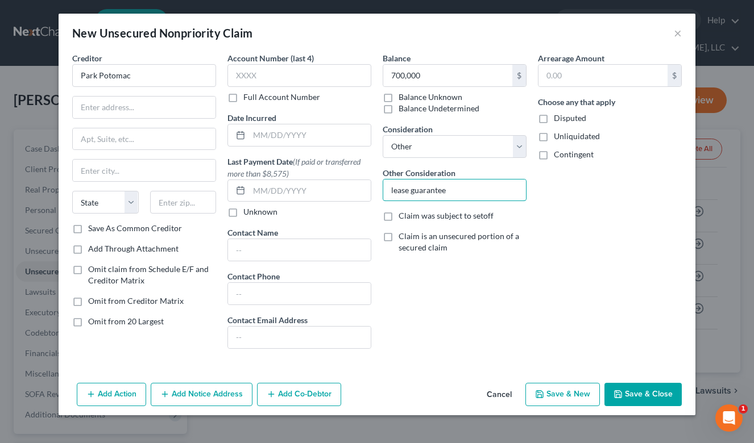
type input "lease guarantee"
click at [293, 393] on button "Add Co-Debtor" at bounding box center [299, 395] width 84 height 24
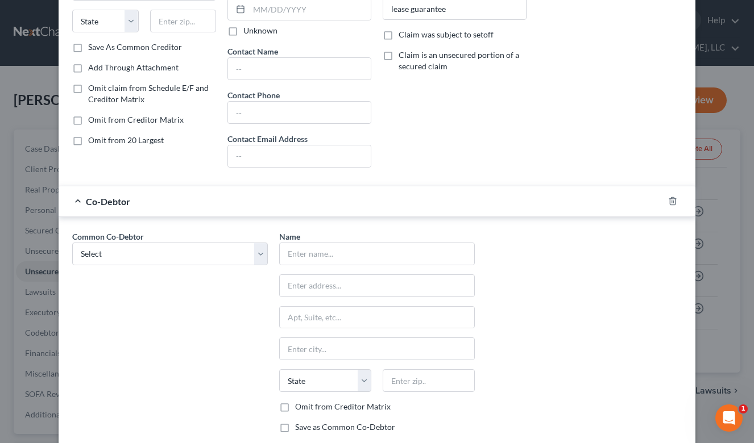
scroll to position [188, 0]
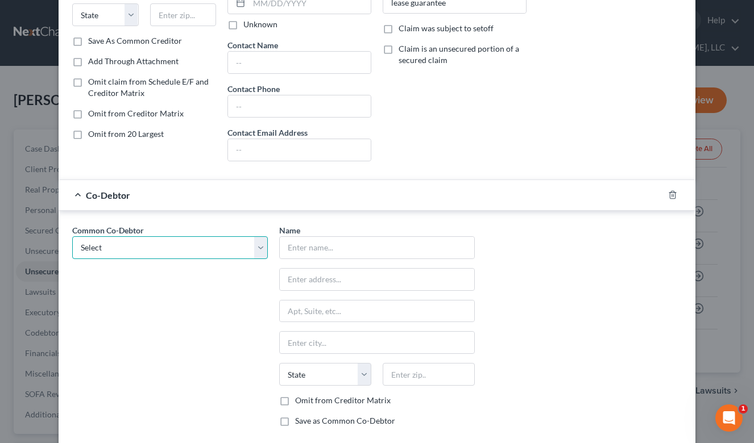
select select "0"
type input "[PERSON_NAME]"
type input "[STREET_ADDRESS]"
type input "[GEOGRAPHIC_DATA]"
select select "10"
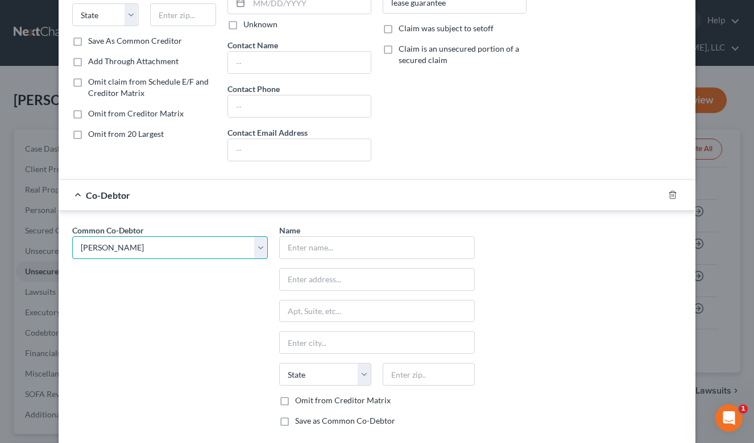
type input "30349"
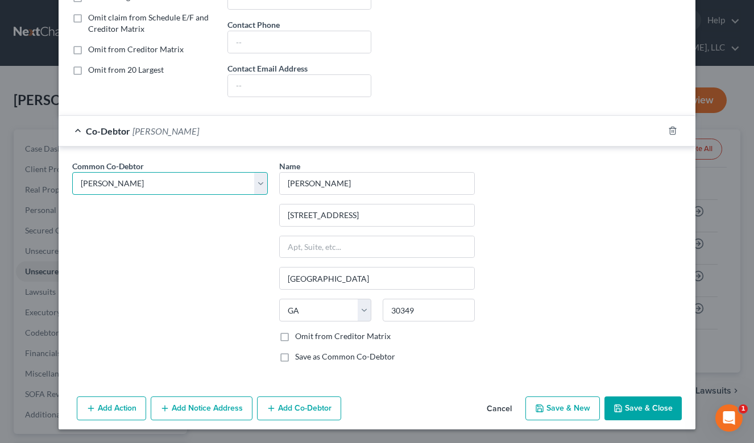
scroll to position [251, 0]
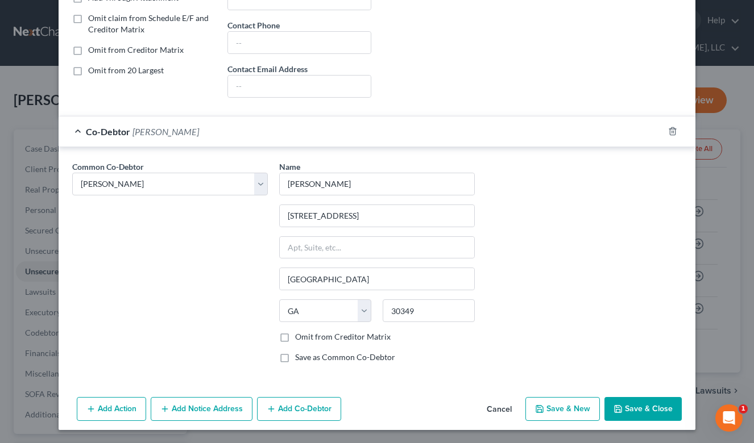
click at [289, 406] on button "Add Co-Debtor" at bounding box center [299, 409] width 84 height 24
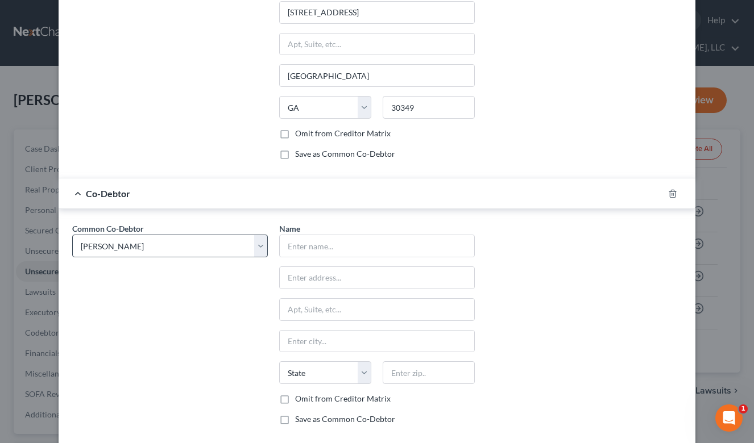
scroll to position [456, 0]
select select "1"
type input "[PERSON_NAME]"
type input "[STREET_ADDRESS]"
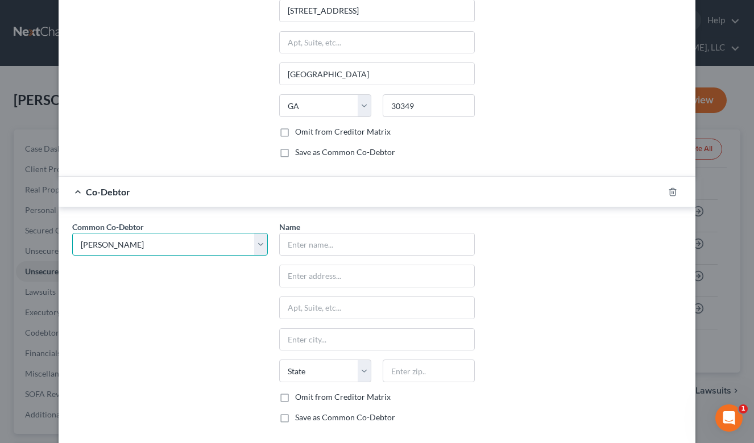
type input "[GEOGRAPHIC_DATA]"
select select "10"
type input "30349"
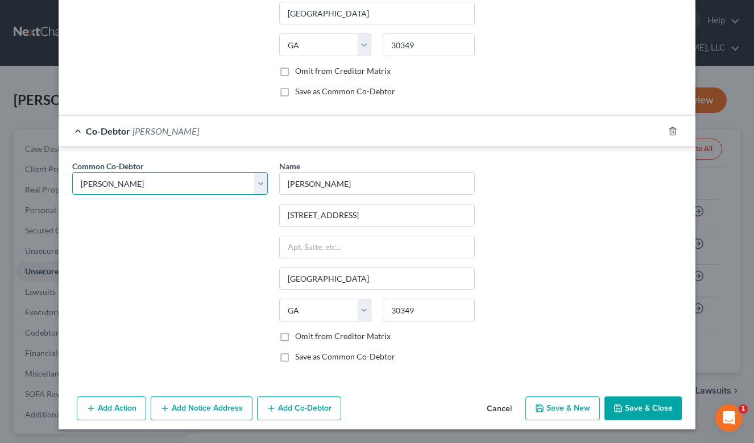
scroll to position [517, 0]
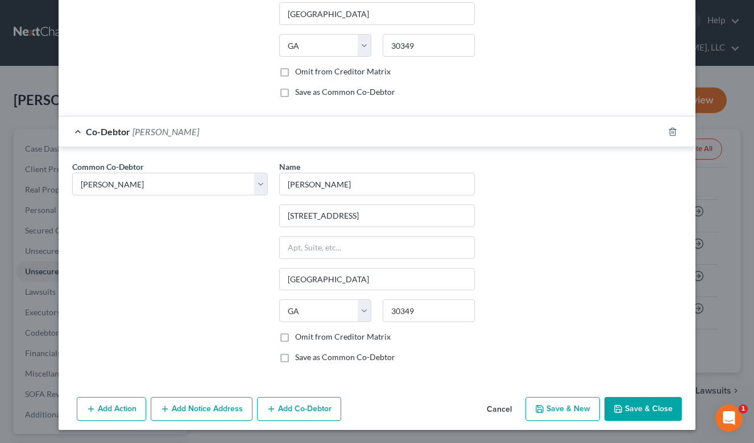
click at [630, 405] on button "Save & Close" at bounding box center [642, 409] width 77 height 24
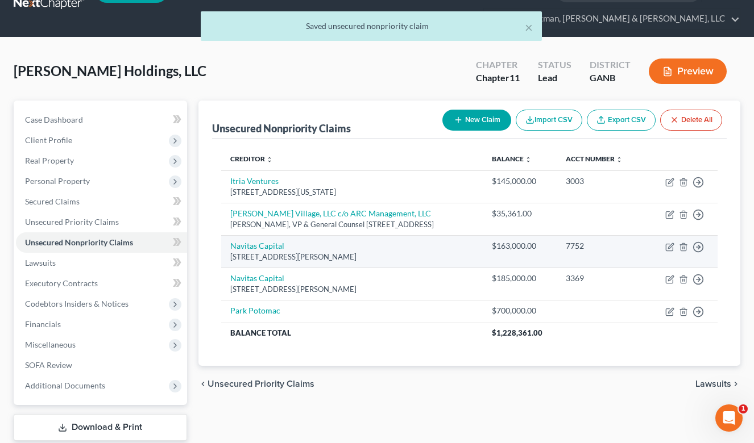
scroll to position [21, 0]
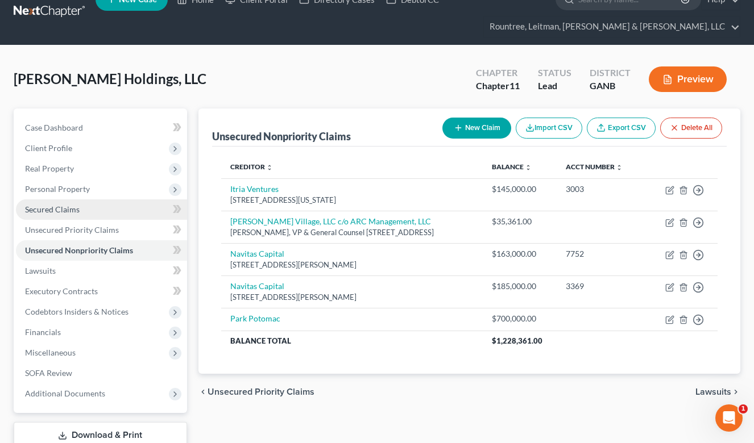
click at [65, 212] on span "Secured Claims" at bounding box center [52, 210] width 55 height 10
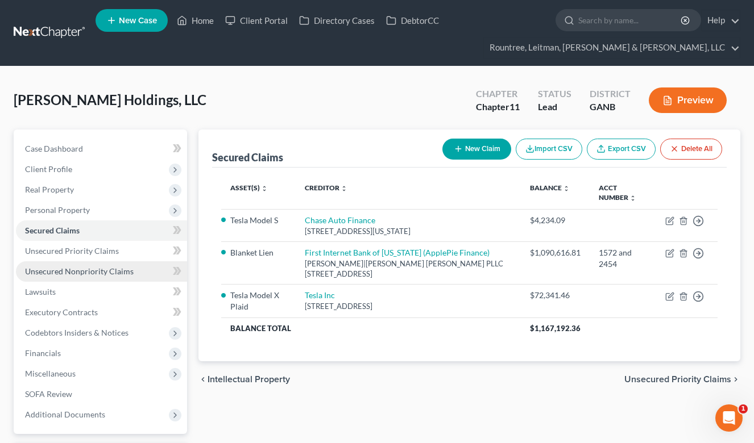
click at [88, 276] on link "Unsecured Nonpriority Claims" at bounding box center [101, 271] width 171 height 20
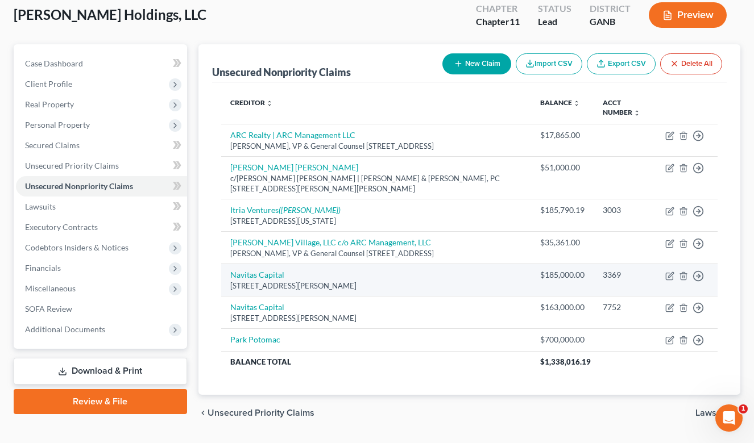
scroll to position [73, 0]
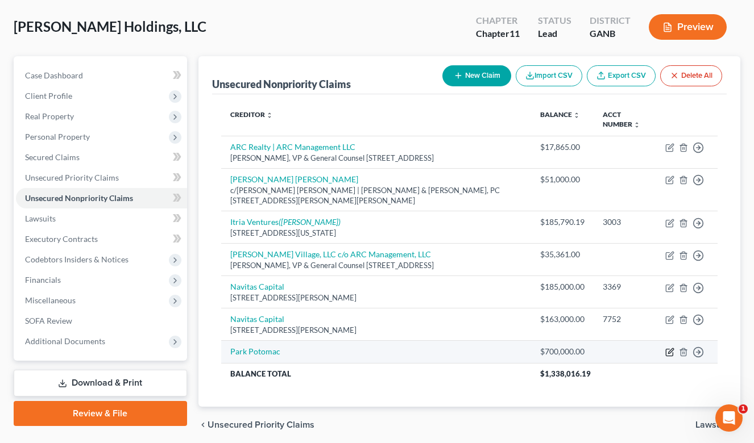
click at [667, 351] on icon "button" at bounding box center [669, 352] width 9 height 9
select select "11"
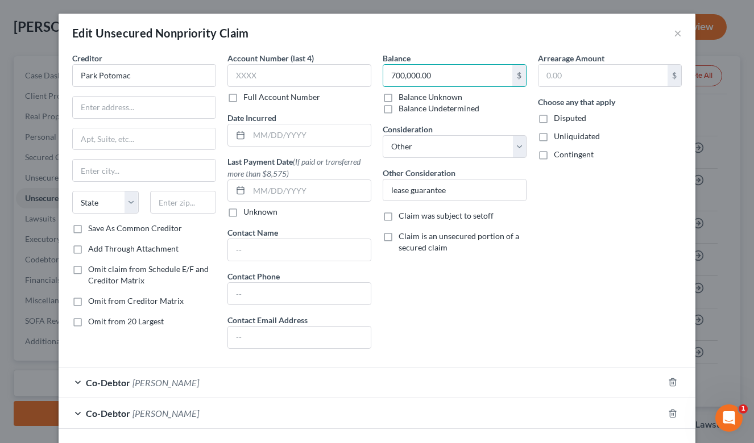
click at [398, 96] on label "Balance Unknown" at bounding box center [430, 97] width 64 height 11
click at [403, 96] on input "Balance Unknown" at bounding box center [406, 95] width 7 height 7
checkbox input "true"
type input "0.00"
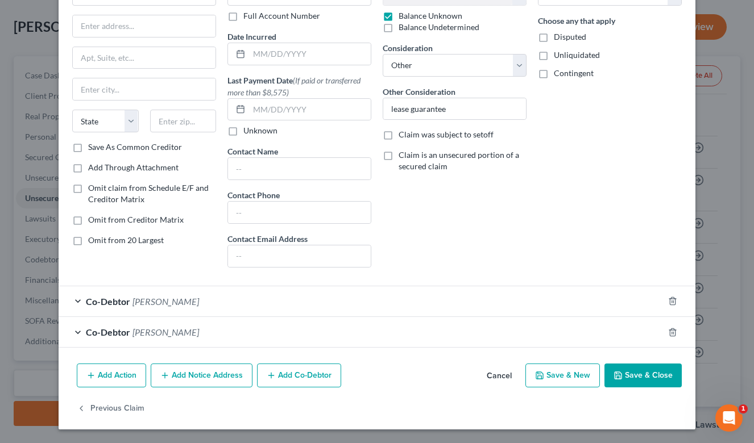
scroll to position [81, 0]
click at [626, 374] on button "Save & Close" at bounding box center [642, 376] width 77 height 24
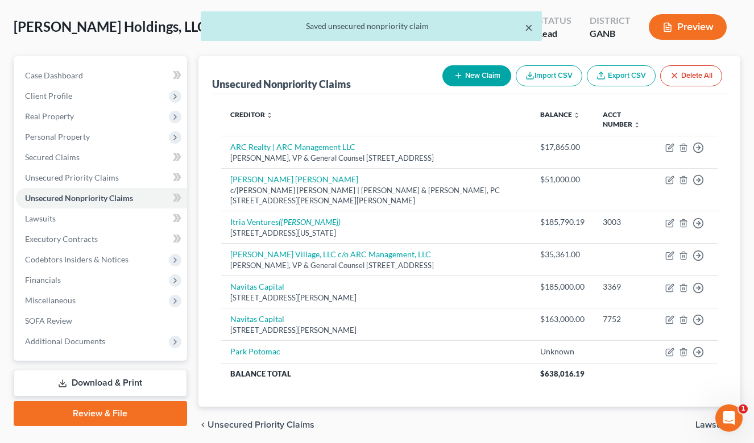
click at [529, 30] on button "×" at bounding box center [529, 27] width 8 height 14
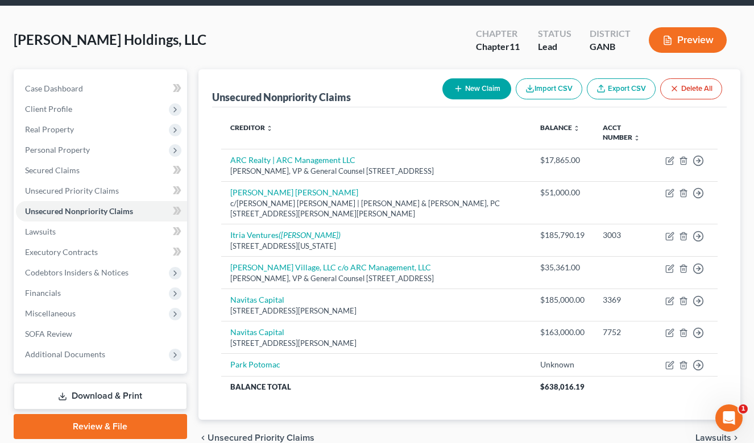
scroll to position [58, 0]
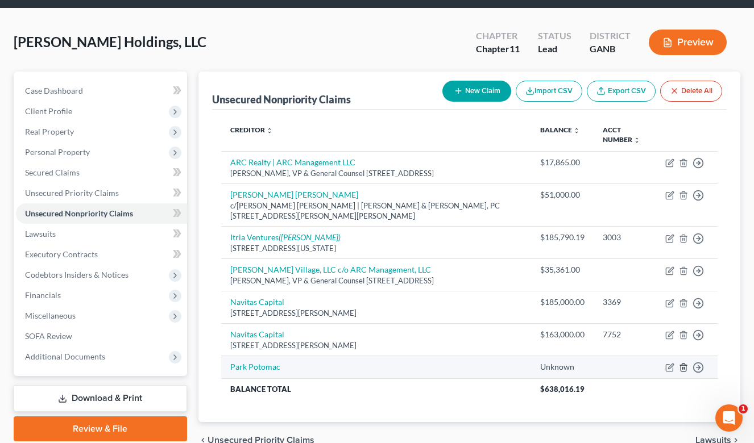
click at [683, 363] on icon "button" at bounding box center [683, 367] width 9 height 9
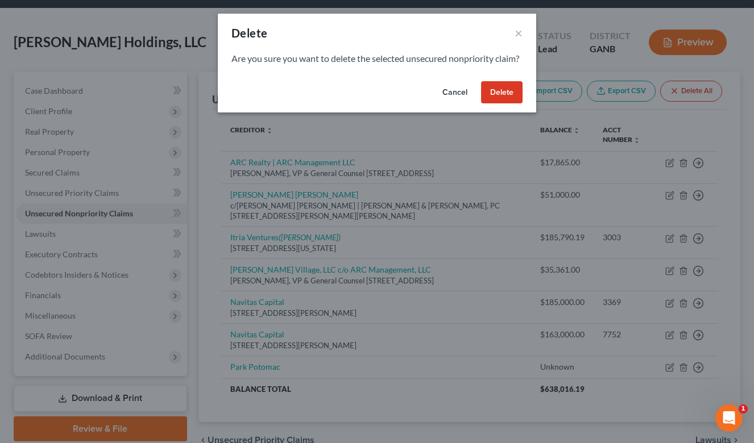
click at [491, 99] on button "Delete" at bounding box center [501, 92] width 41 height 23
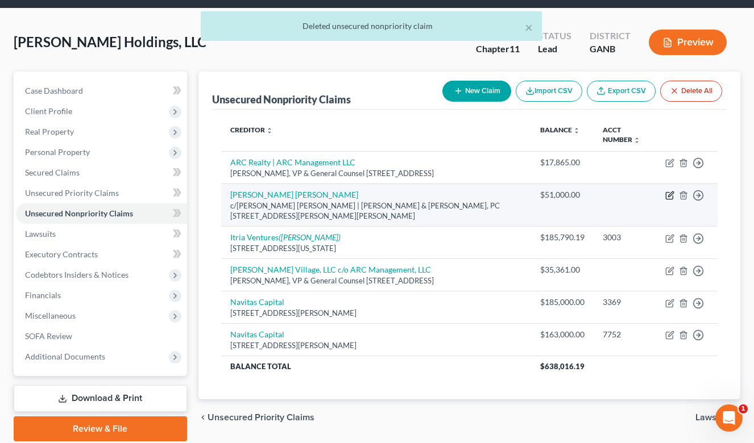
click at [670, 195] on icon "button" at bounding box center [669, 195] width 9 height 9
select select "21"
select select "11"
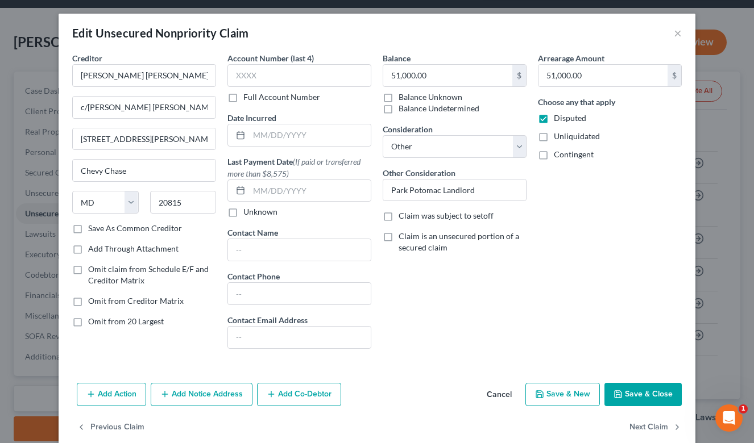
click at [627, 393] on button "Save & Close" at bounding box center [642, 395] width 77 height 24
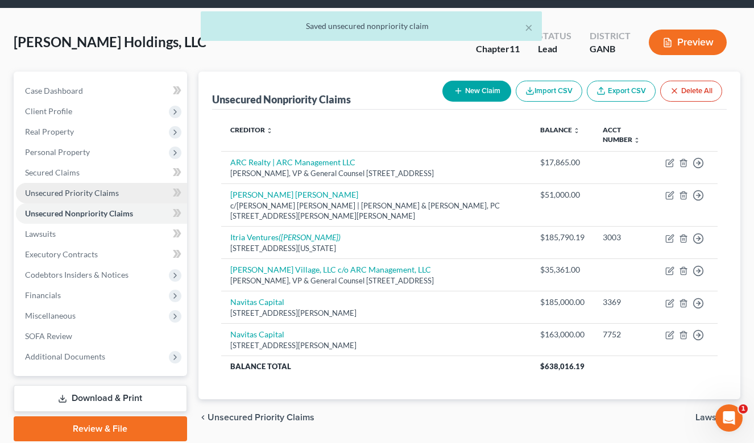
click at [100, 198] on link "Unsecured Priority Claims" at bounding box center [101, 193] width 171 height 20
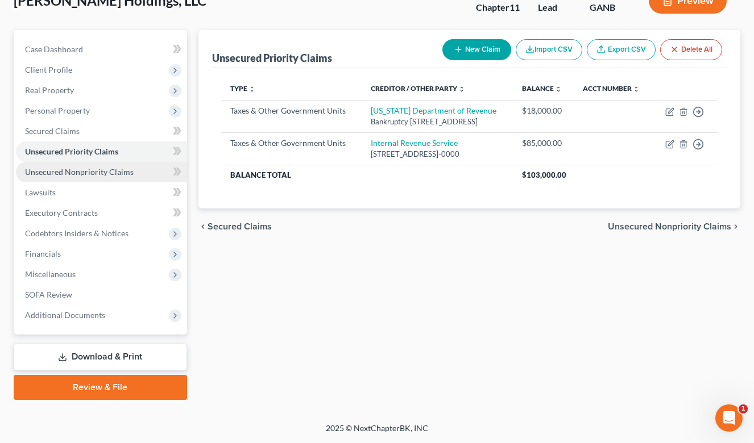
click at [109, 178] on link "Unsecured Nonpriority Claims" at bounding box center [101, 172] width 171 height 20
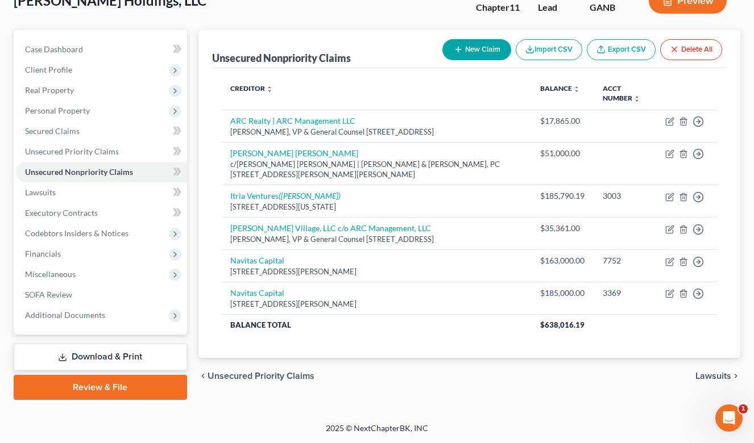
scroll to position [99, 0]
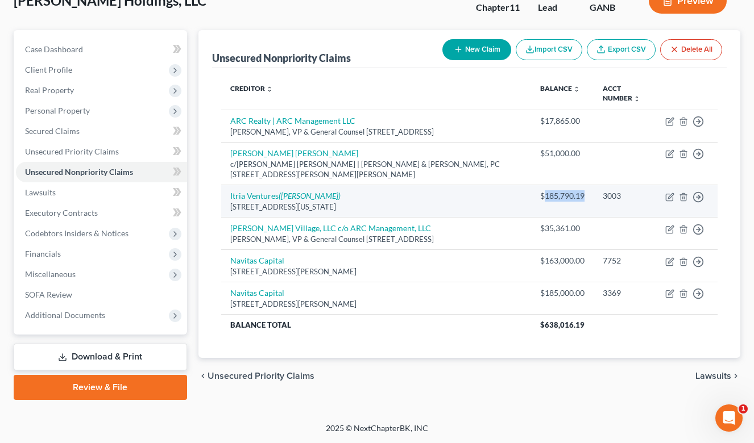
drag, startPoint x: 538, startPoint y: 197, endPoint x: 578, endPoint y: 194, distance: 39.9
click at [578, 194] on div "$185,790.19" at bounding box center [562, 195] width 44 height 11
copy div "185,790.19"
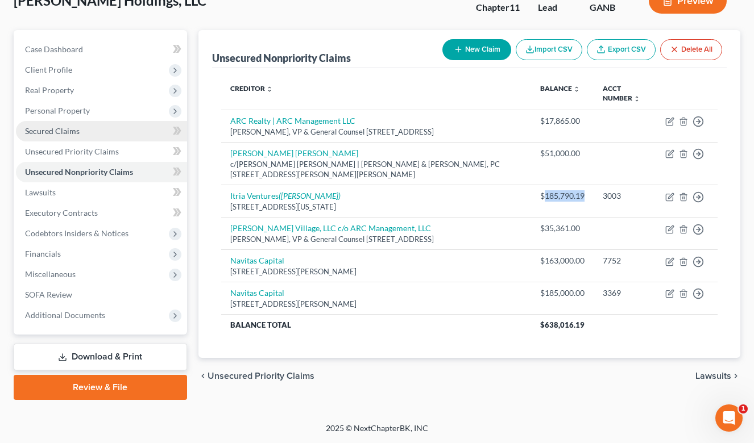
click at [63, 128] on span "Secured Claims" at bounding box center [52, 131] width 55 height 10
